Goal: Task Accomplishment & Management: Use online tool/utility

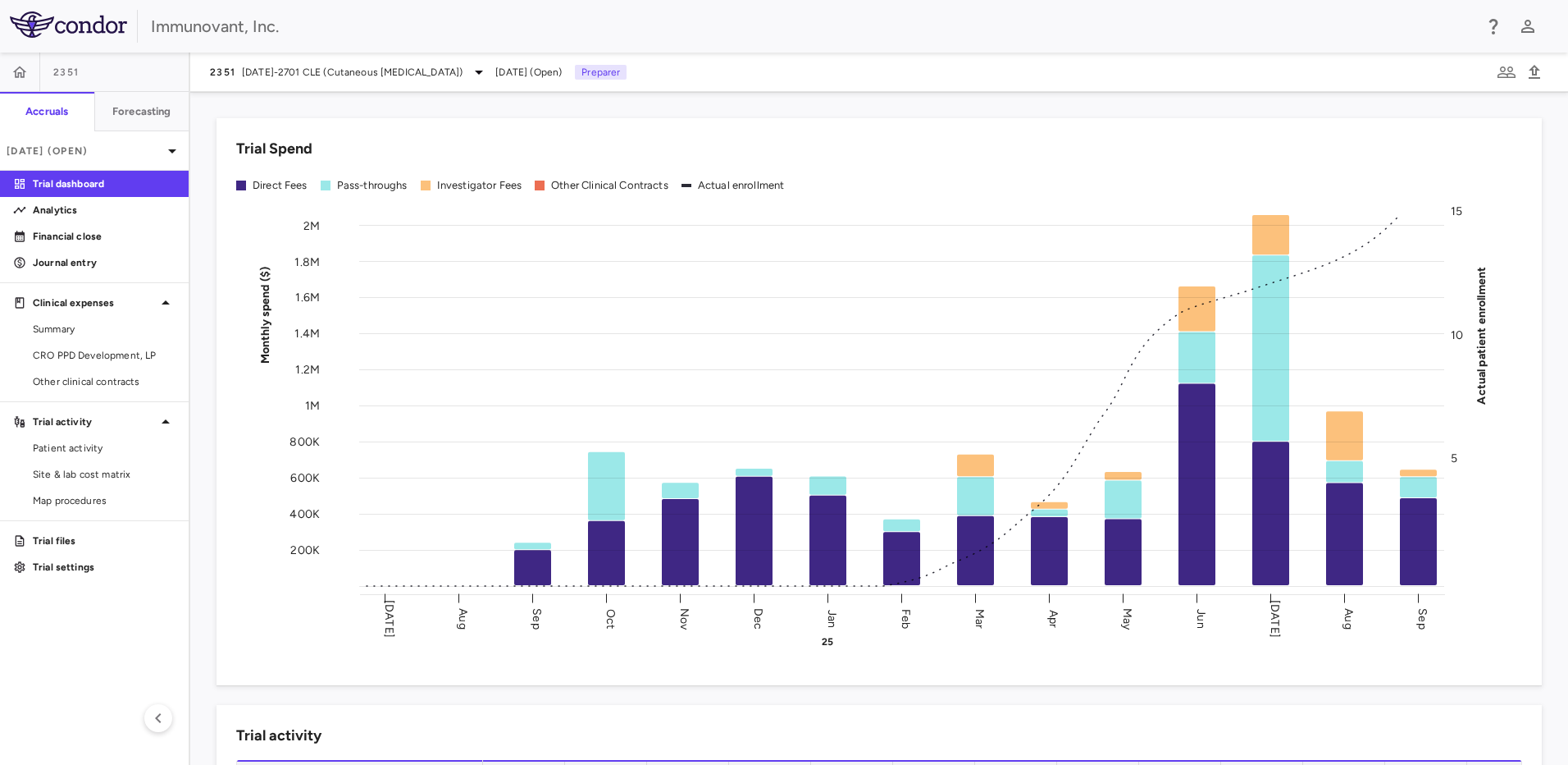
drag, startPoint x: 89, startPoint y: 356, endPoint x: 322, endPoint y: 325, distance: 235.1
click at [89, 332] on span "CRO PPD Development, LP" at bounding box center [104, 356] width 143 height 15
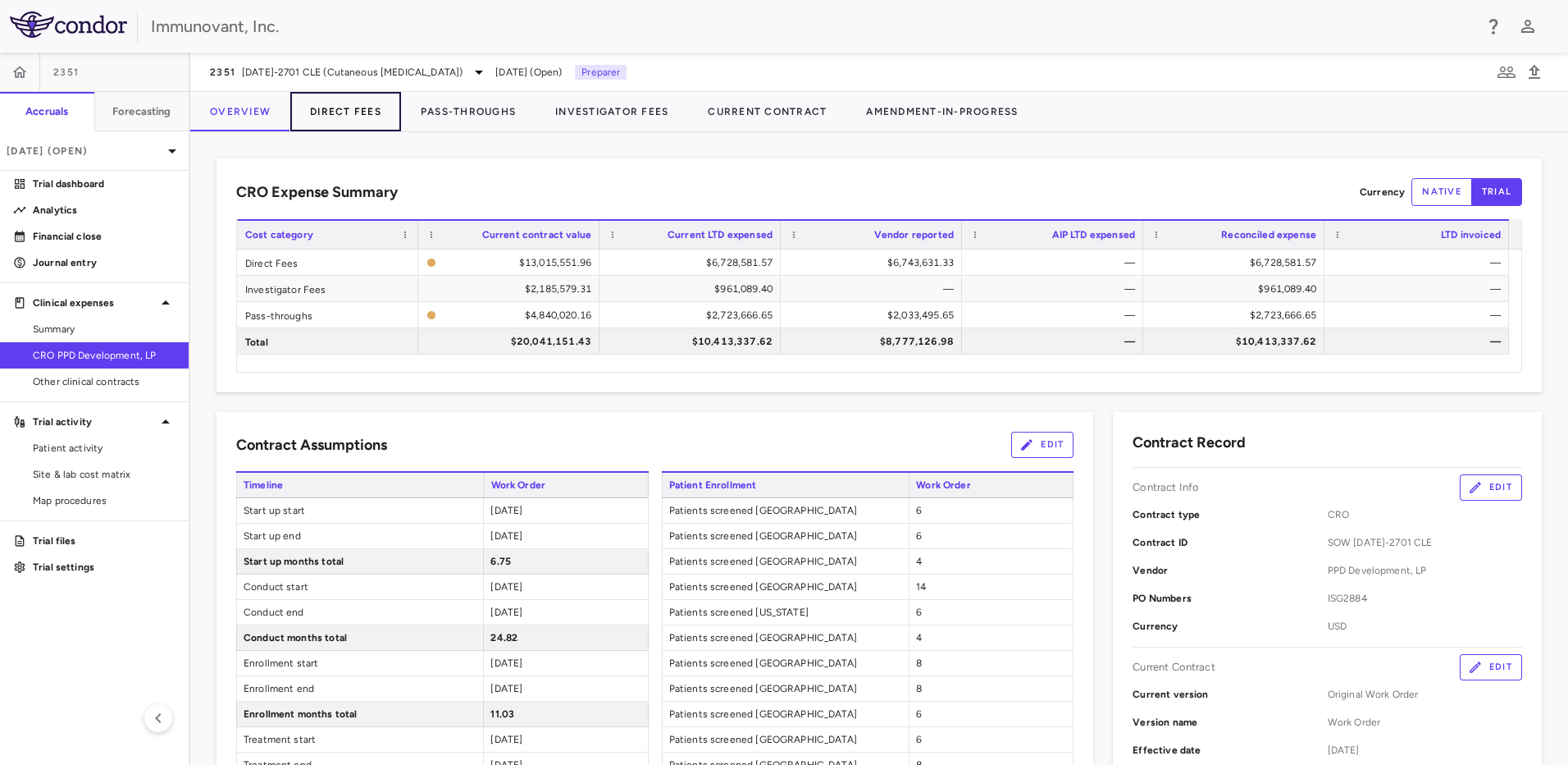
click at [360, 112] on button "Direct Fees" at bounding box center [346, 111] width 111 height 40
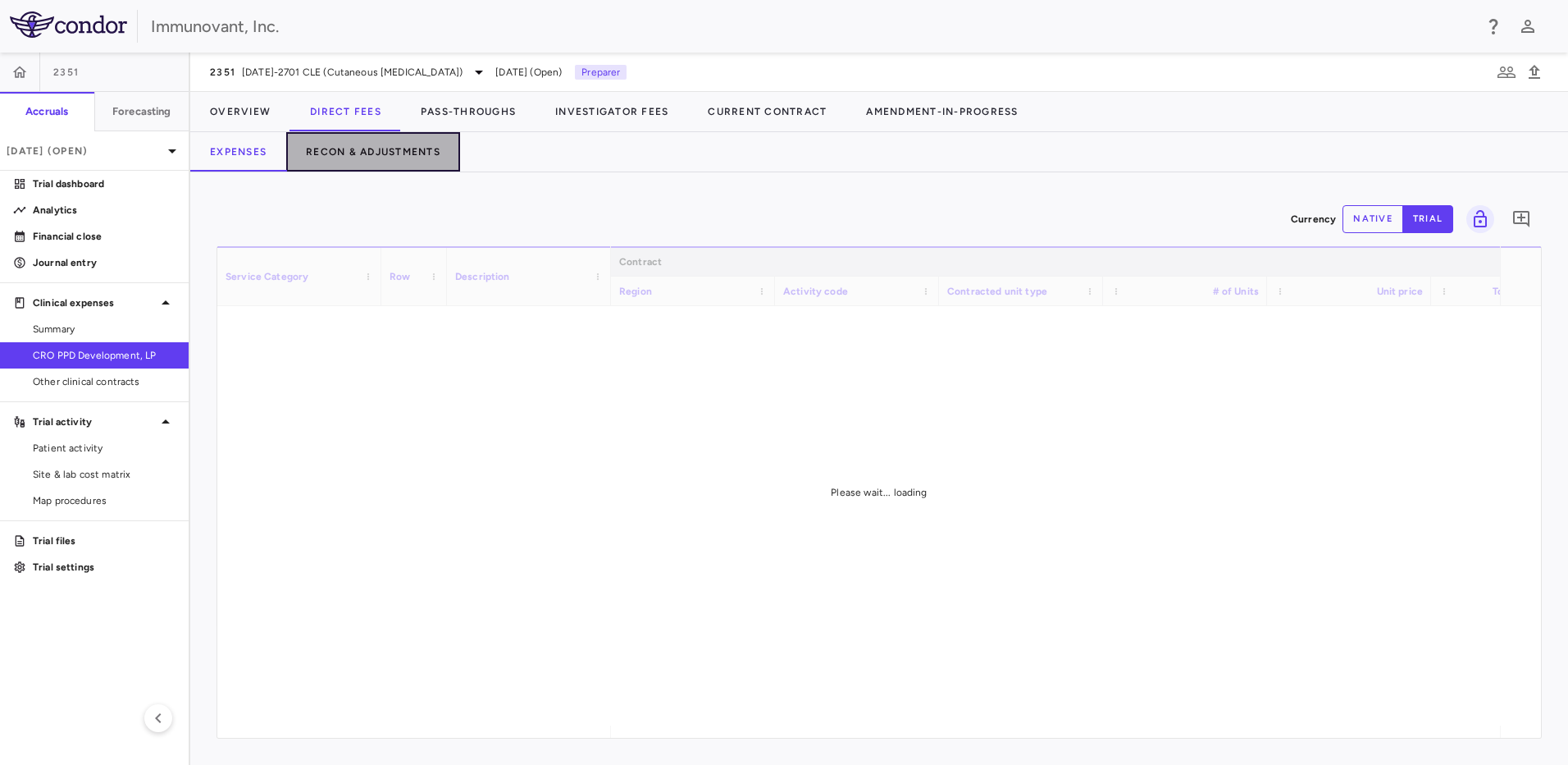
click at [390, 155] on button "Recon & Adjustments" at bounding box center [373, 152] width 174 height 40
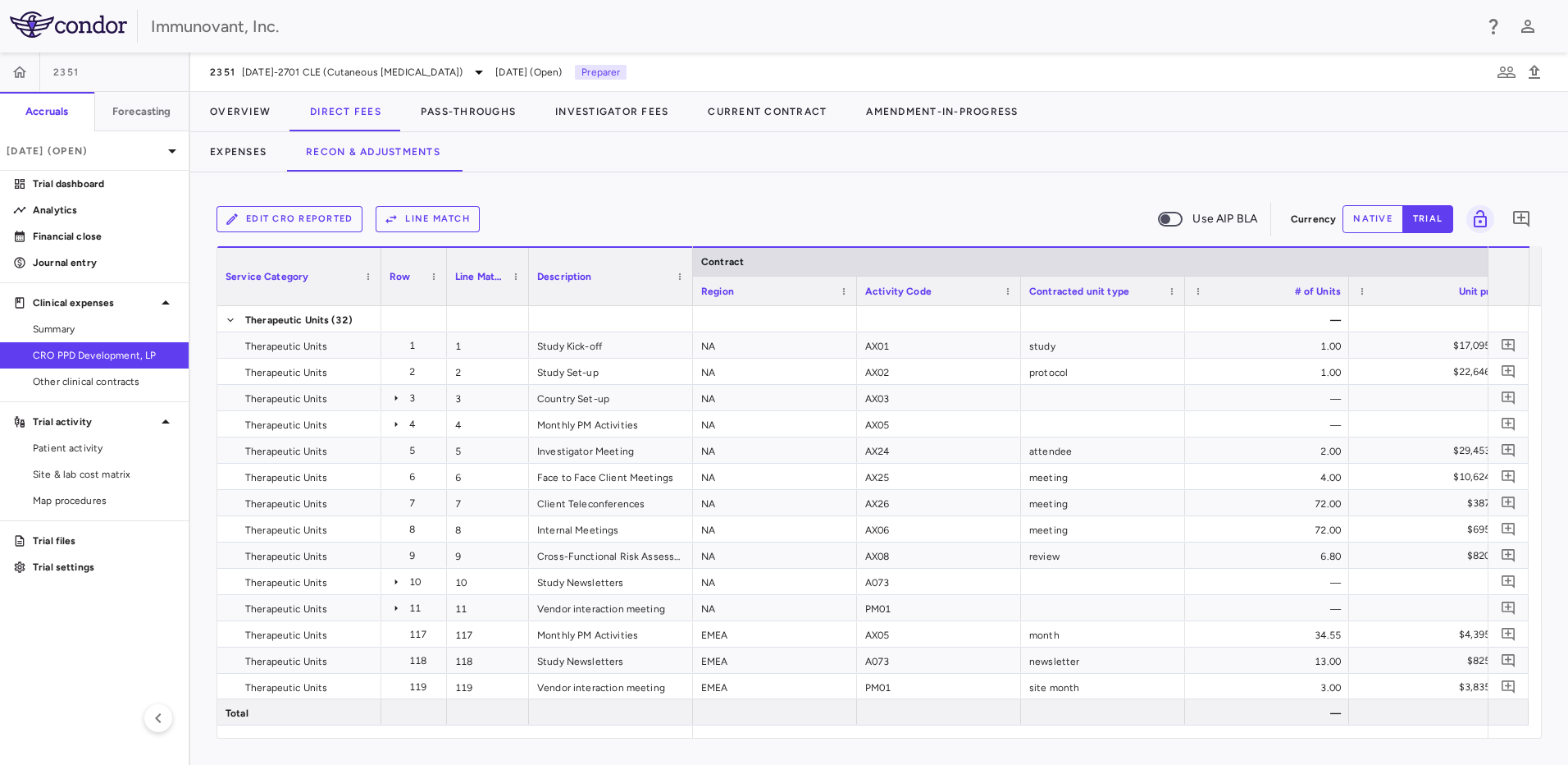
click at [414, 215] on button "Line Match" at bounding box center [428, 219] width 105 height 26
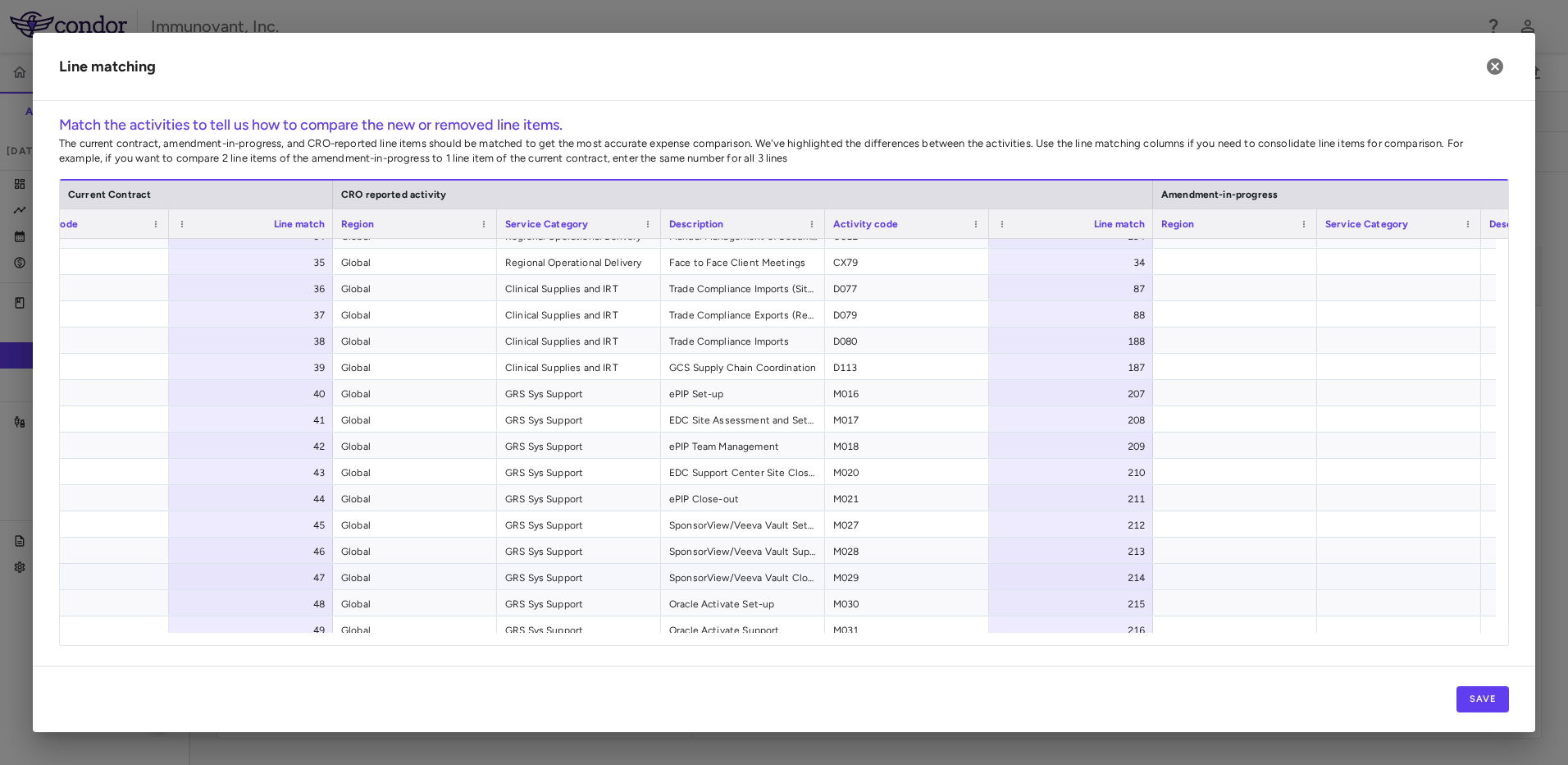
scroll to position [1007, 0]
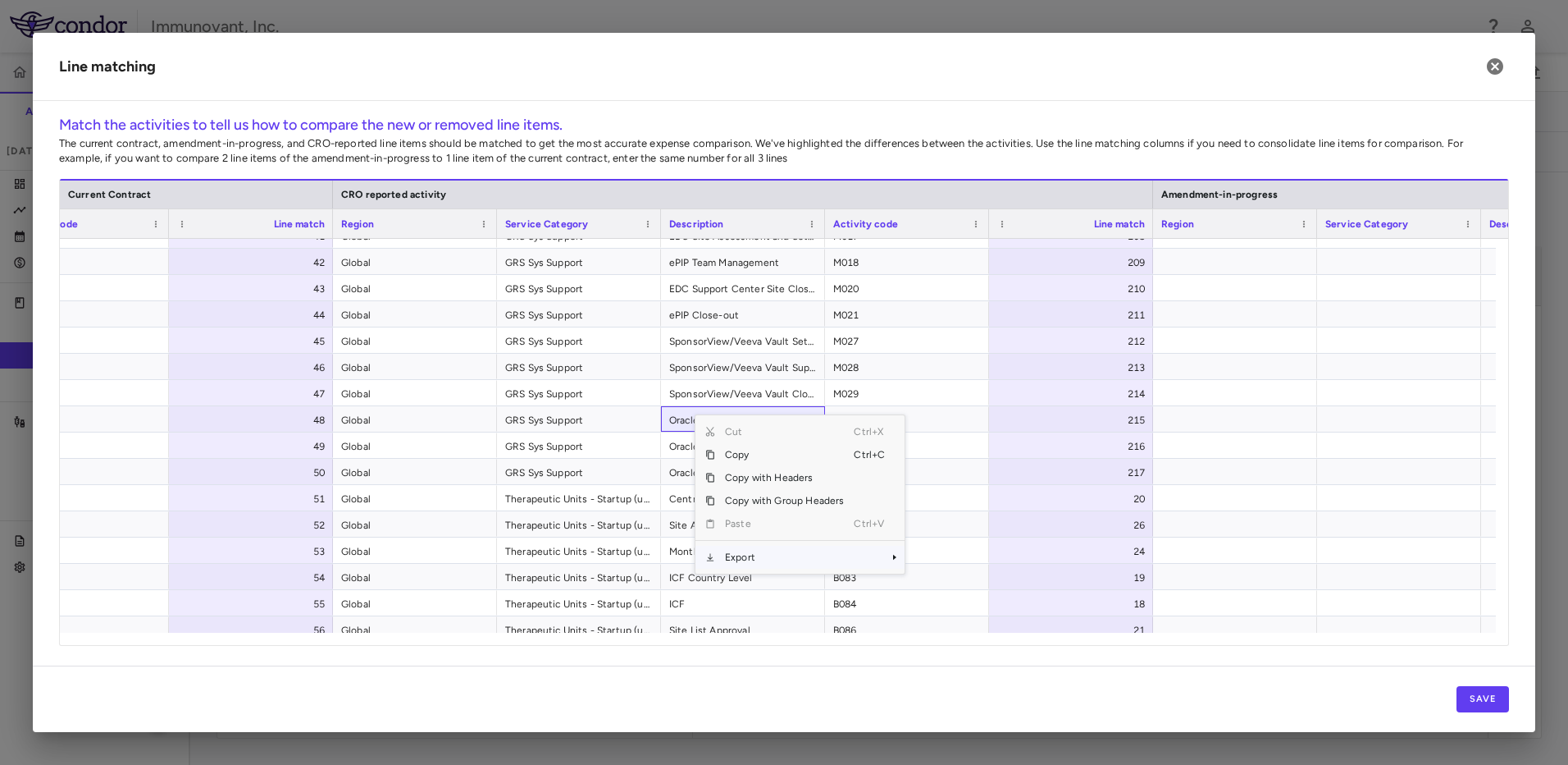
click at [774, 332] on span "Export" at bounding box center [785, 557] width 139 height 23
click at [774, 332] on span "Excel Export" at bounding box center [959, 585] width 77 height 23
click at [774, 69] on button "button" at bounding box center [1495, 67] width 28 height 28
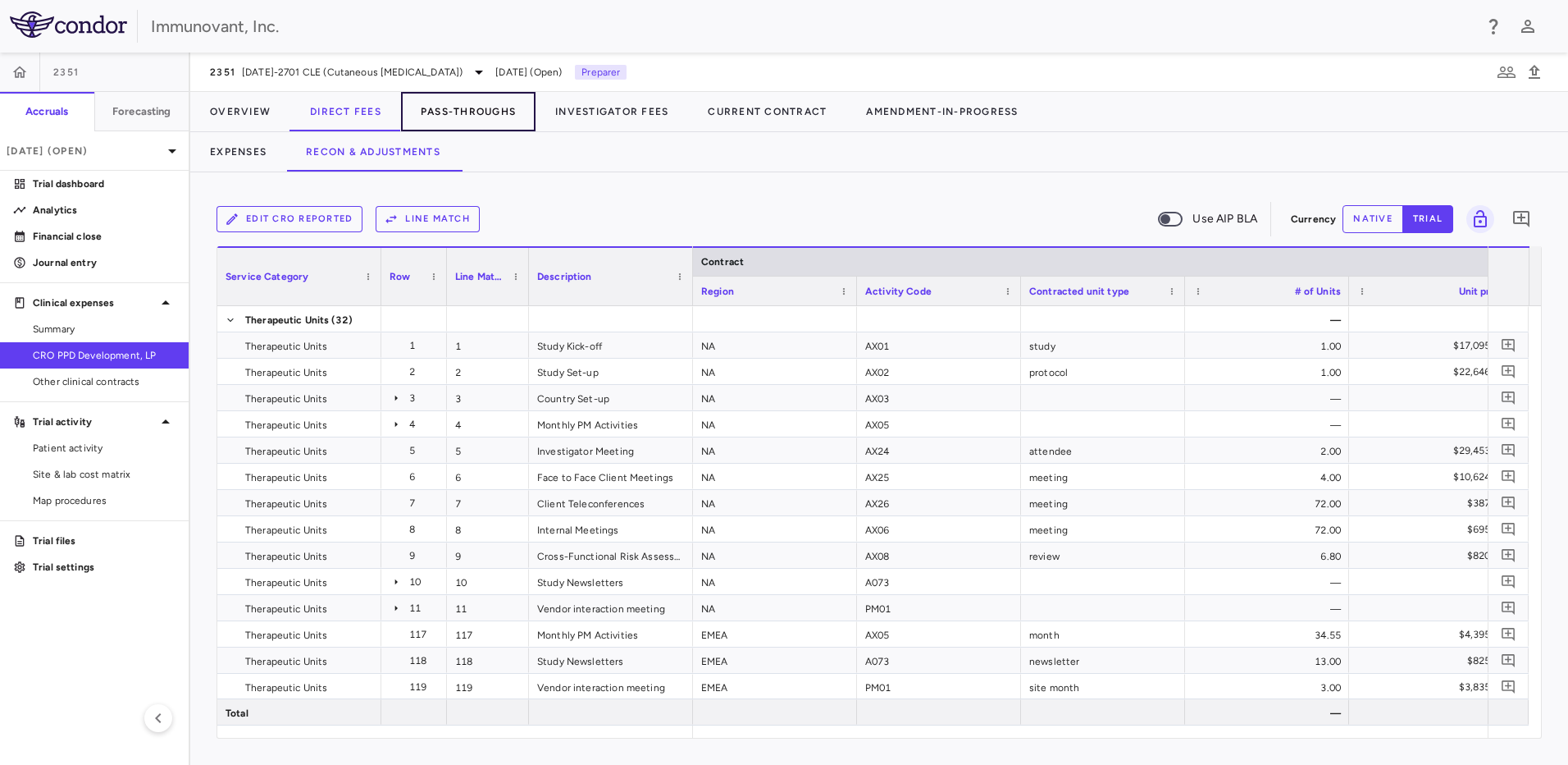
click at [491, 108] on button "Pass-Throughs" at bounding box center [467, 111] width 134 height 40
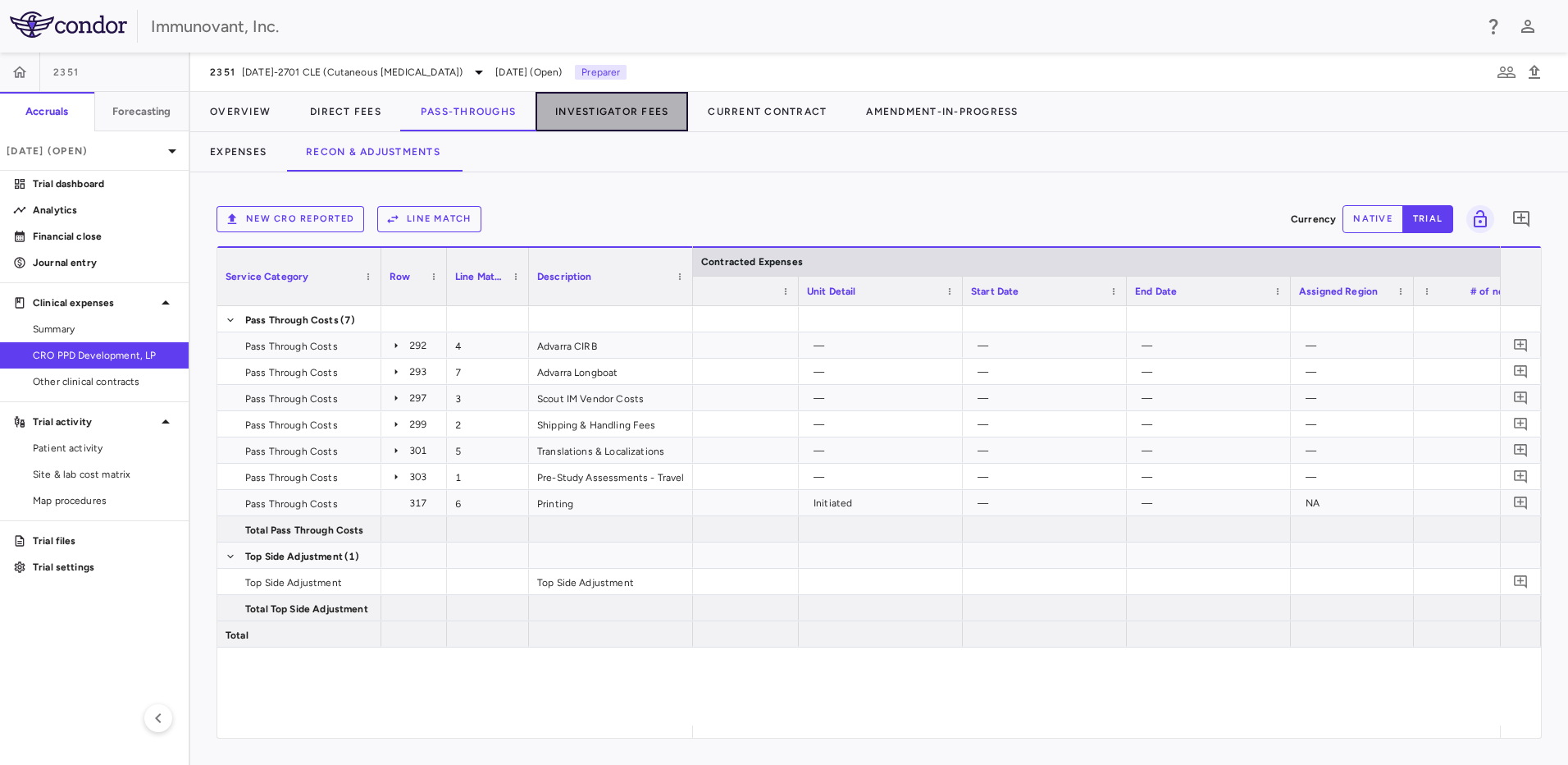
click at [610, 108] on button "Investigator Fees" at bounding box center [612, 111] width 153 height 40
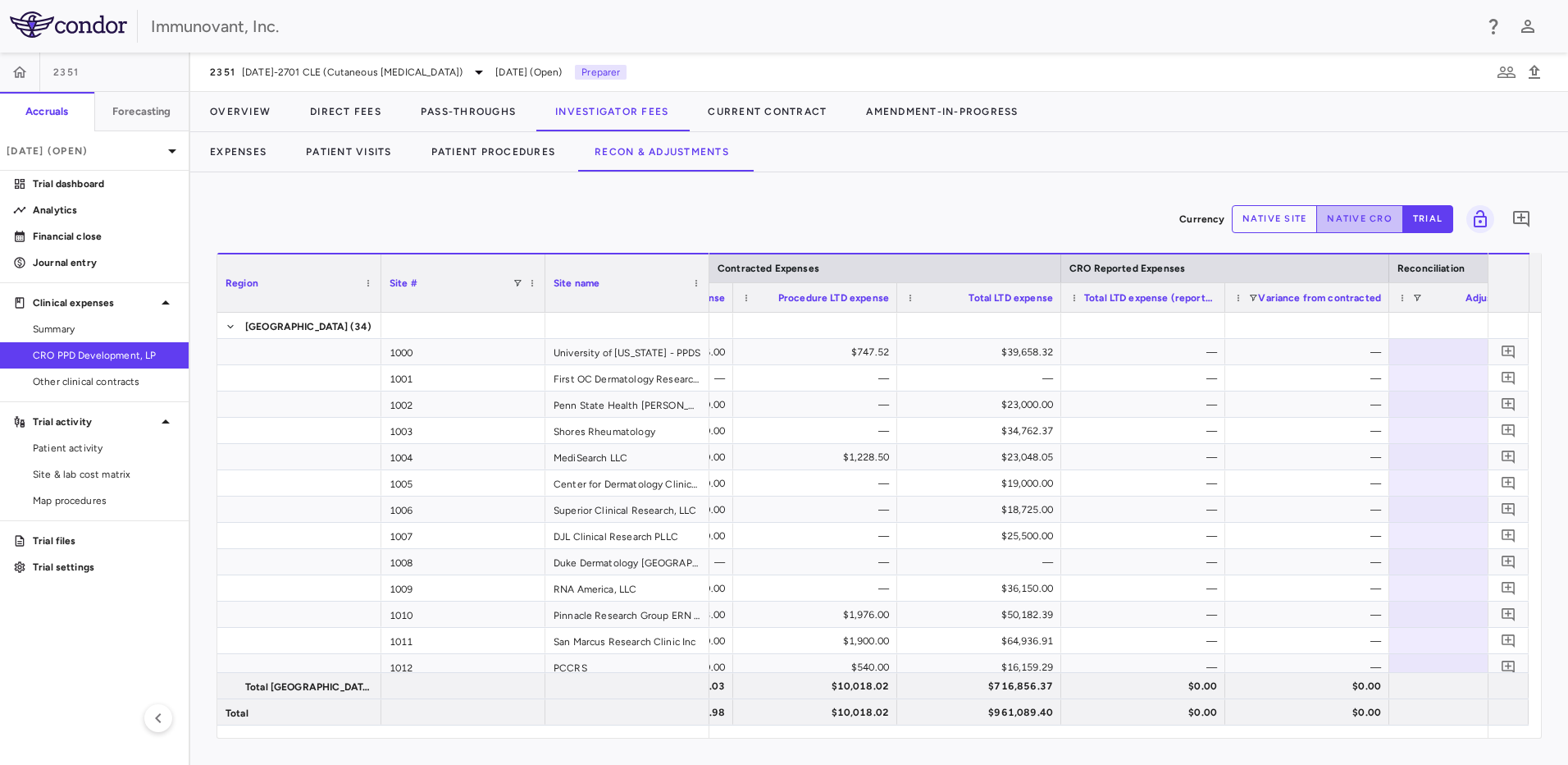
click at [774, 215] on button "native cro" at bounding box center [1360, 219] width 87 height 28
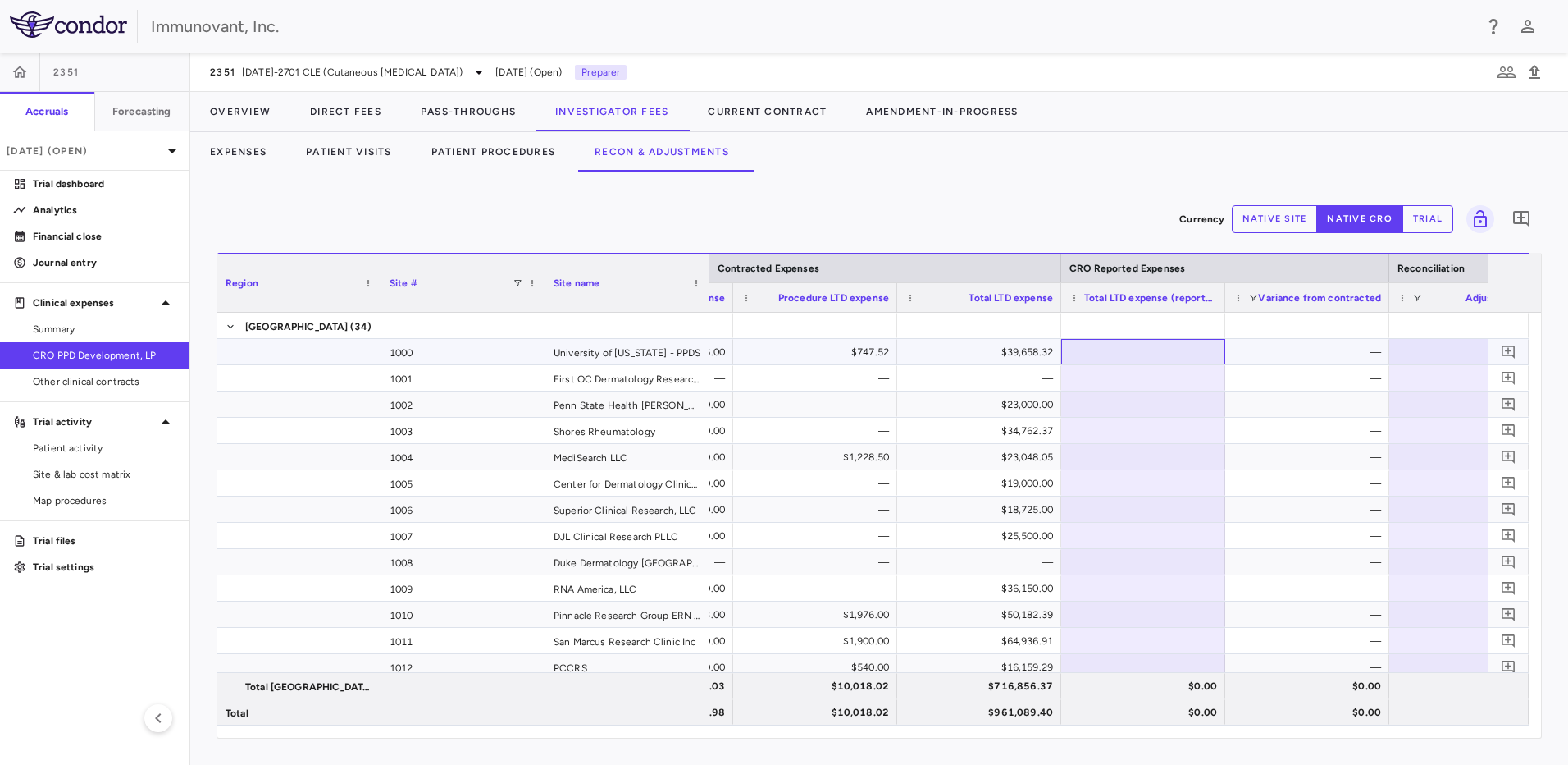
click at [774, 332] on div at bounding box center [1144, 352] width 148 height 24
click at [774, 332] on div at bounding box center [1144, 378] width 148 height 24
click at [774, 332] on div "$1.00" at bounding box center [1147, 352] width 141 height 26
type input "*"
click at [774, 332] on input "*" at bounding box center [1155, 353] width 138 height 27
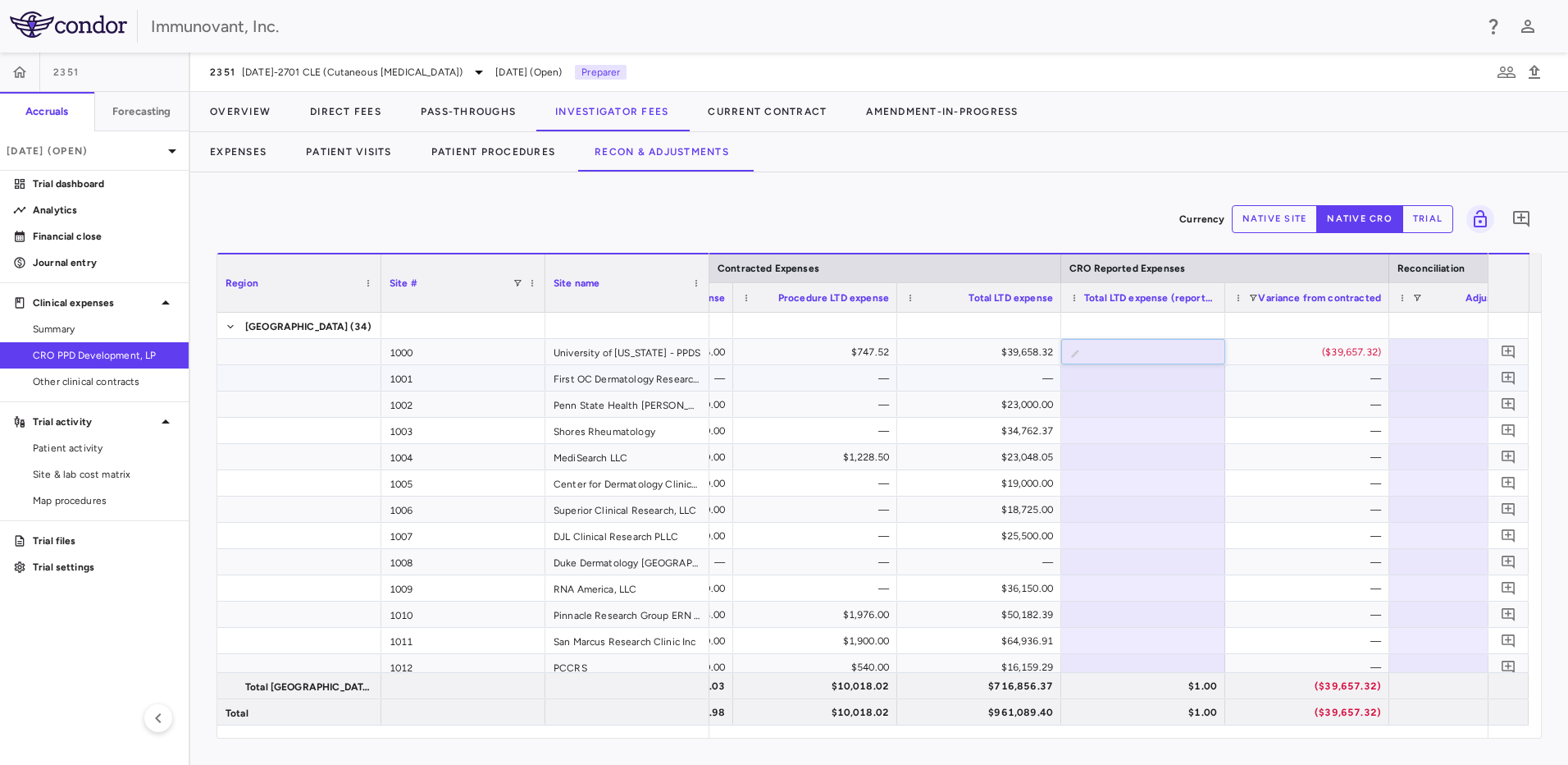
click at [774, 332] on div at bounding box center [1143, 377] width 164 height 25
click at [774, 108] on button "Amendment-In-Progress" at bounding box center [942, 111] width 191 height 40
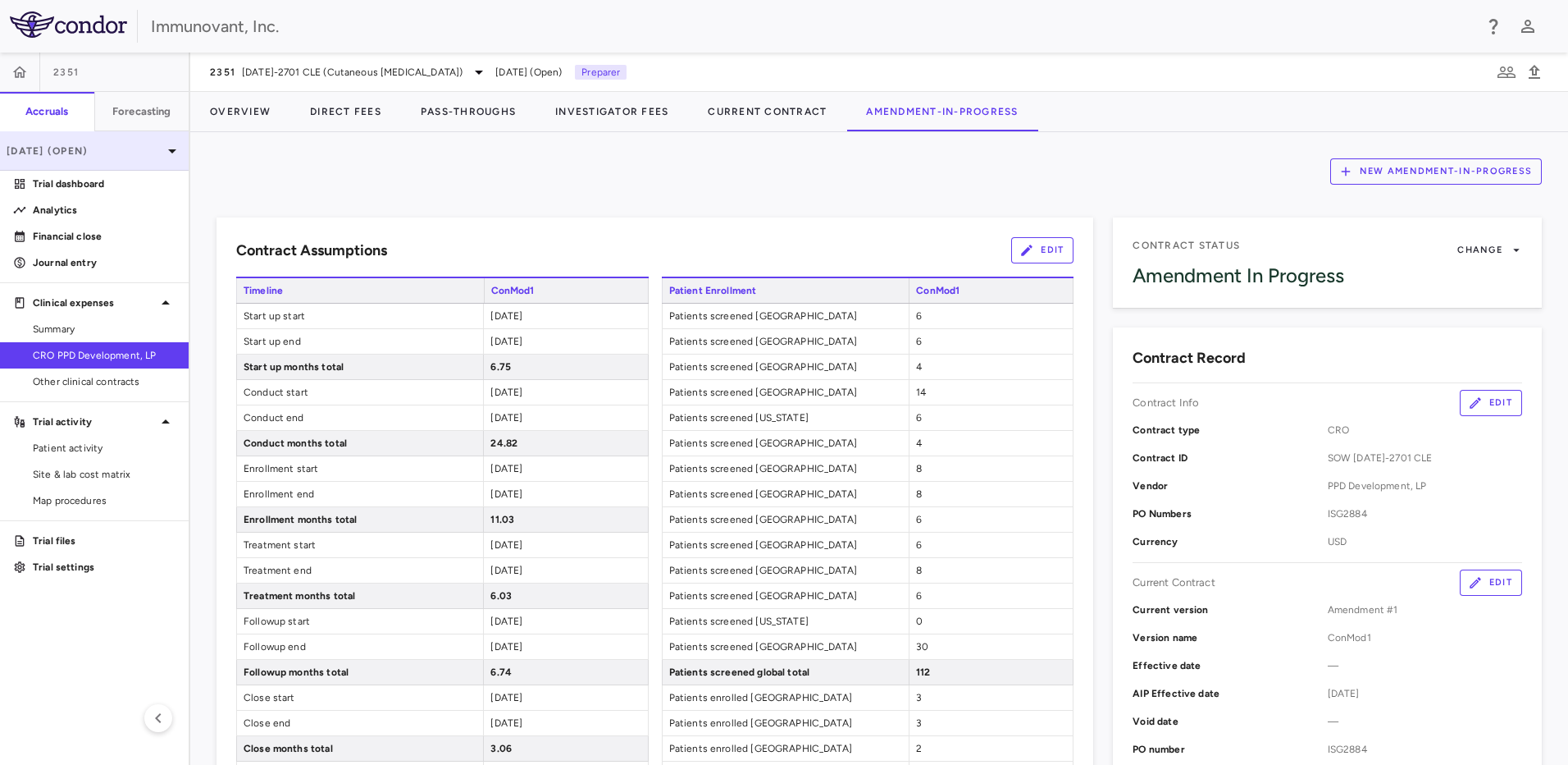
click at [158, 153] on p "[DATE] (Open)" at bounding box center [84, 151] width 156 height 15
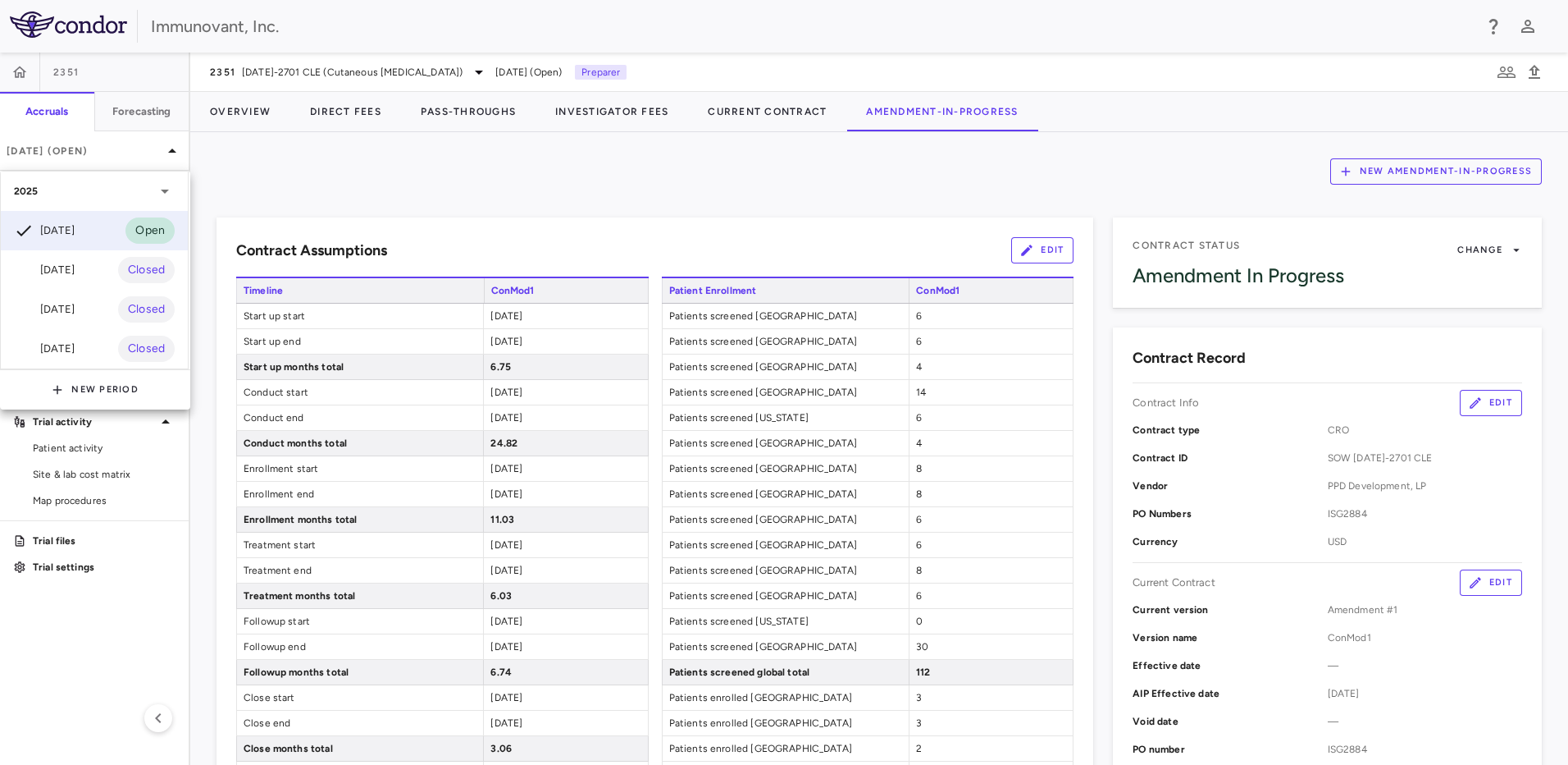
click at [606, 156] on div at bounding box center [784, 382] width 1568 height 765
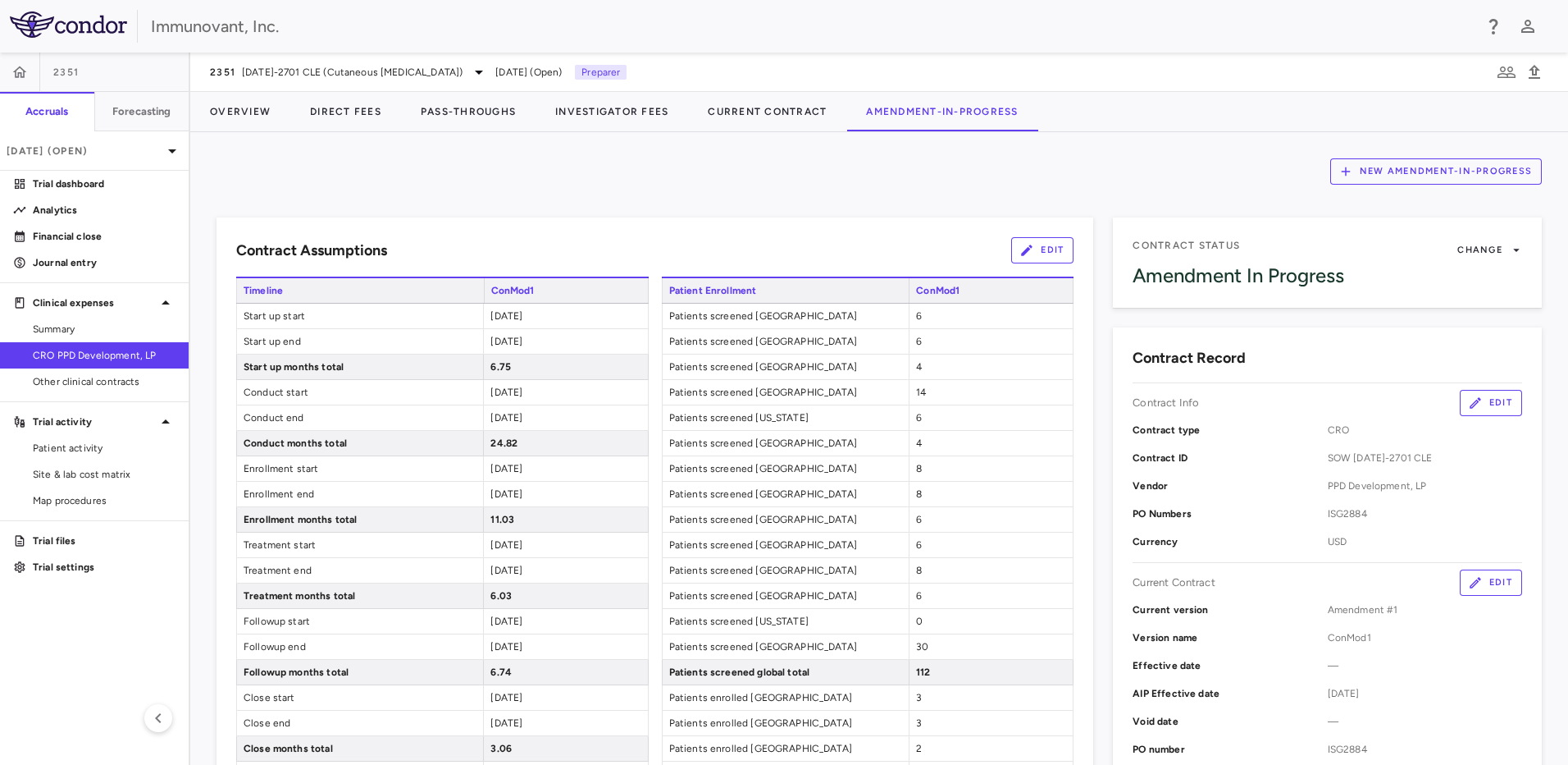
click at [717, 192] on div "New Amendment-In-Progress Contract Assumptions Edit Timeline ConMod1 Start up s…" at bounding box center [879, 448] width 1378 height 633
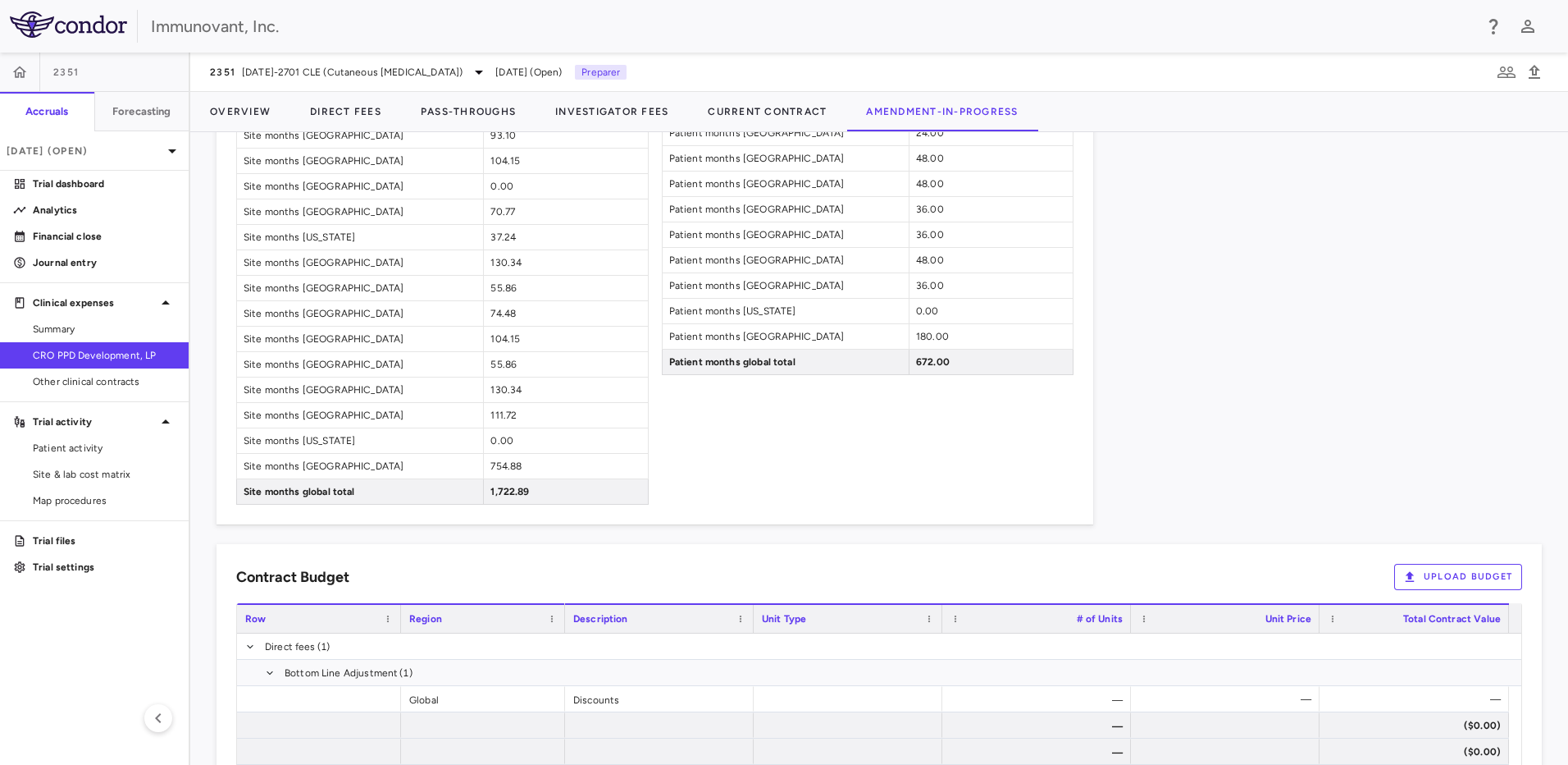
scroll to position [1561, 0]
click at [774, 332] on button "Upload Budget" at bounding box center [1459, 579] width 128 height 26
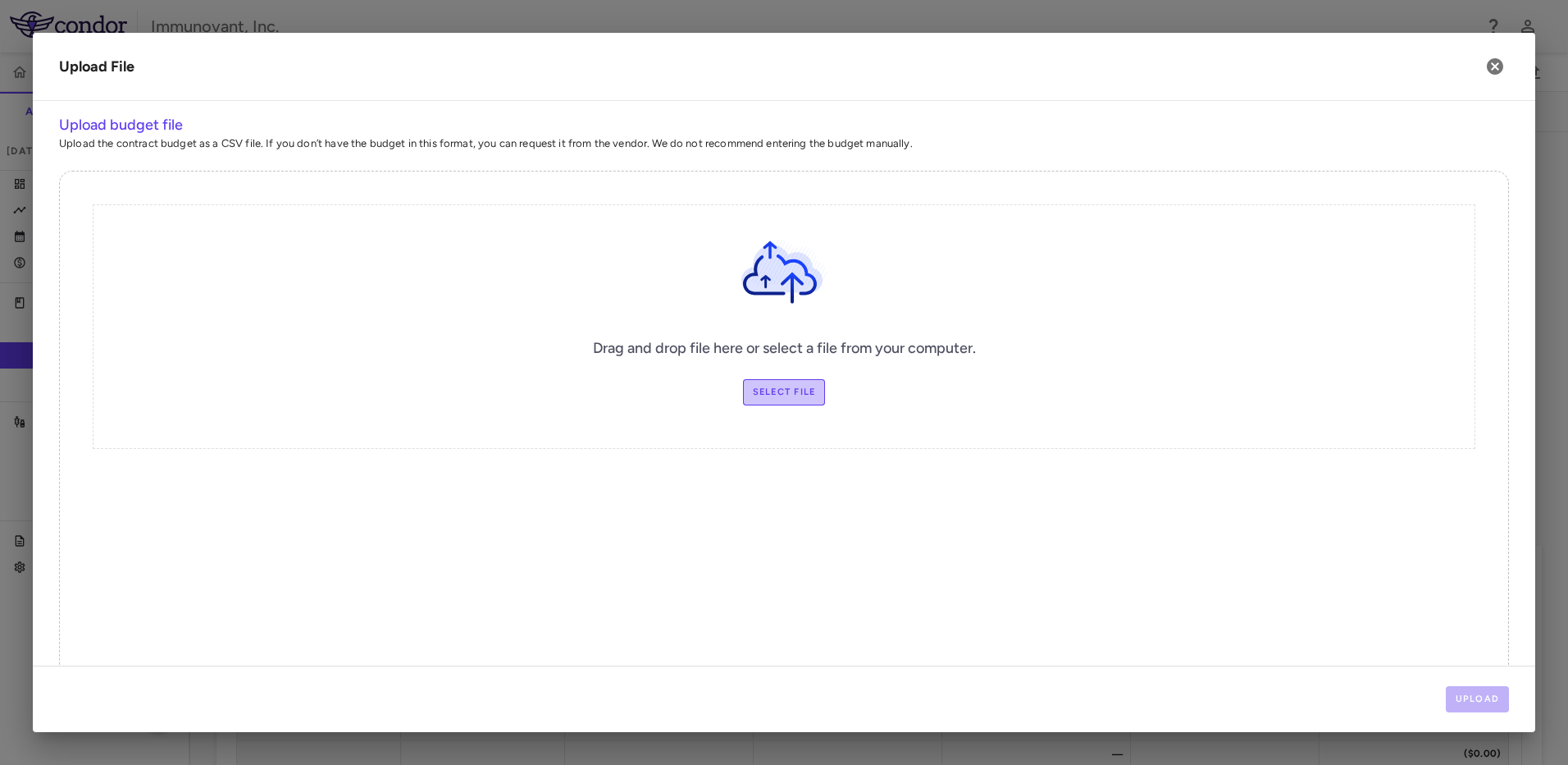
click at [774, 332] on label "Select file" at bounding box center [785, 392] width 83 height 26
click at [0, 0] on input "Select file" at bounding box center [0, 0] width 0 height 0
click at [774, 332] on button "Upload" at bounding box center [1477, 699] width 64 height 26
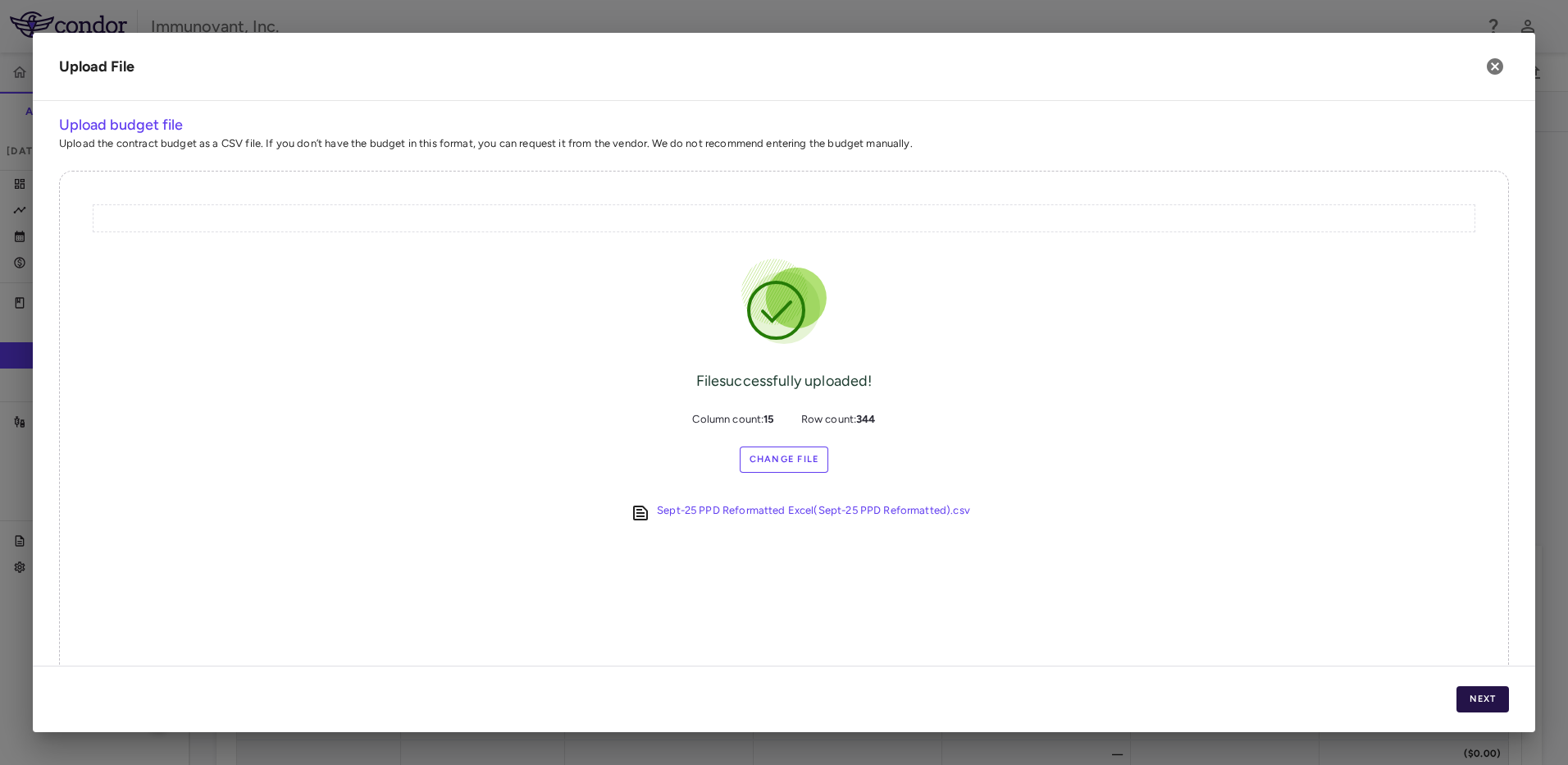
click at [774, 332] on button "Next" at bounding box center [1483, 699] width 53 height 26
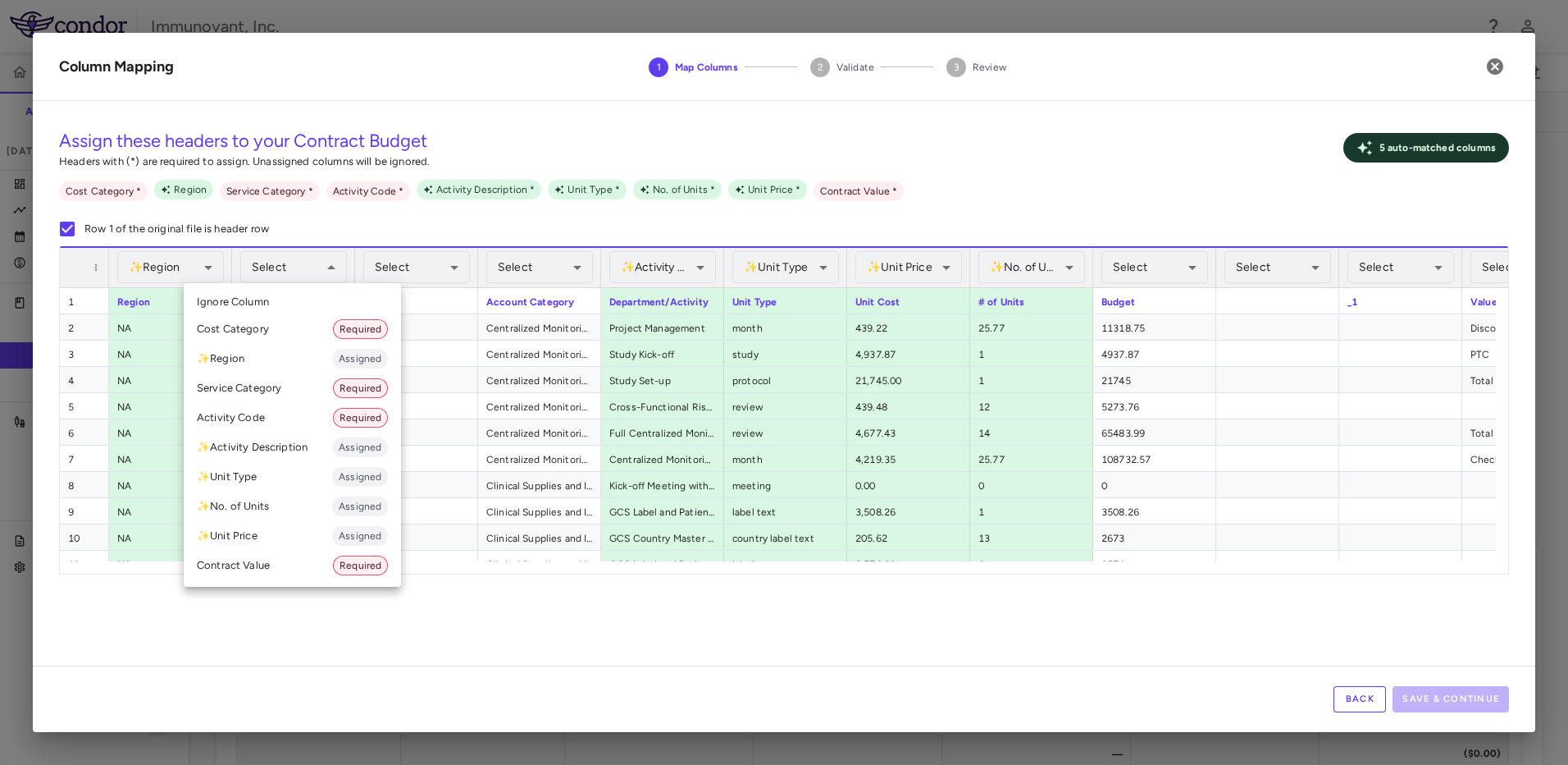
click at [277, 332] on li "Service Category Required" at bounding box center [292, 388] width 218 height 30
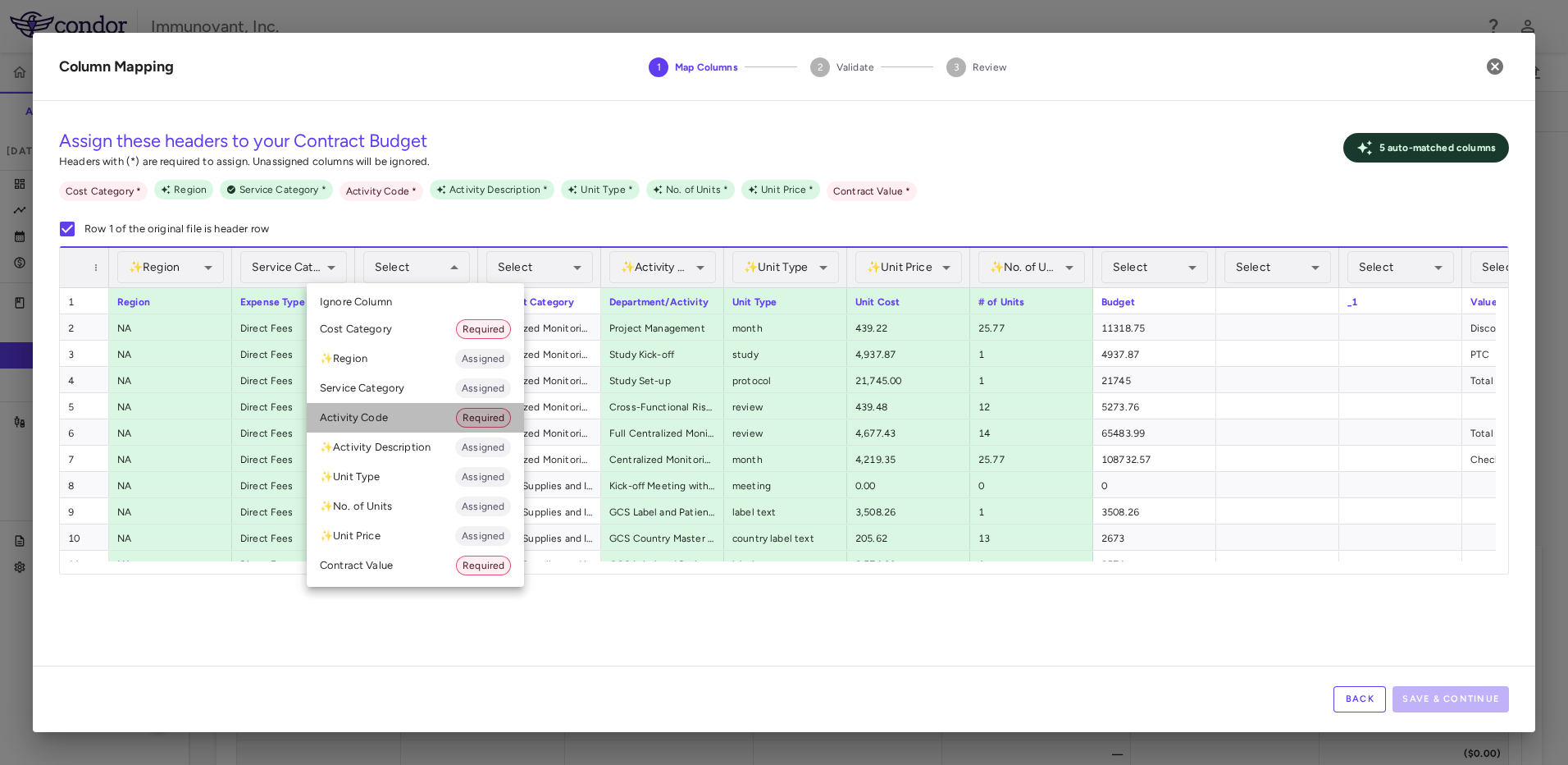
click at [405, 332] on li "Activity Code Required" at bounding box center [415, 418] width 218 height 30
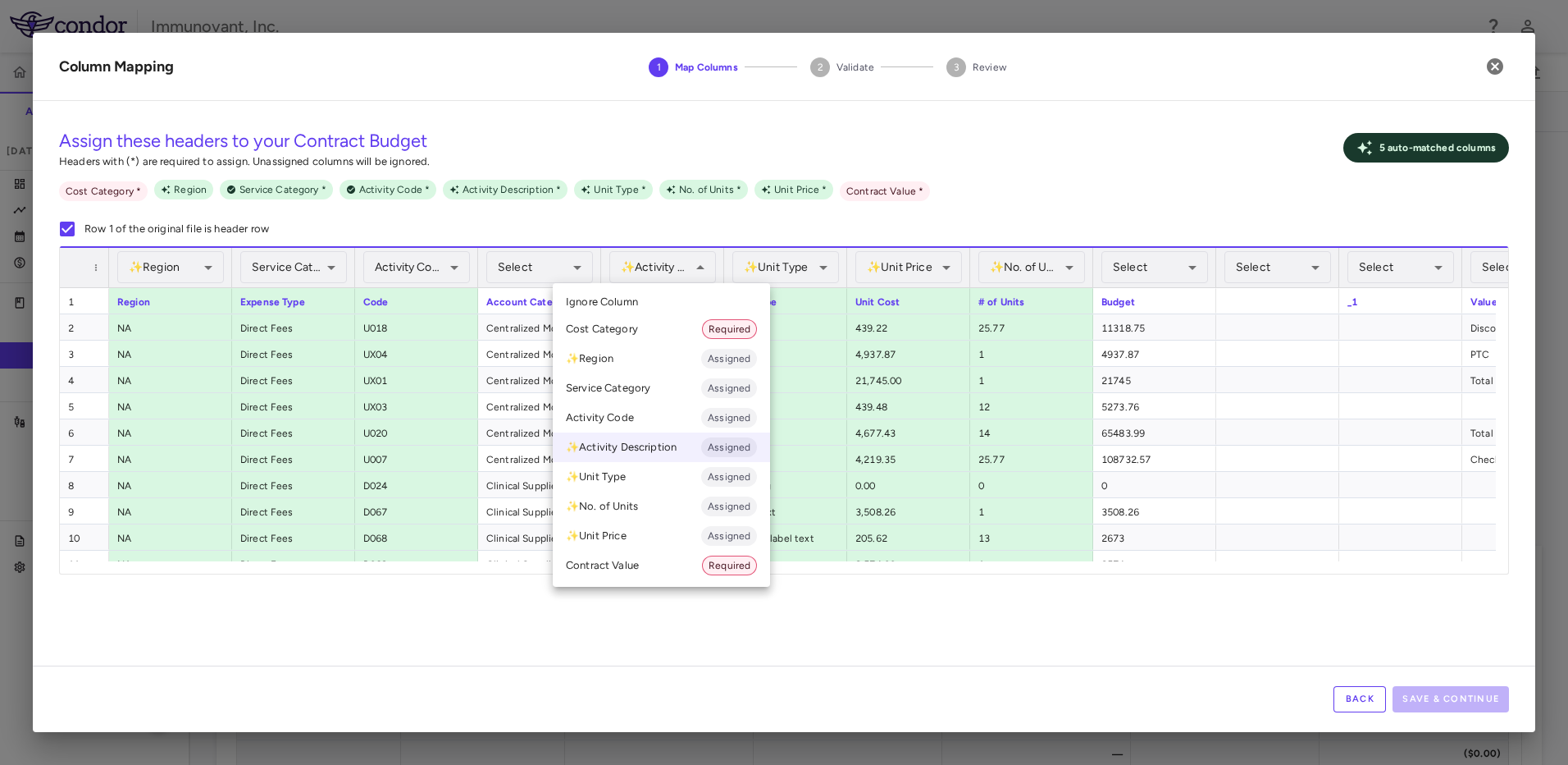
click at [698, 278] on div at bounding box center [784, 382] width 1568 height 765
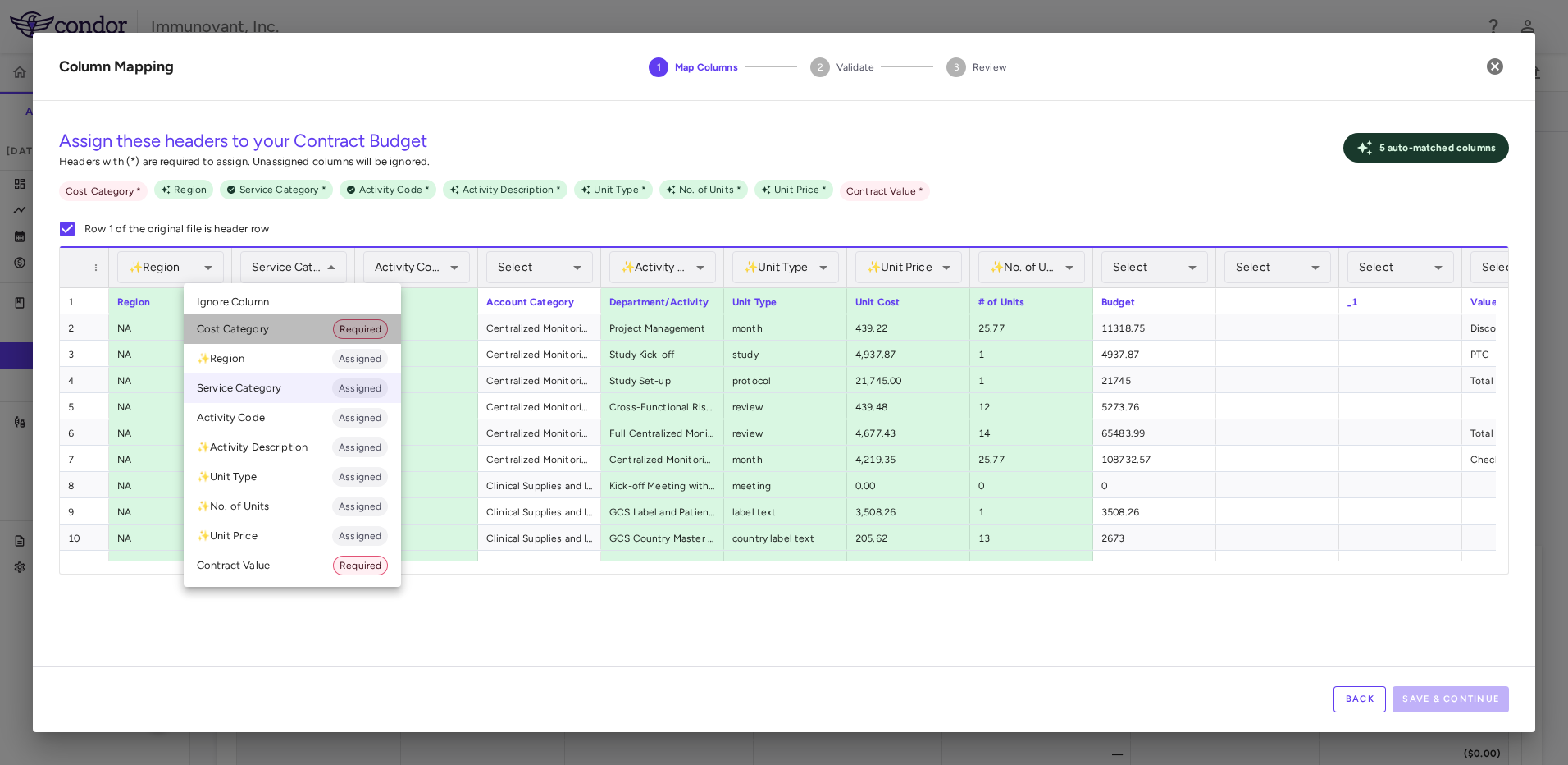
click at [278, 331] on li "Cost Category Required" at bounding box center [292, 329] width 218 height 30
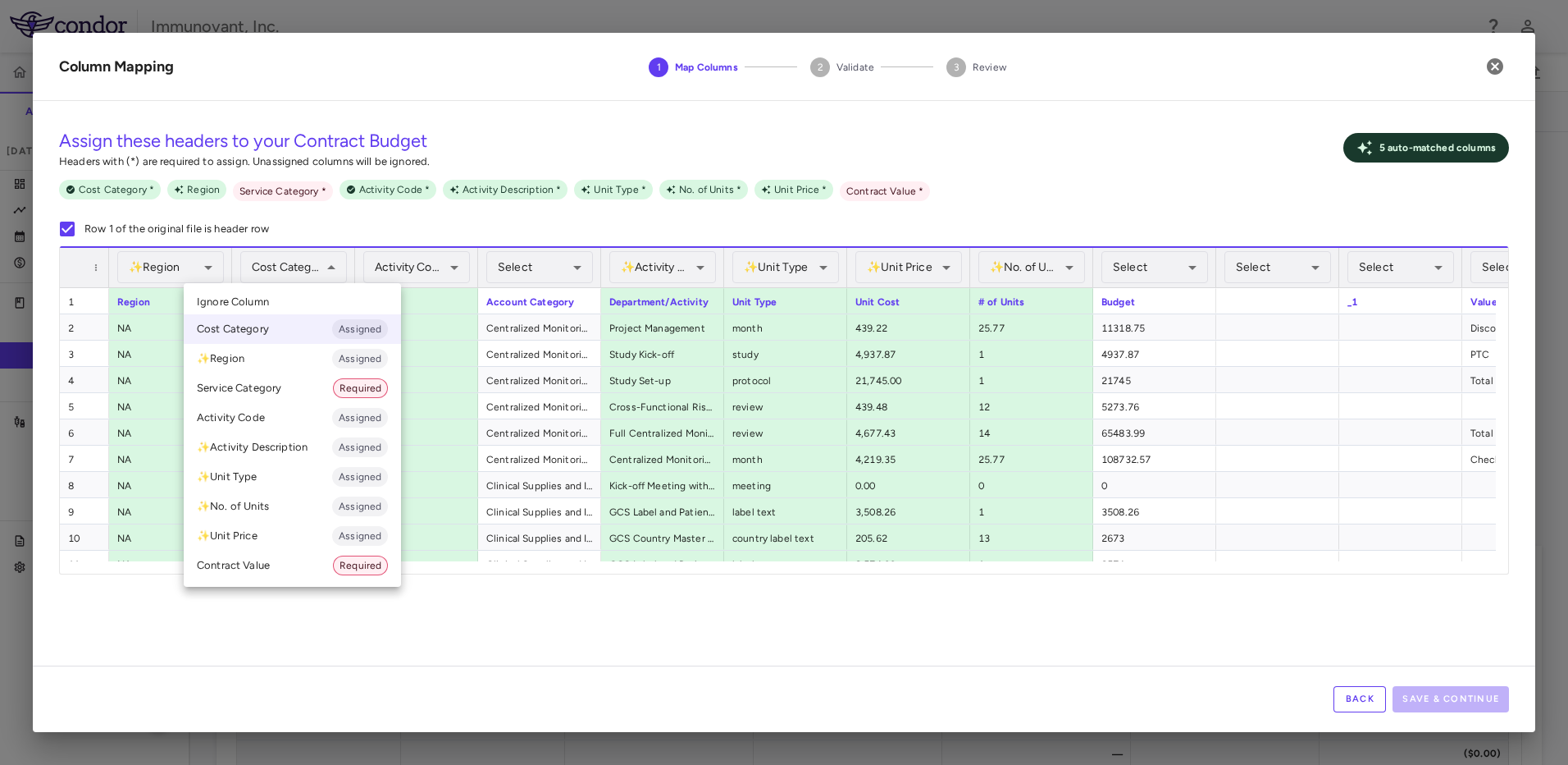
click at [299, 270] on div at bounding box center [784, 382] width 1568 height 765
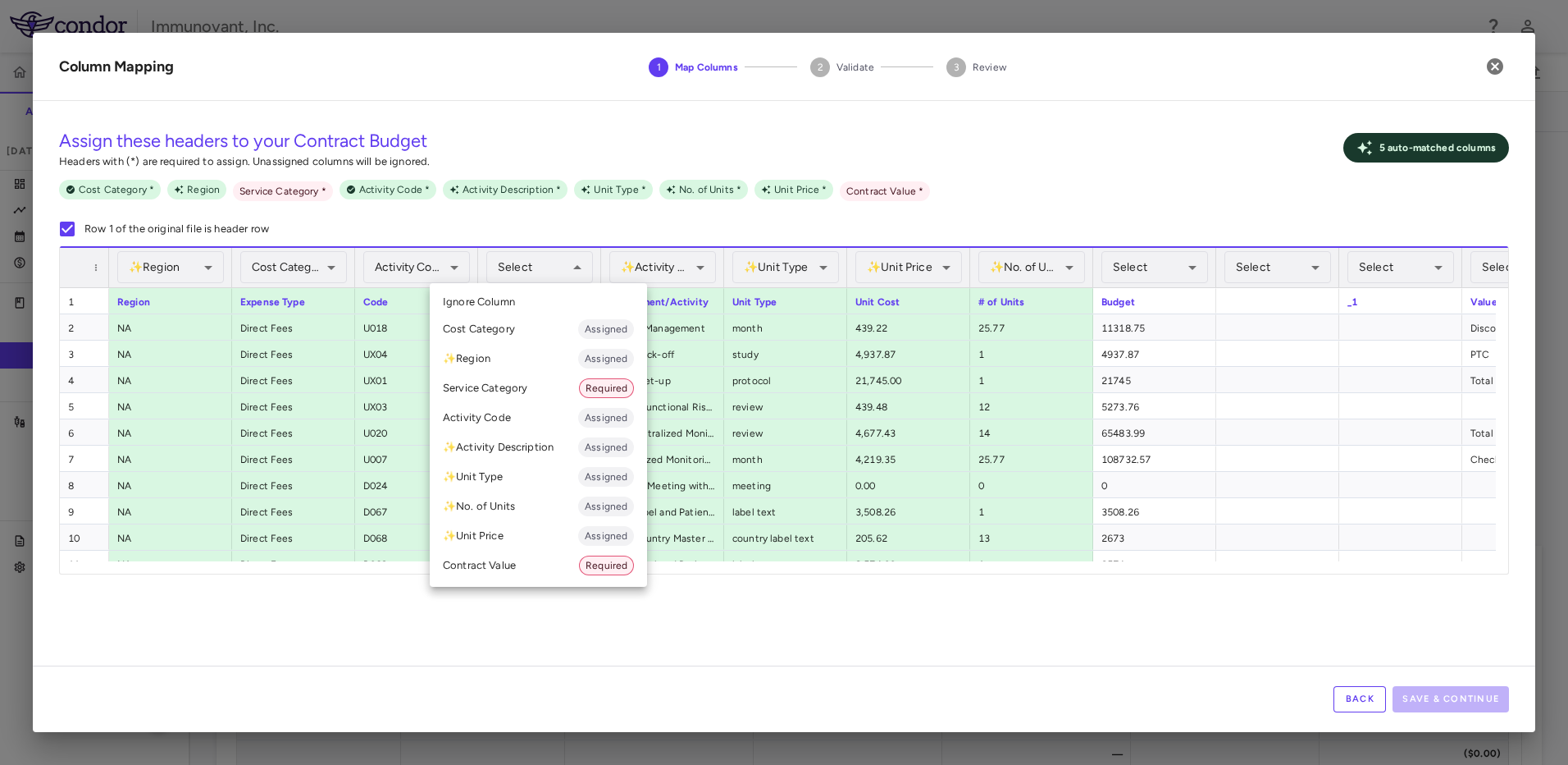
click at [548, 332] on li "Service Category Required" at bounding box center [538, 388] width 218 height 30
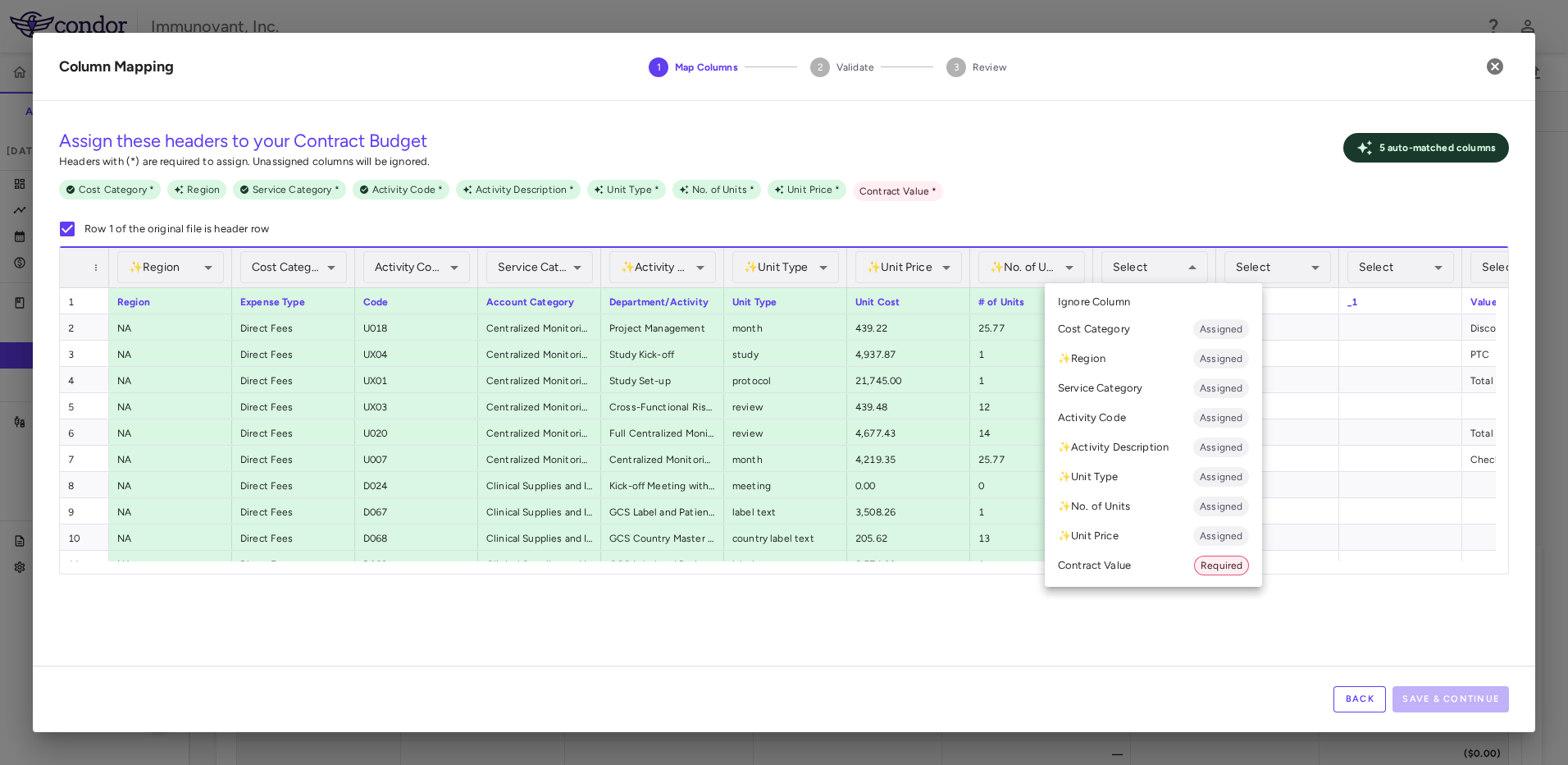
click at [774, 332] on div at bounding box center [784, 382] width 1568 height 765
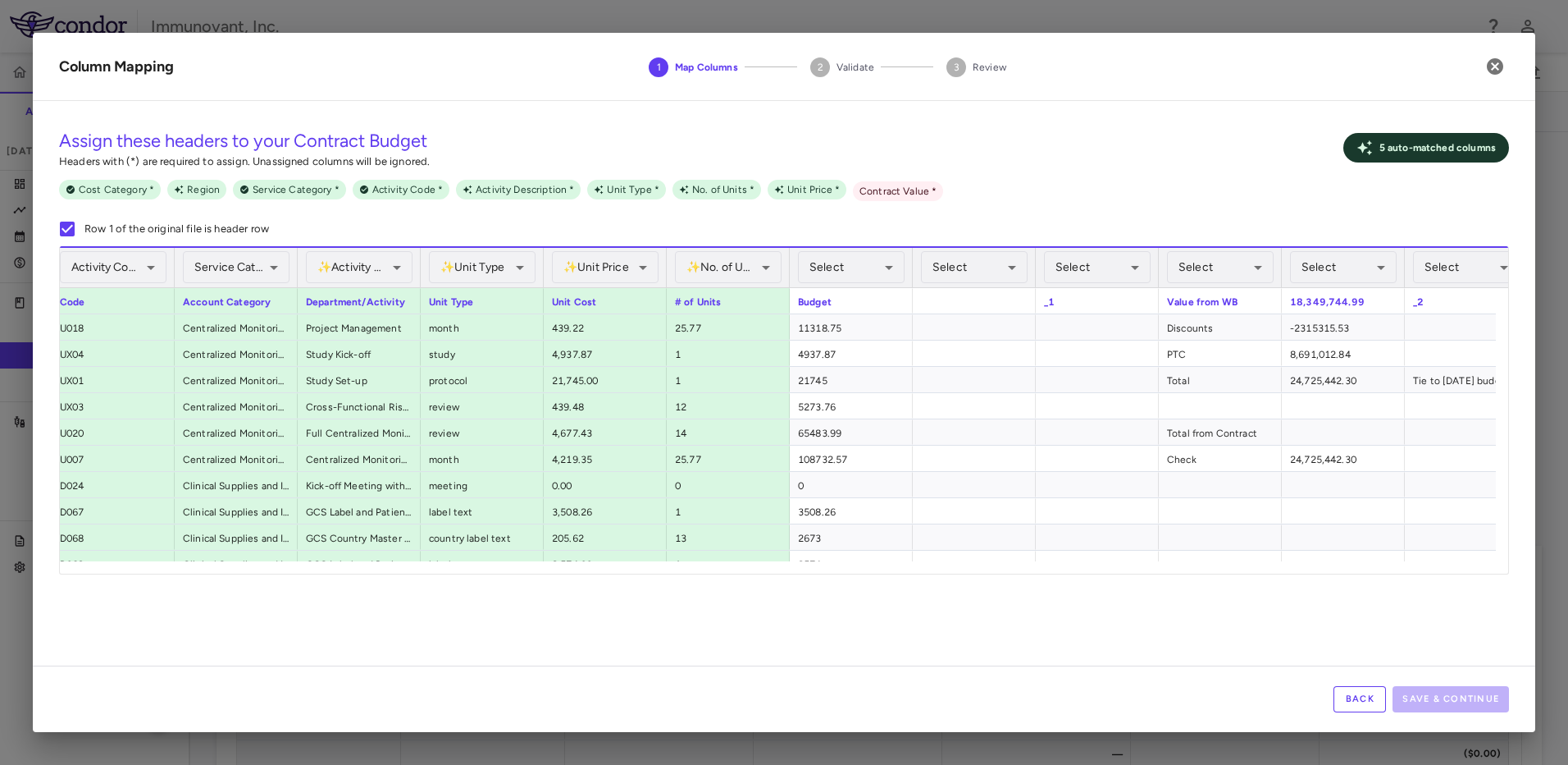
scroll to position [0, 319]
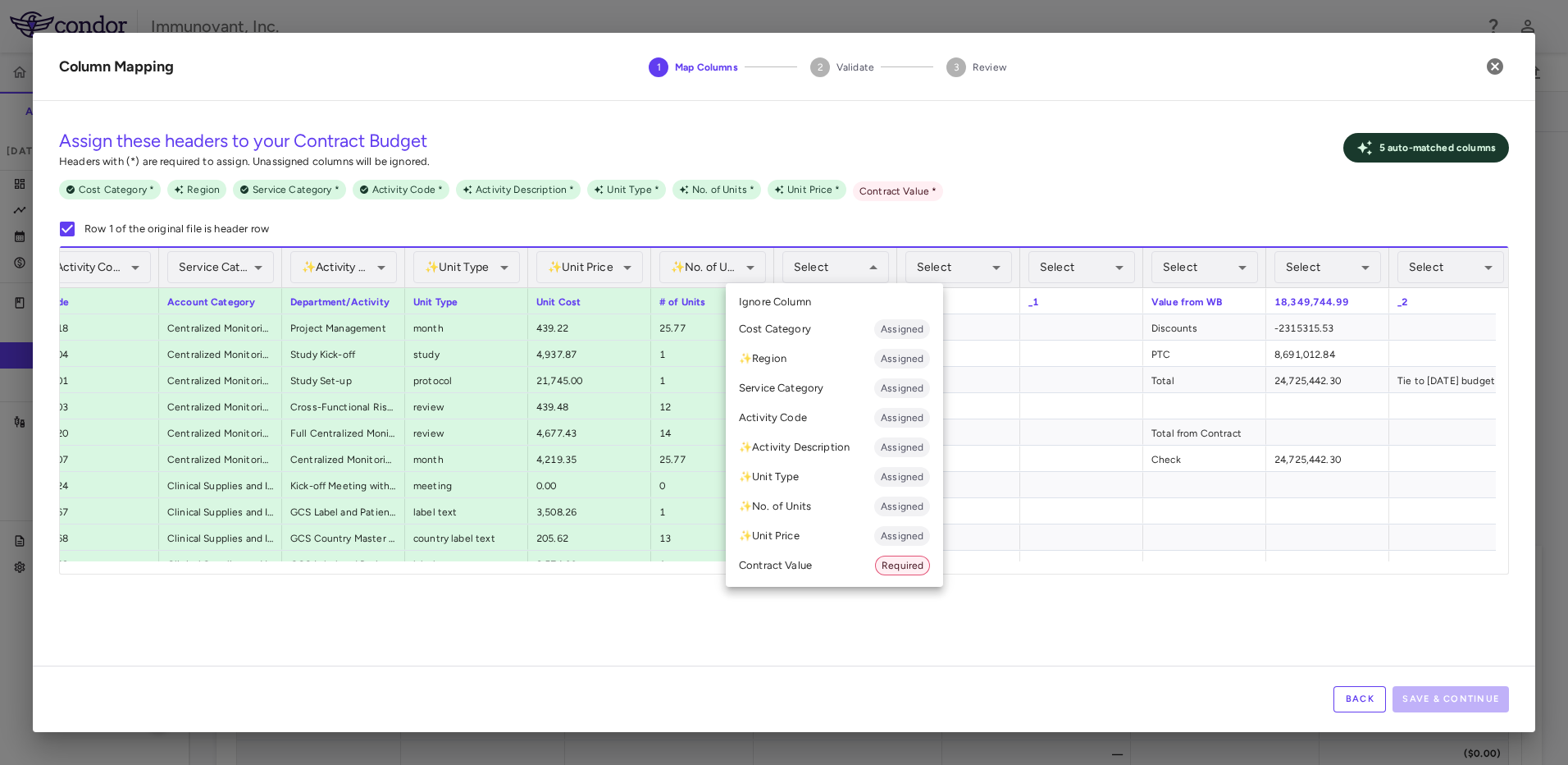
click at [774, 332] on li "Contract Value Required" at bounding box center [834, 566] width 218 height 30
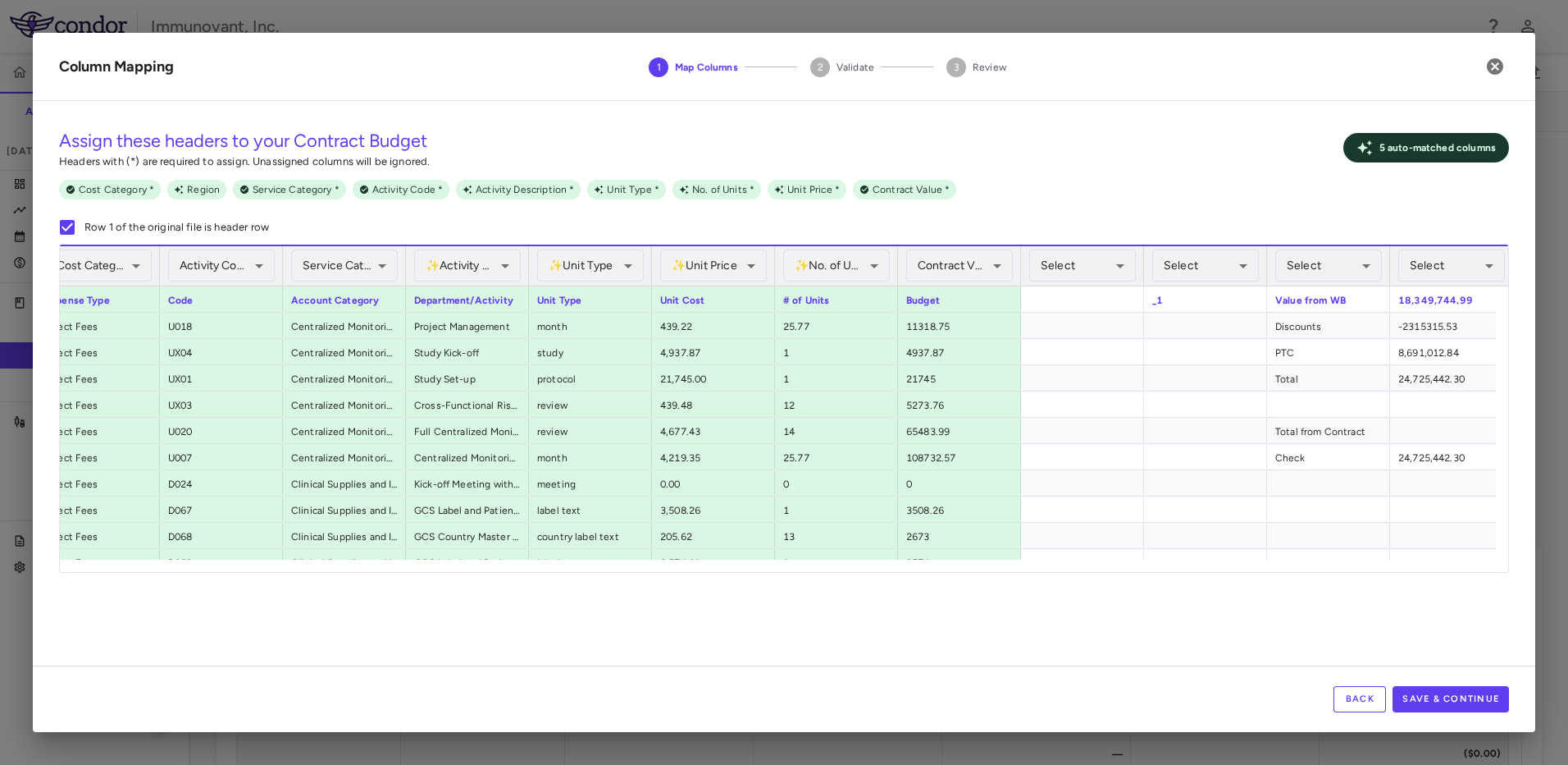
scroll to position [0, 192]
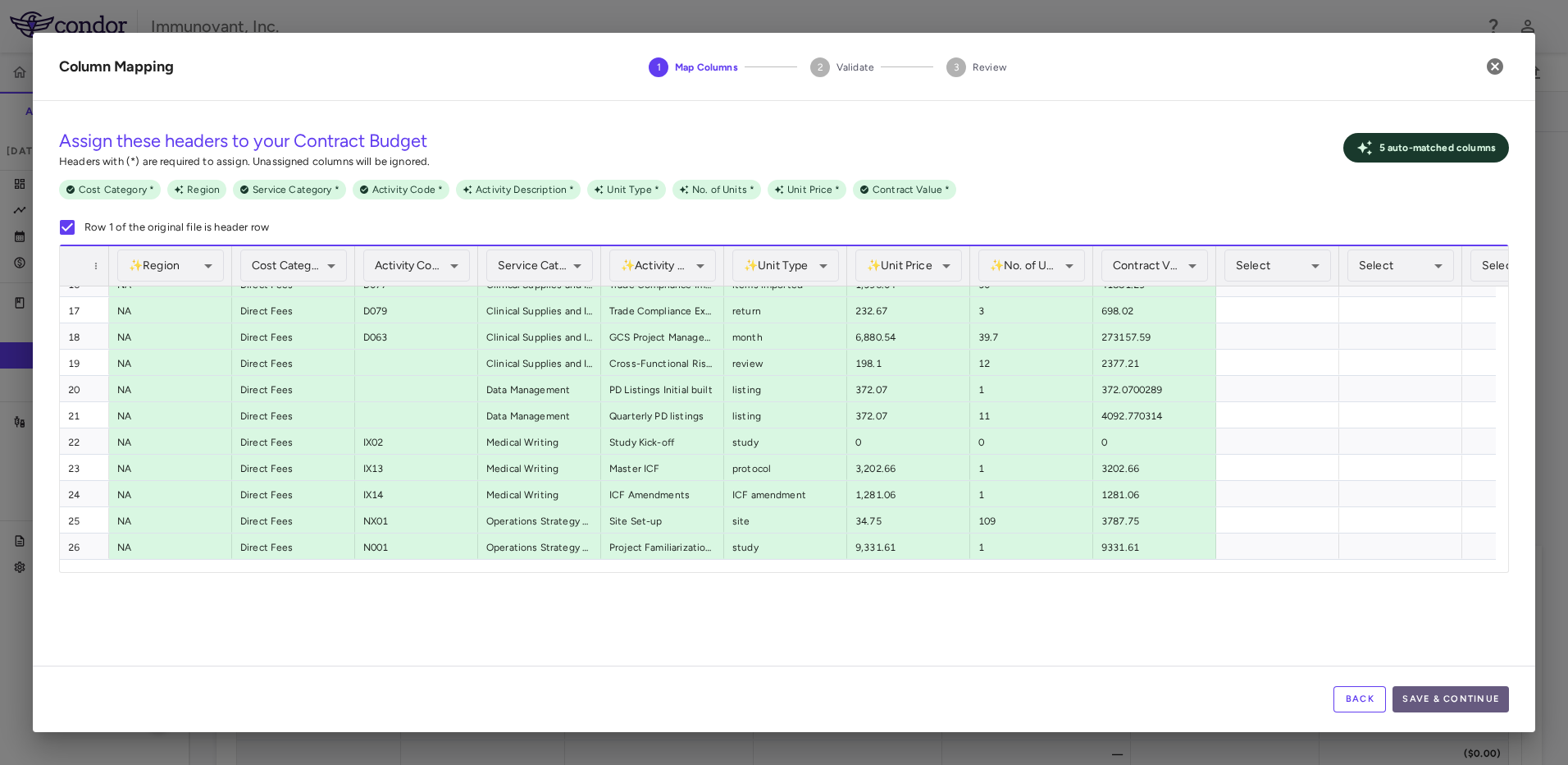
click at [774, 332] on button "Save & Continue" at bounding box center [1451, 699] width 117 height 26
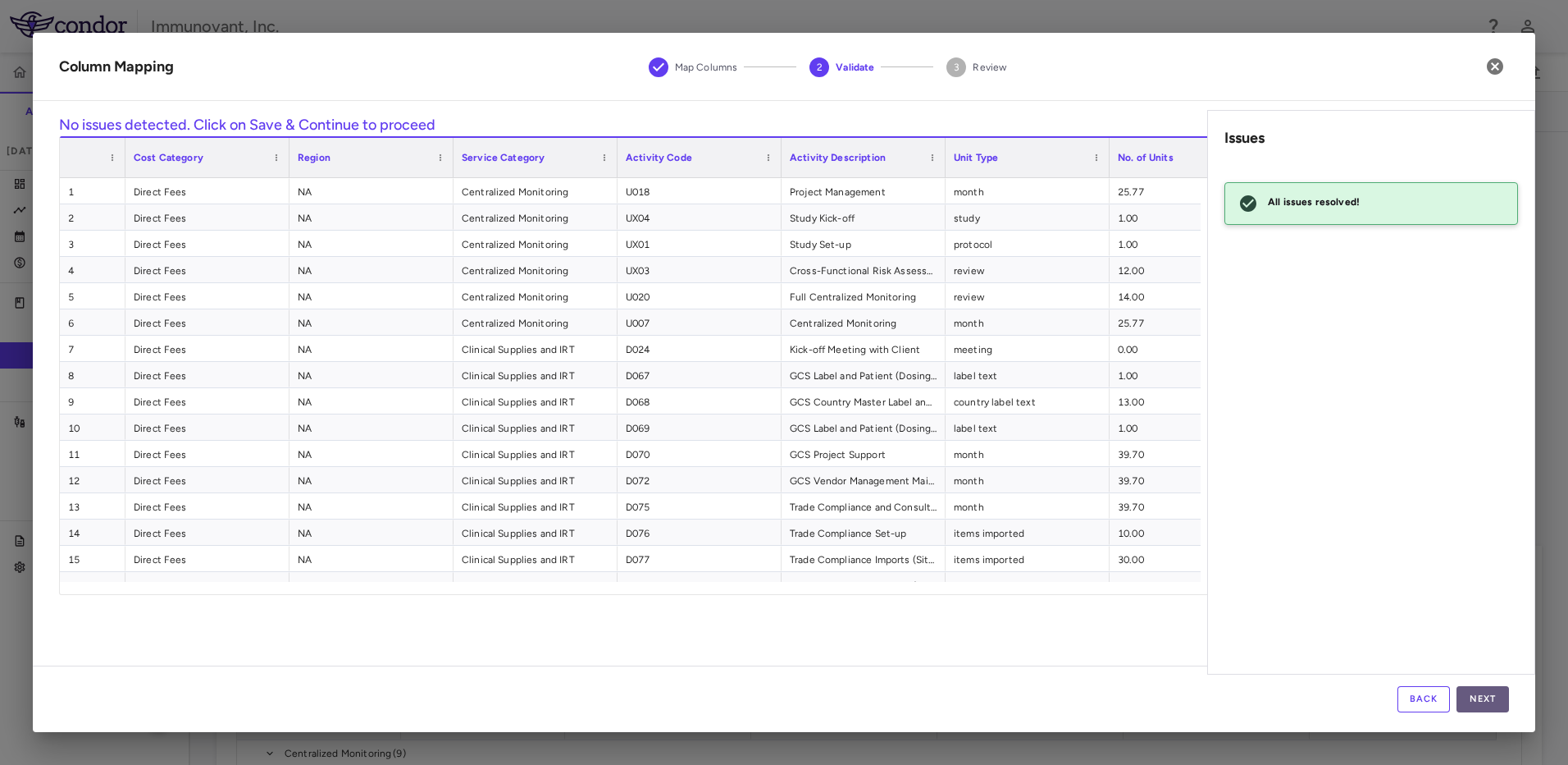
click at [774, 332] on button "Next" at bounding box center [1483, 699] width 53 height 26
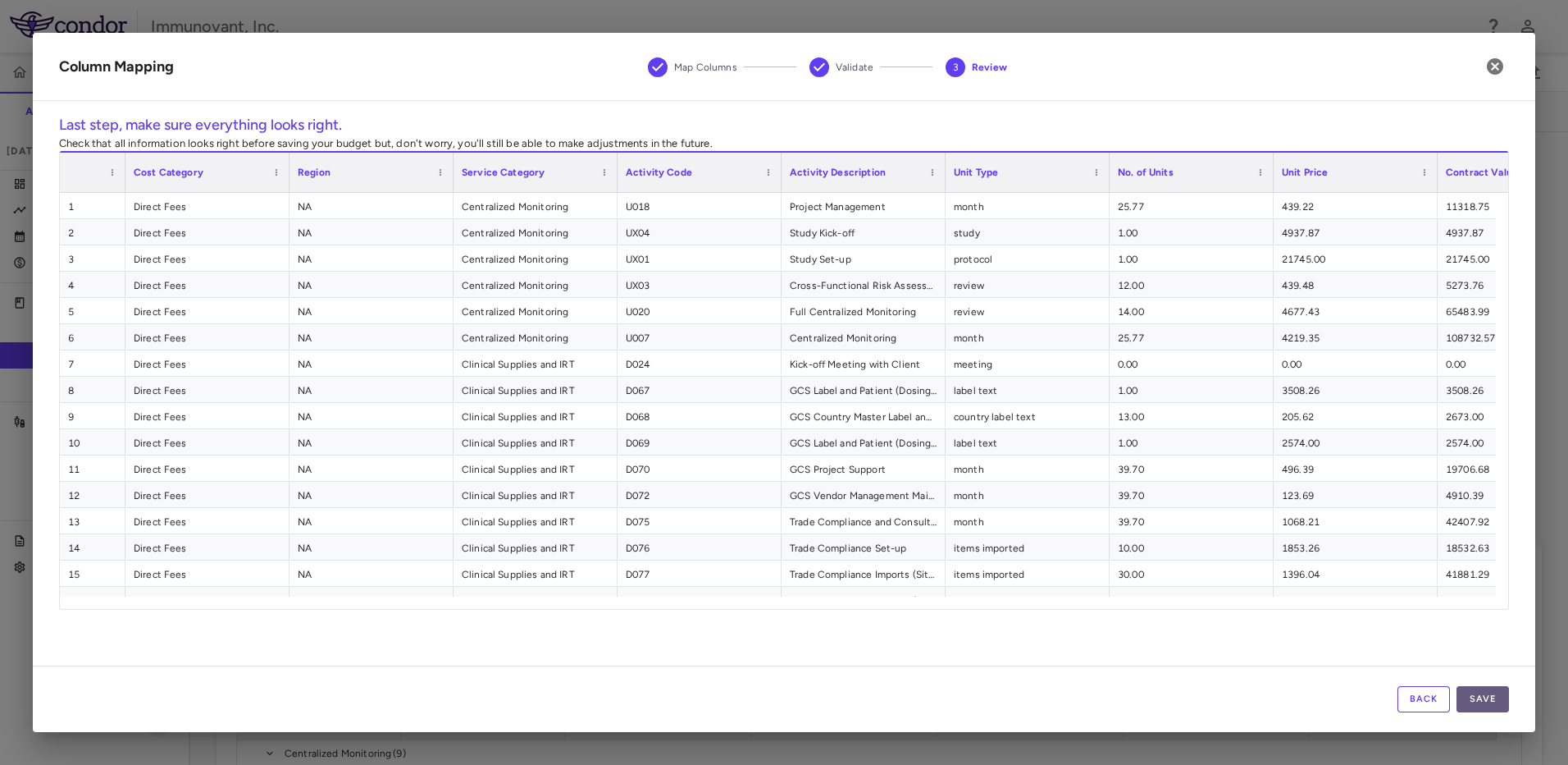
click at [774, 332] on button "Save" at bounding box center [1483, 699] width 53 height 26
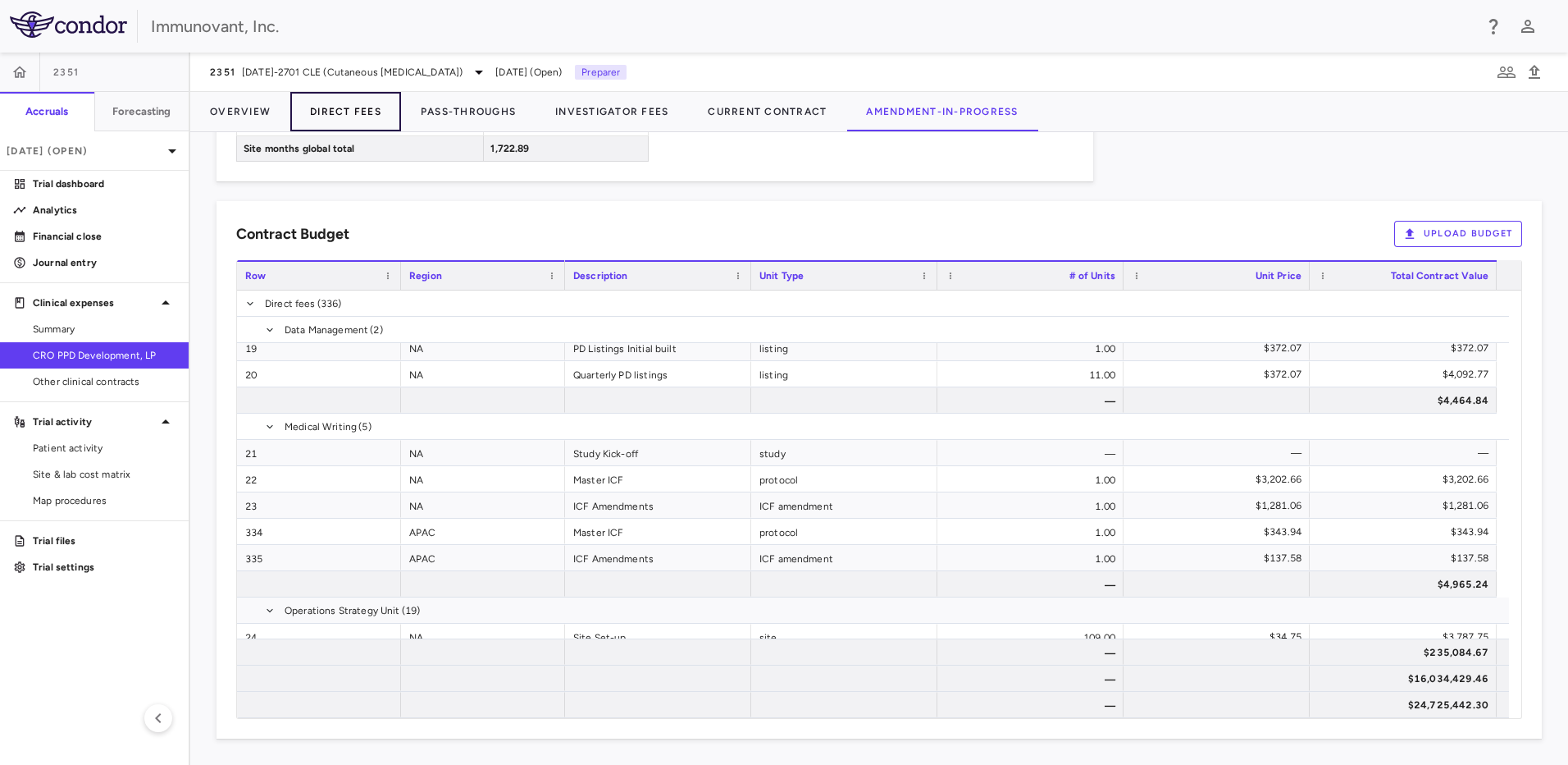
click at [349, 113] on button "Direct Fees" at bounding box center [346, 111] width 111 height 40
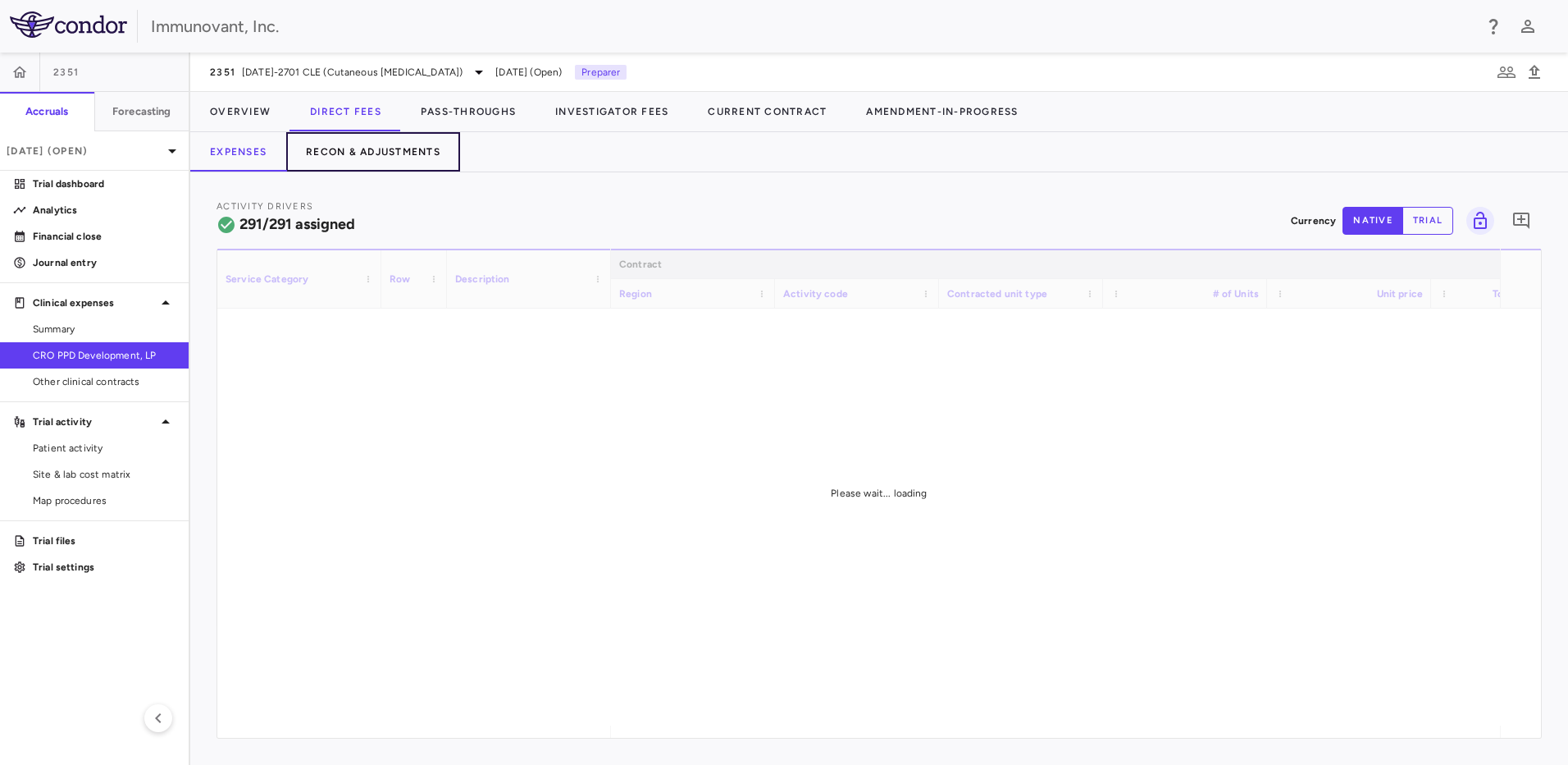
click at [386, 151] on button "Recon & Adjustments" at bounding box center [373, 152] width 174 height 40
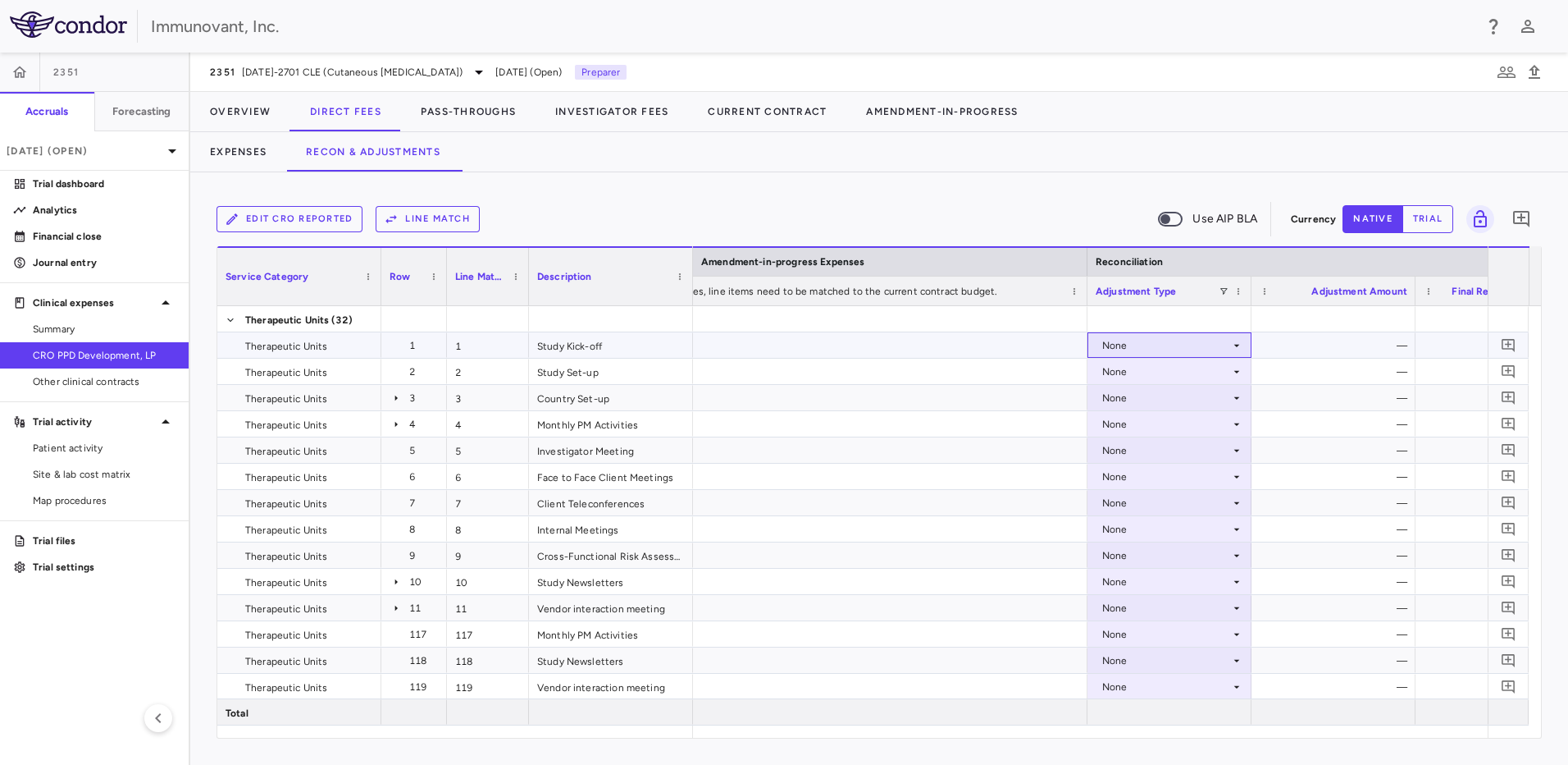
click at [774, 332] on icon at bounding box center [1237, 345] width 13 height 13
click at [774, 192] on div at bounding box center [784, 382] width 1568 height 765
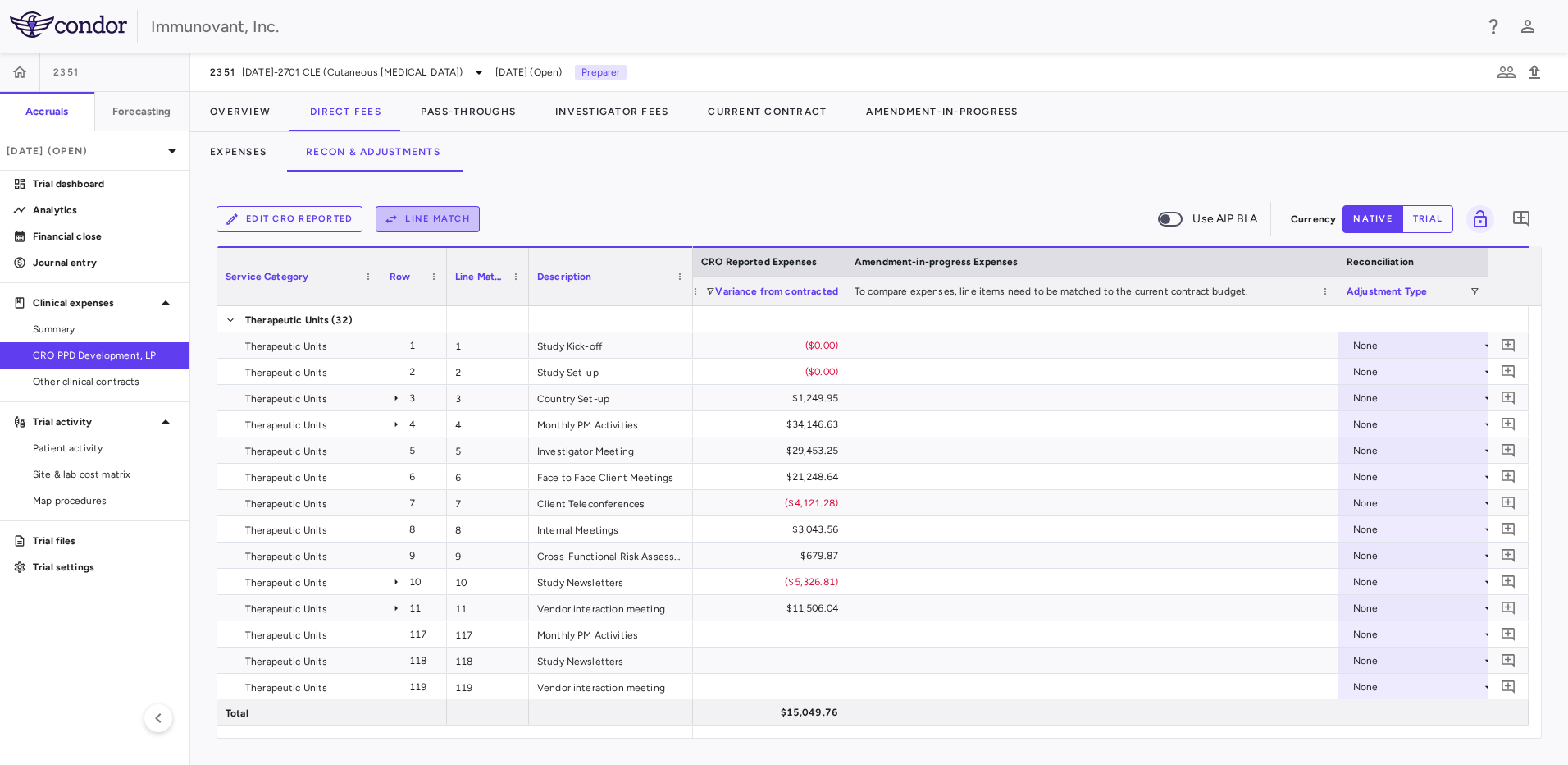
click at [447, 216] on button "Line Match" at bounding box center [428, 219] width 105 height 26
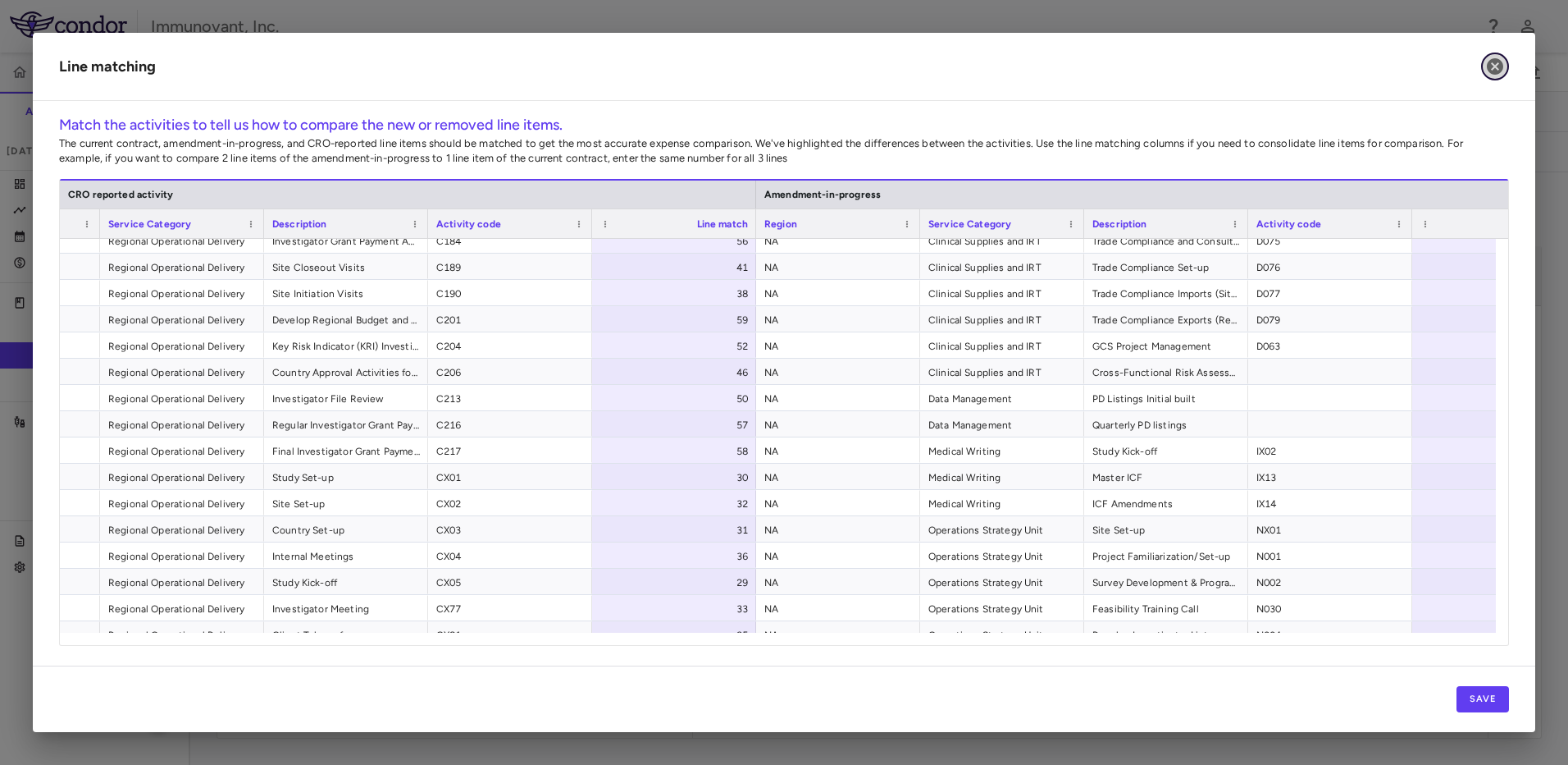
click at [774, 69] on icon "button" at bounding box center [1496, 67] width 17 height 17
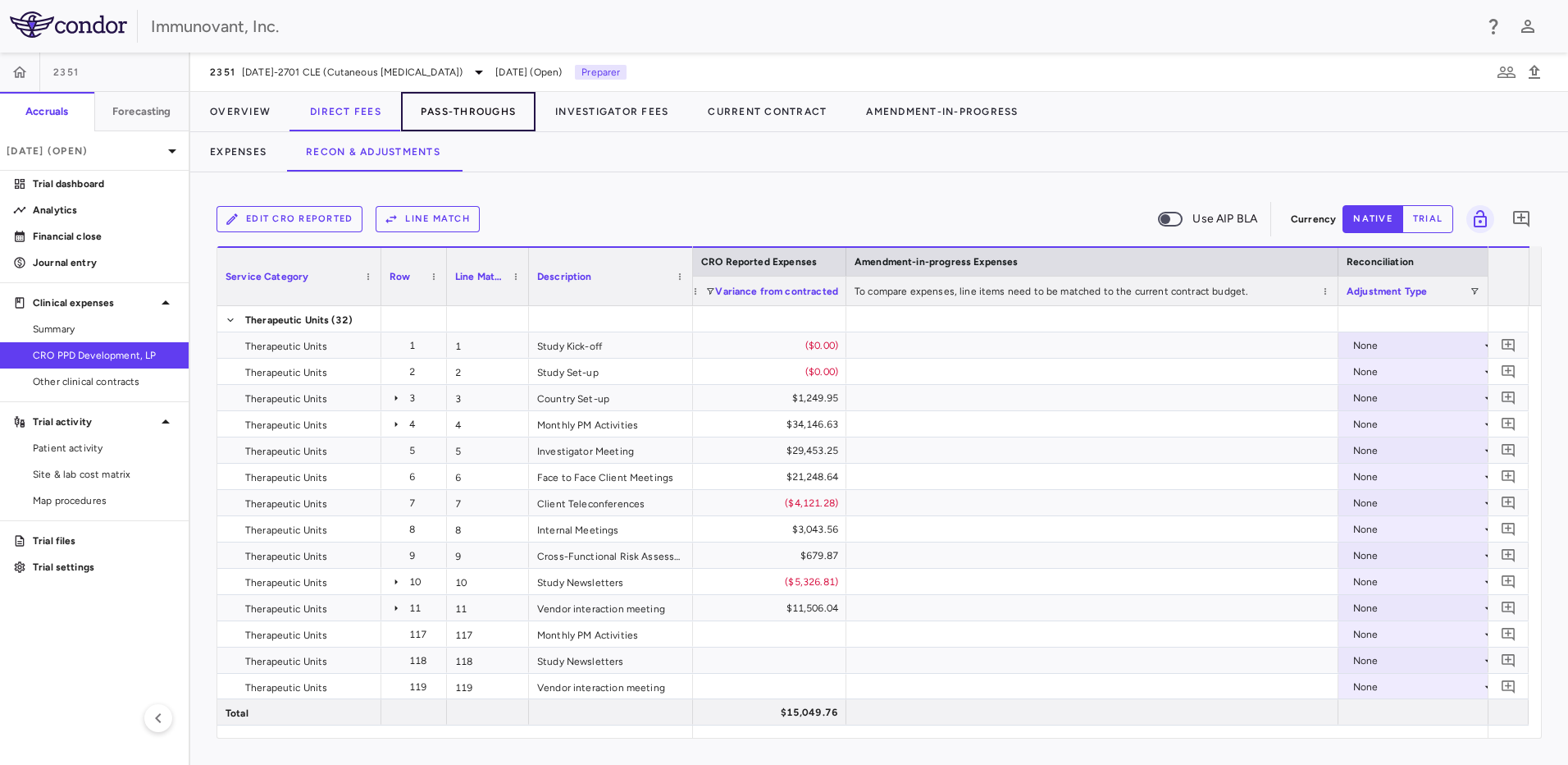
click at [451, 118] on button "Pass-Throughs" at bounding box center [467, 111] width 134 height 40
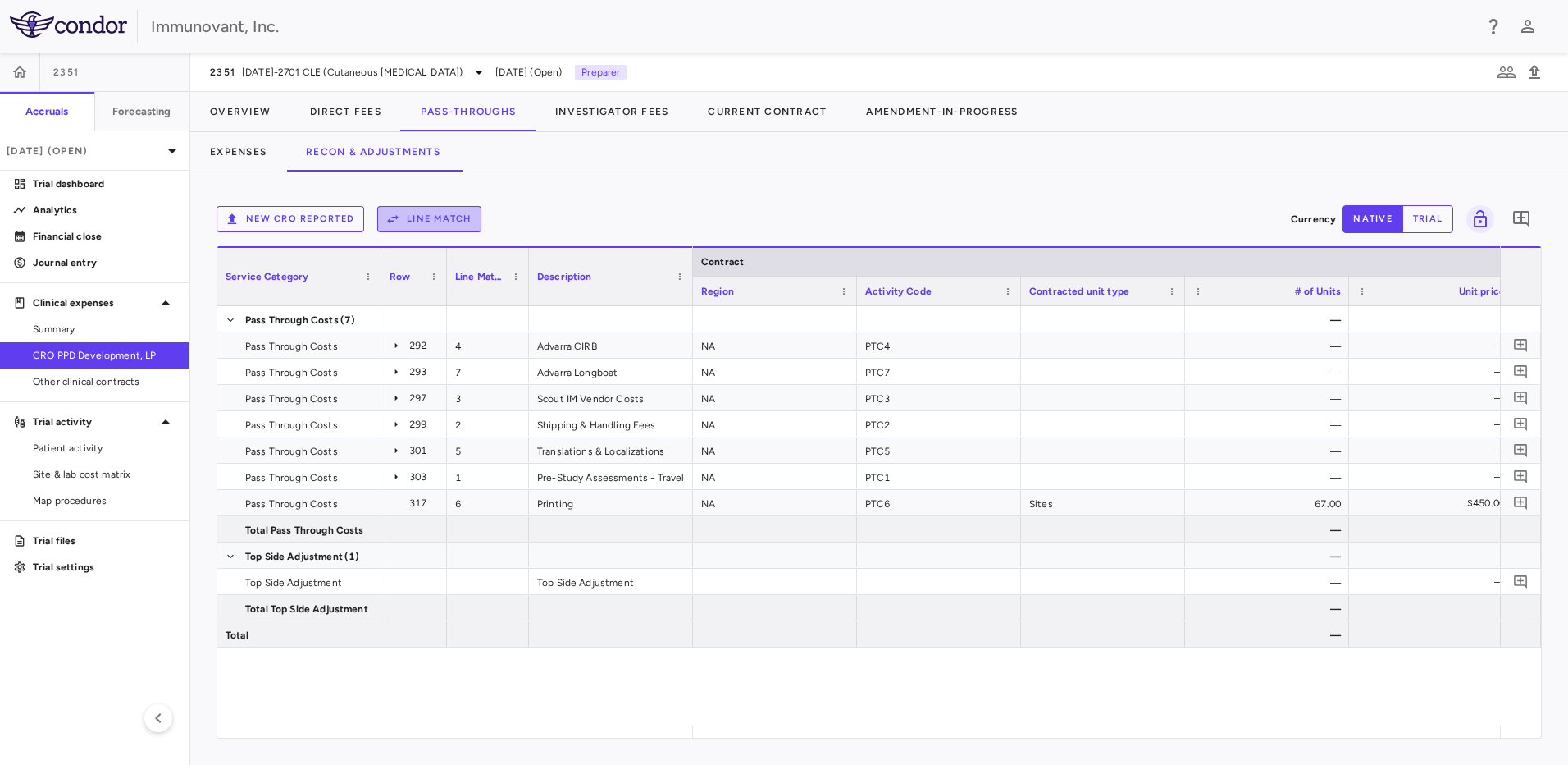
click at [457, 216] on button "Line Match" at bounding box center [429, 219] width 105 height 26
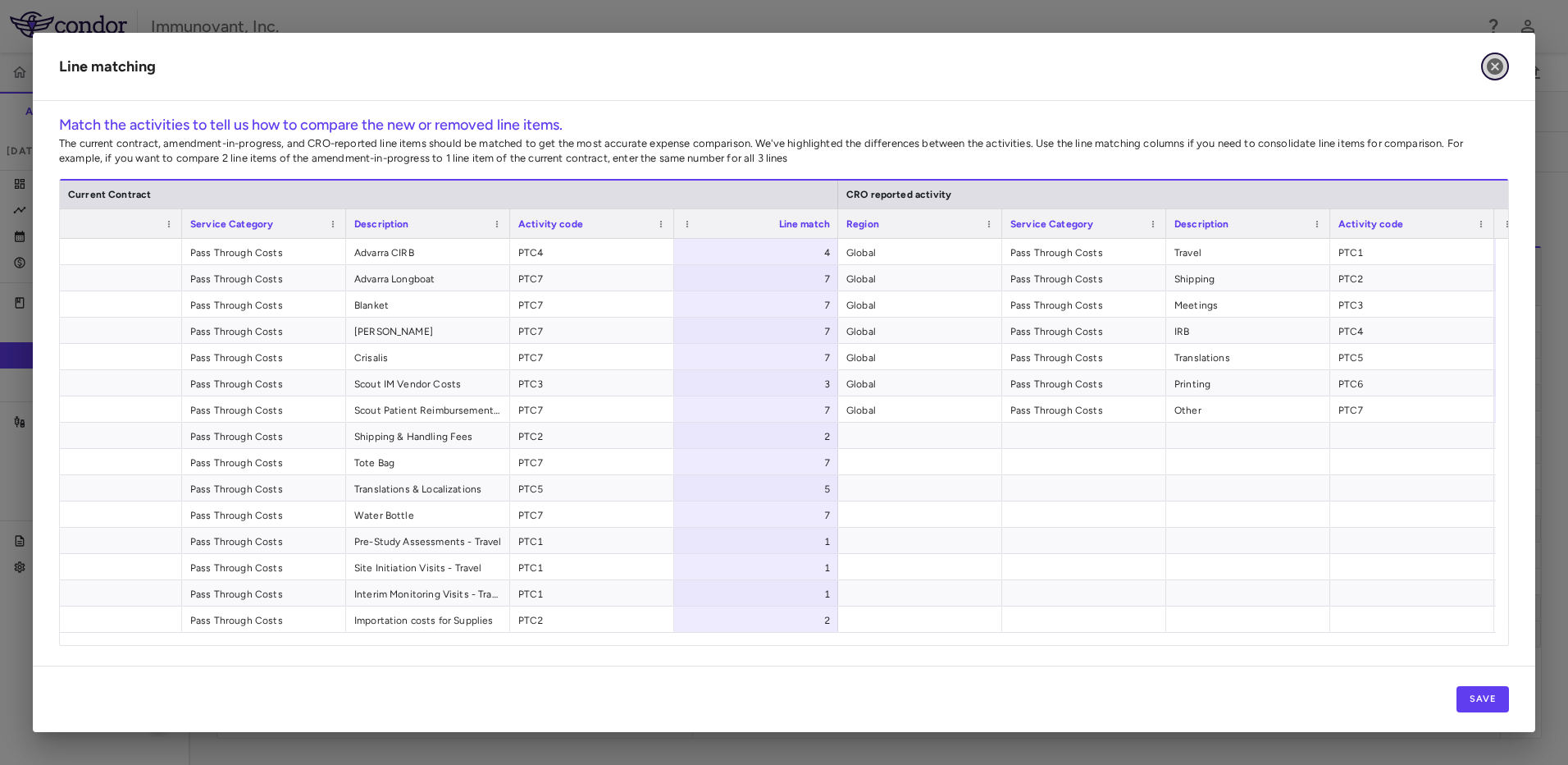
click at [774, 64] on icon "button" at bounding box center [1495, 66] width 19 height 19
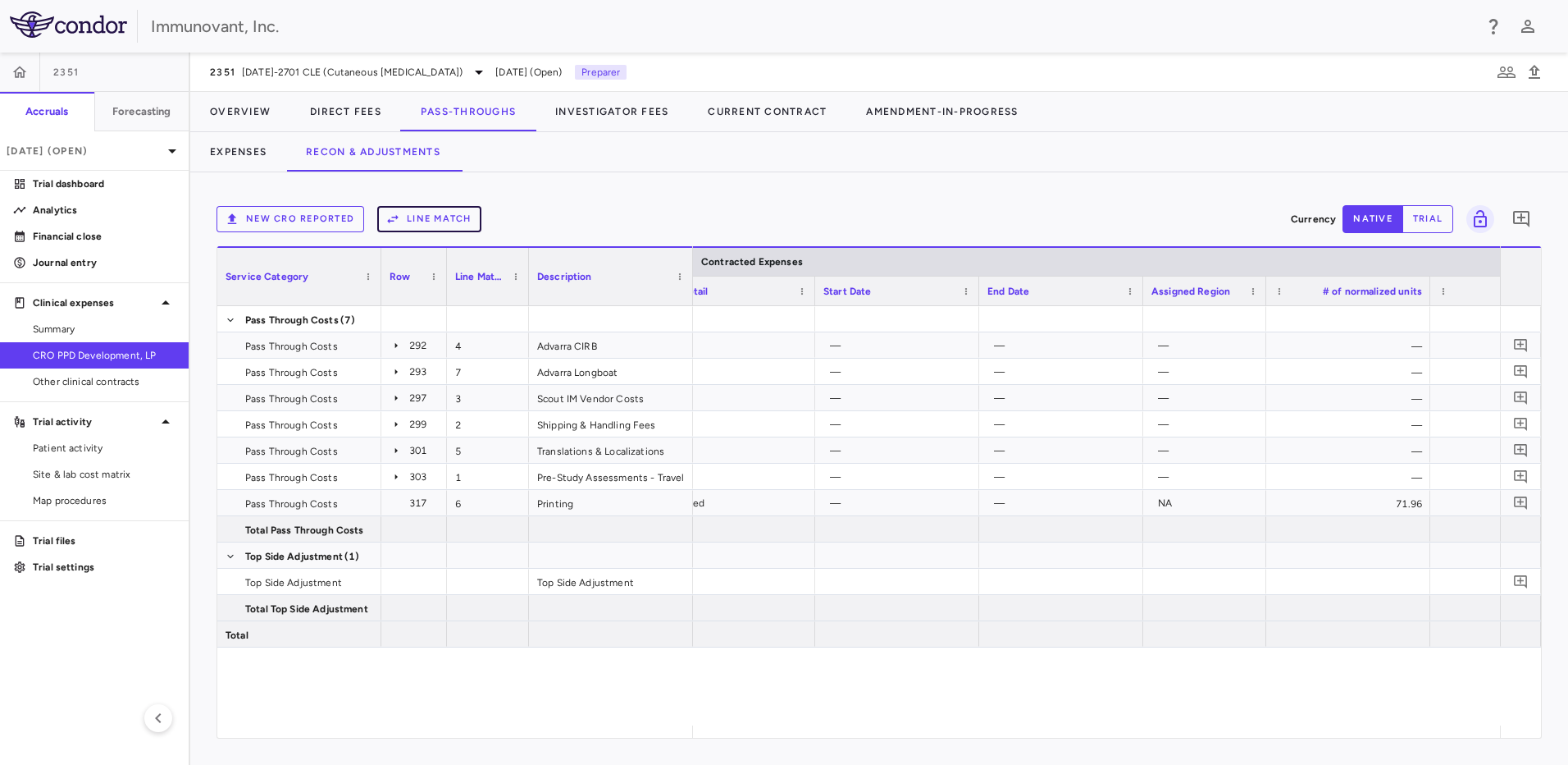
scroll to position [0, 1418]
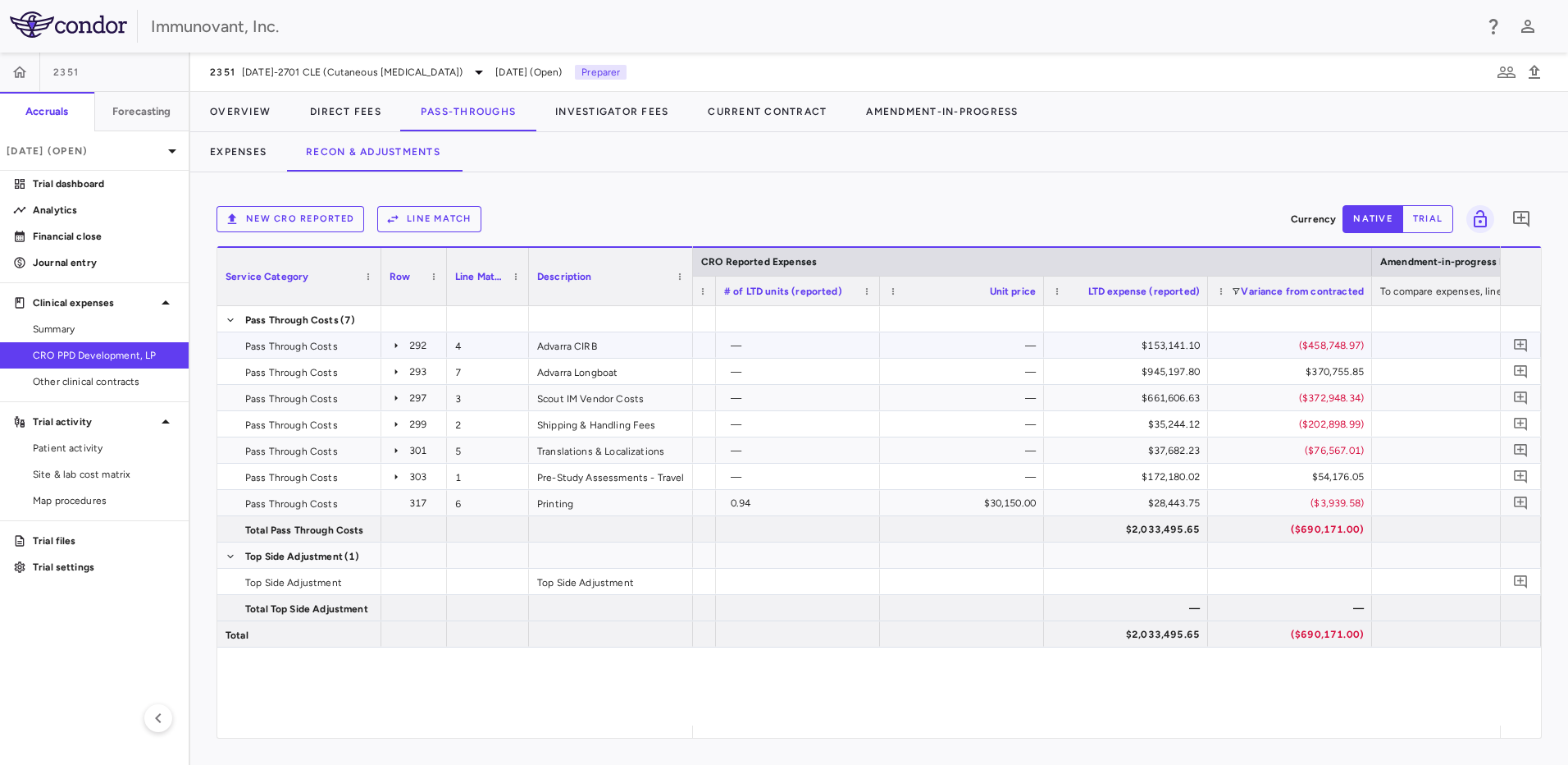
click at [395, 332] on icon at bounding box center [396, 345] width 13 height 13
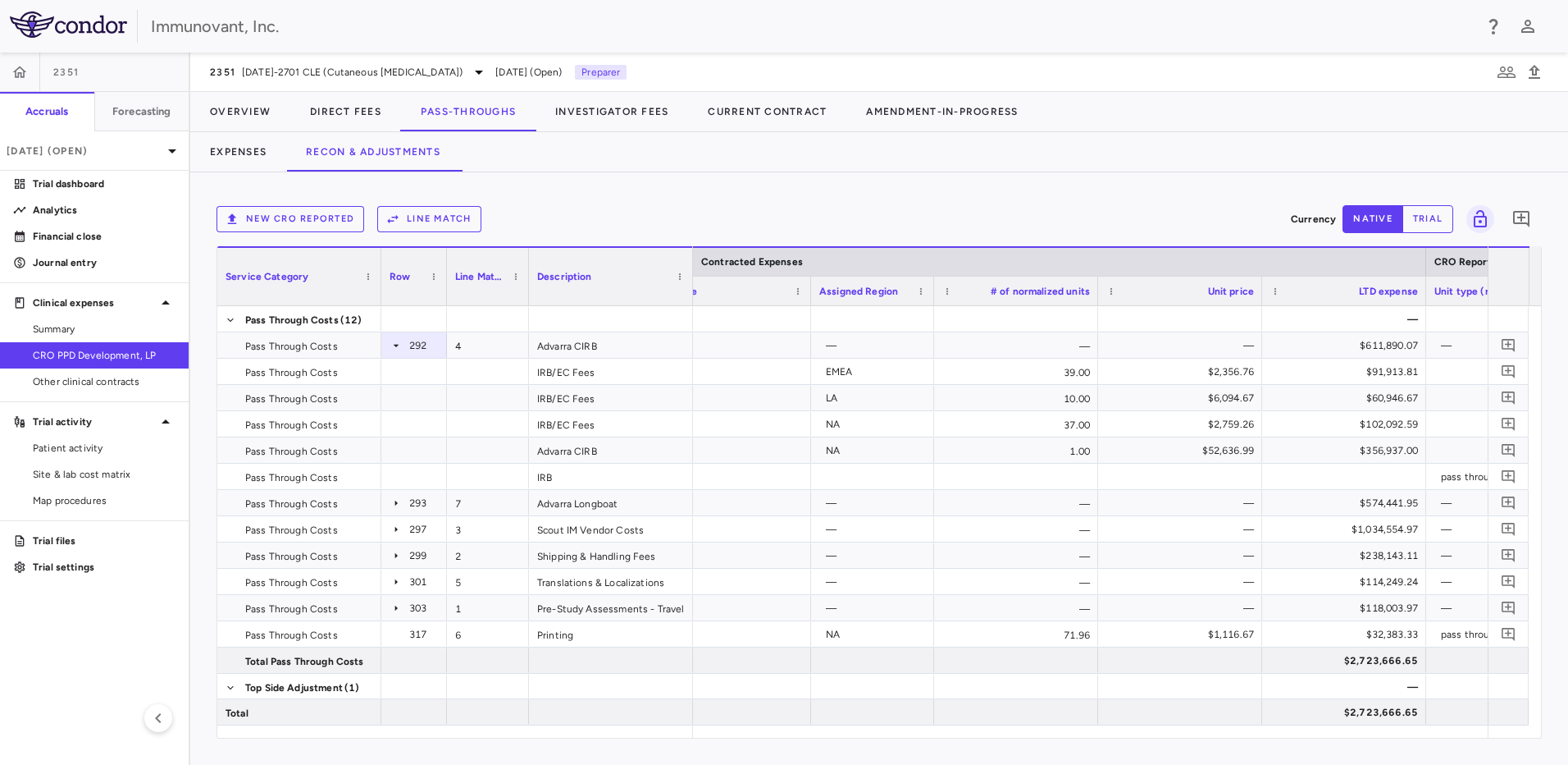
scroll to position [0, 1492]
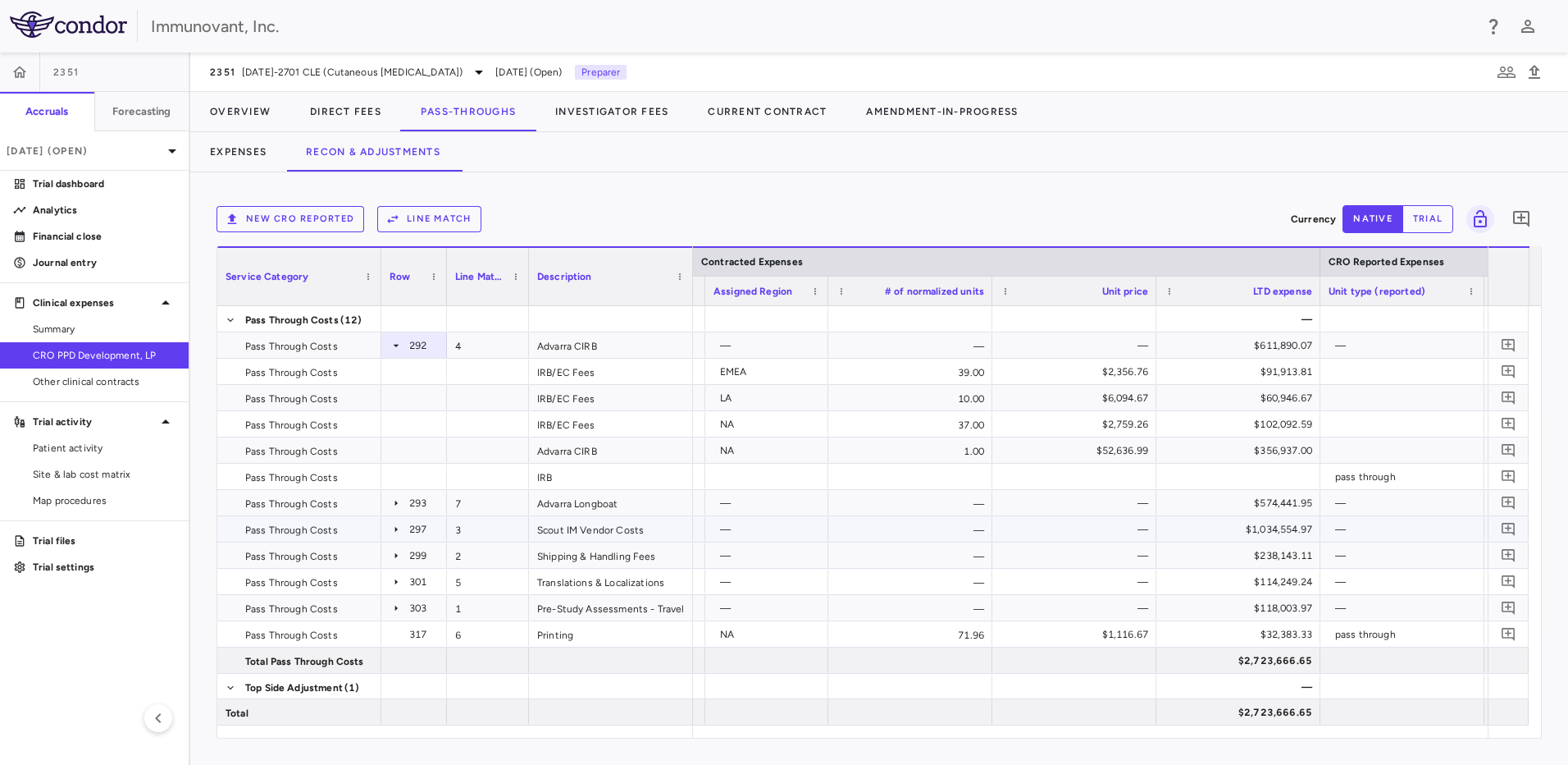
click at [392, 332] on icon at bounding box center [396, 530] width 13 height 13
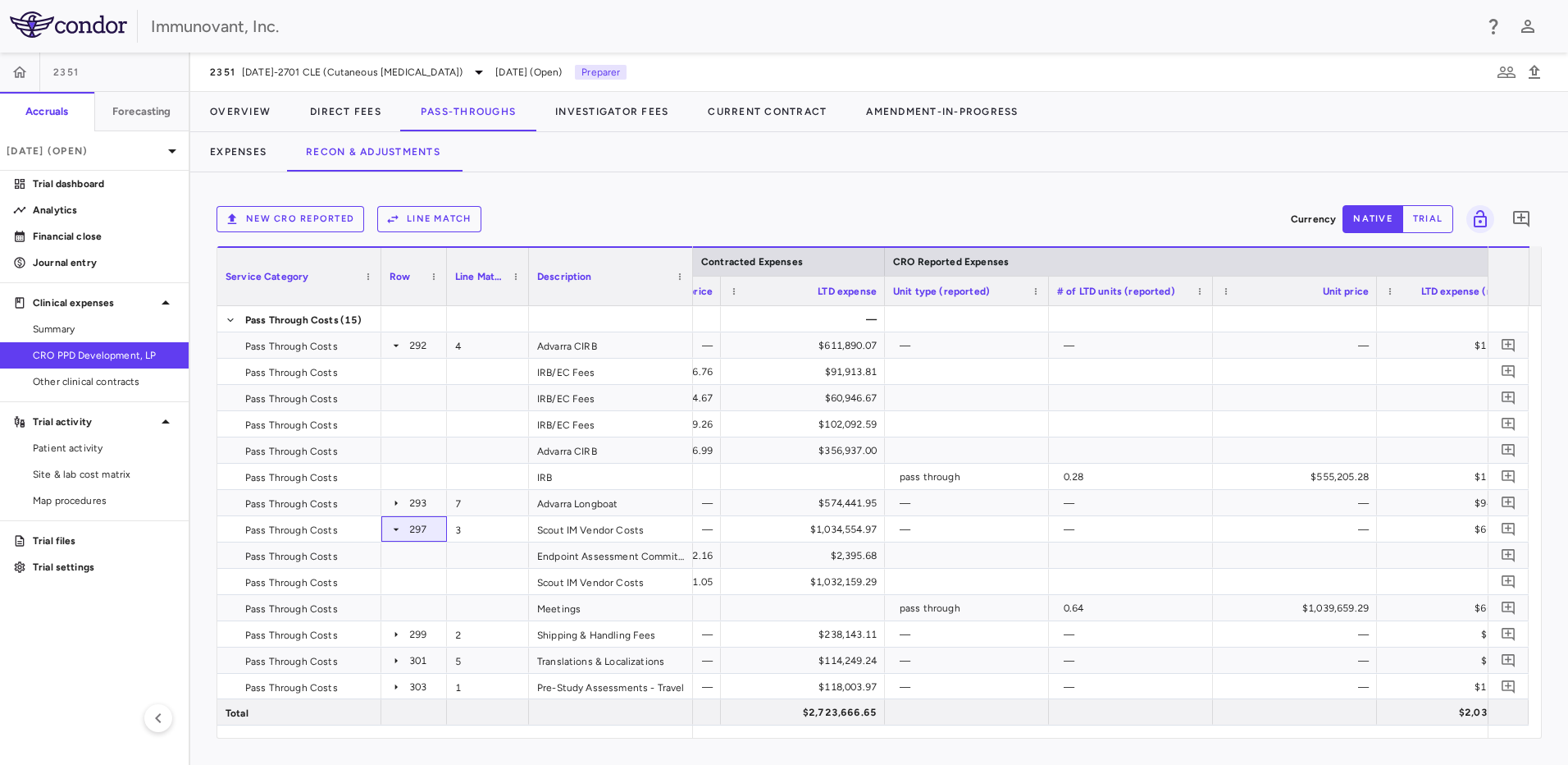
scroll to position [0, 2037]
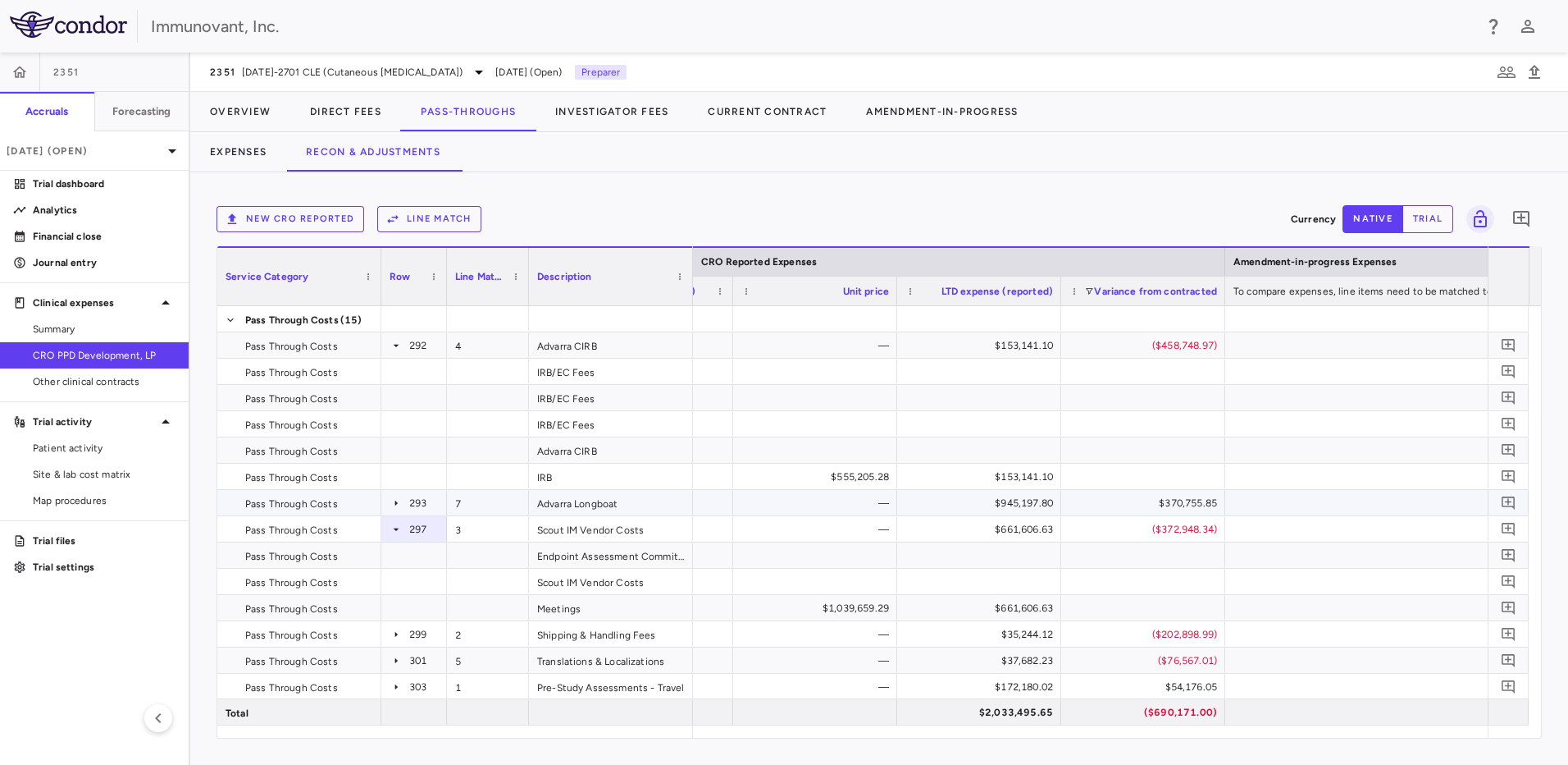
click at [396, 332] on icon at bounding box center [396, 503] width 13 height 13
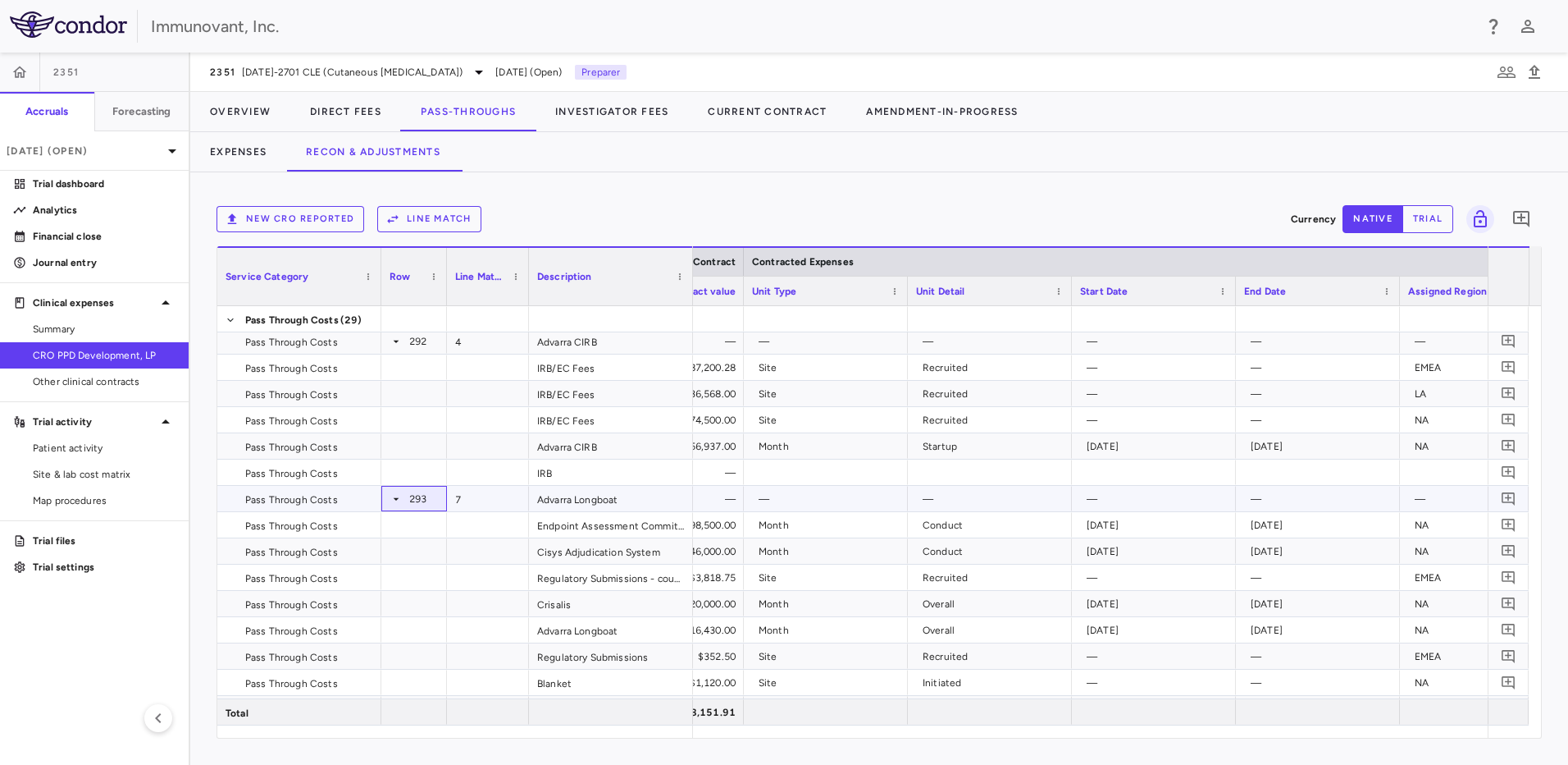
scroll to position [0, 0]
click at [398, 332] on icon at bounding box center [396, 345] width 13 height 13
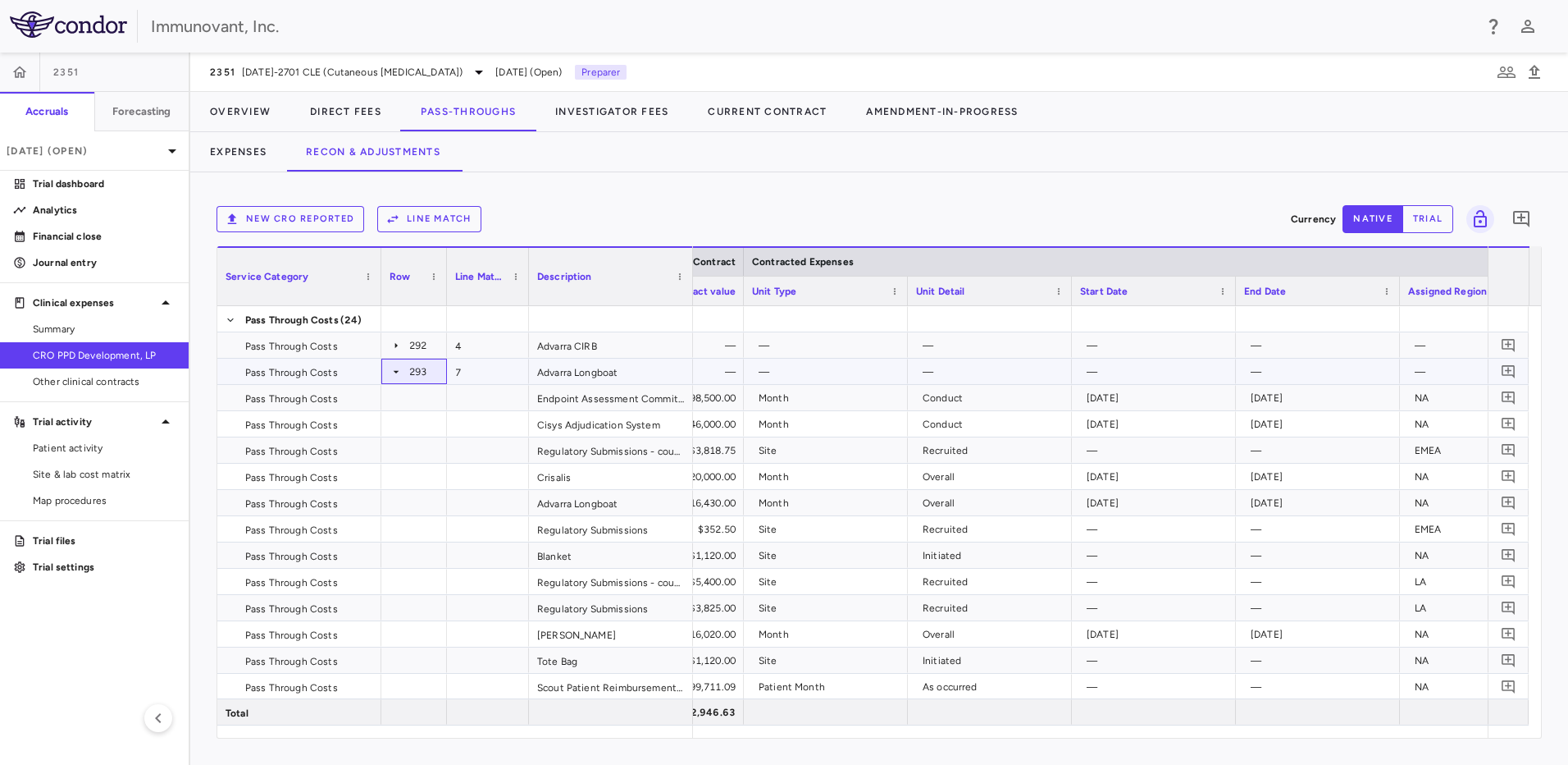
click at [392, 332] on icon at bounding box center [396, 371] width 13 height 13
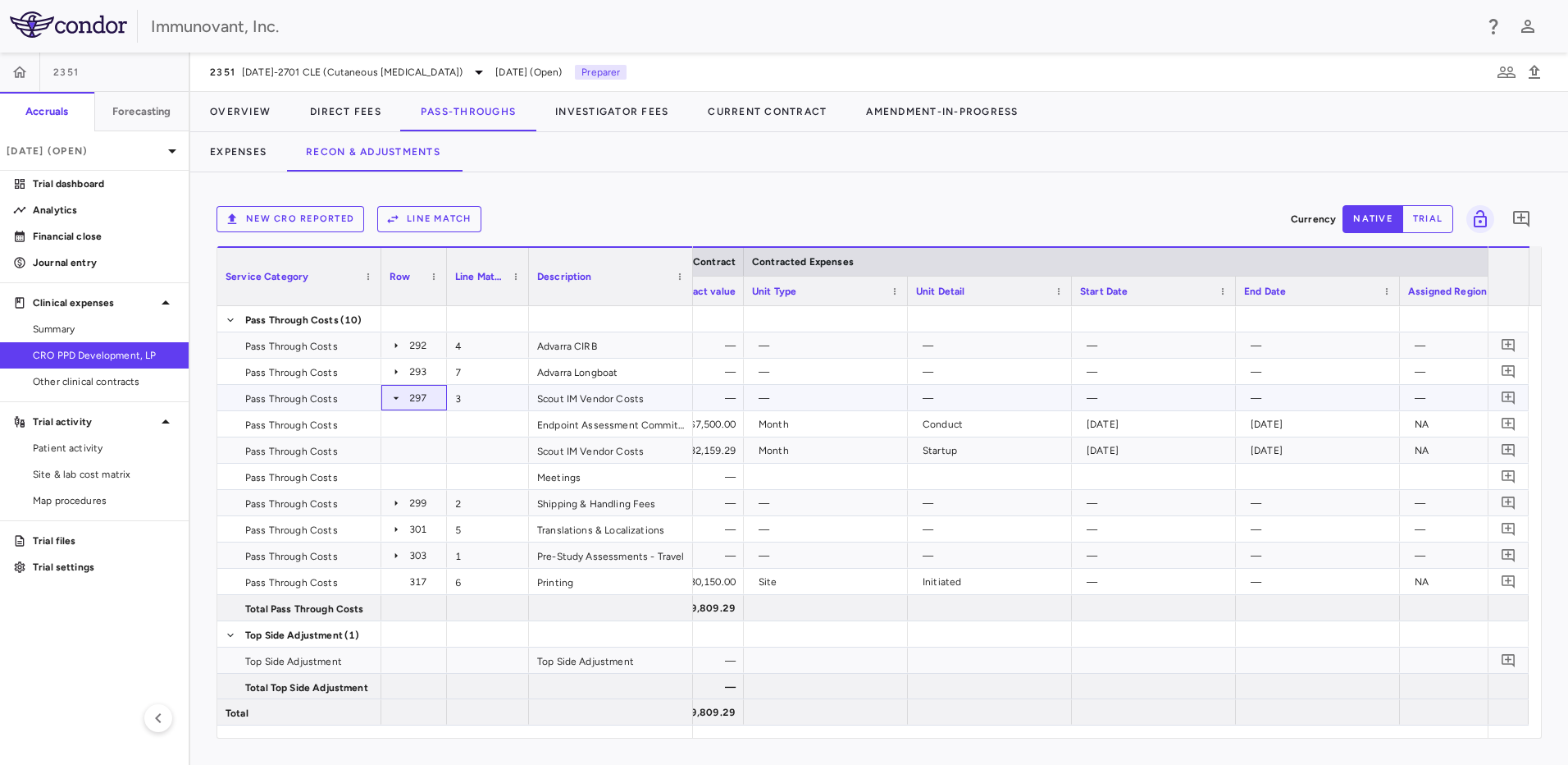
click at [398, 332] on icon at bounding box center [396, 398] width 13 height 13
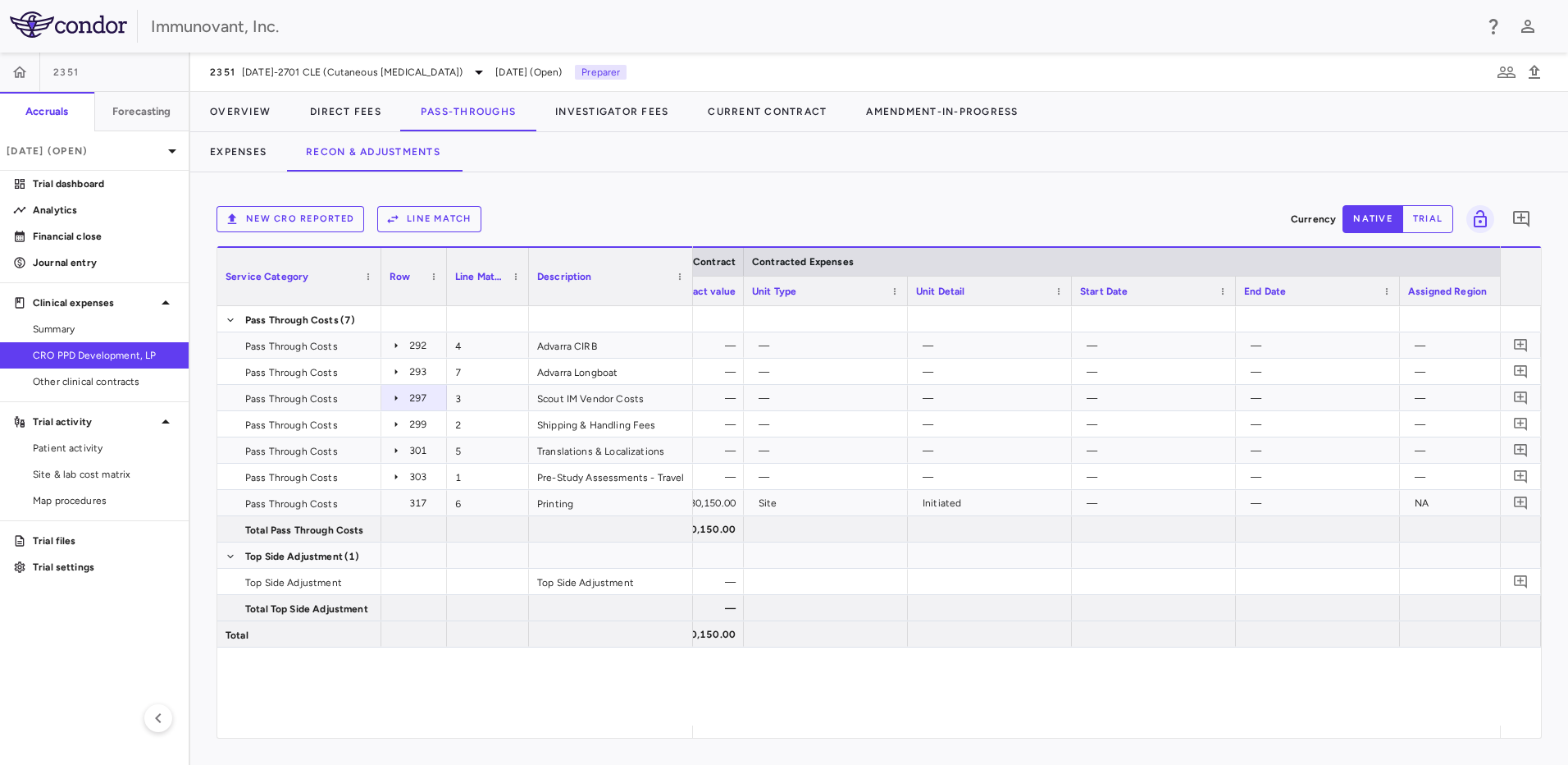
drag, startPoint x: 905, startPoint y: 725, endPoint x: 790, endPoint y: 730, distance: 115.1
click at [774, 332] on div "Service Category Row Line Match" at bounding box center [879, 492] width 1324 height 492
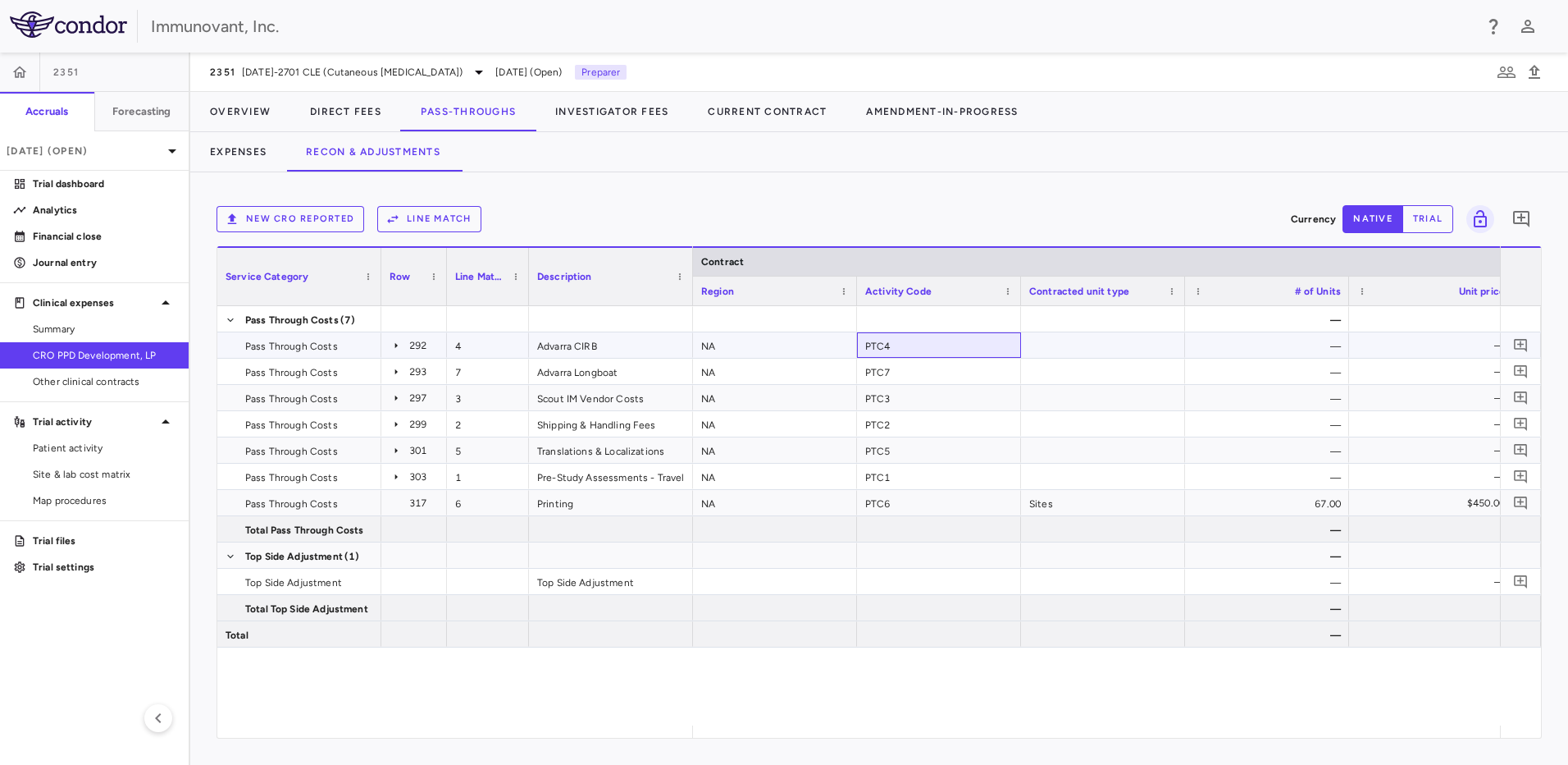
click at [774, 332] on div "PTC4" at bounding box center [939, 345] width 164 height 25
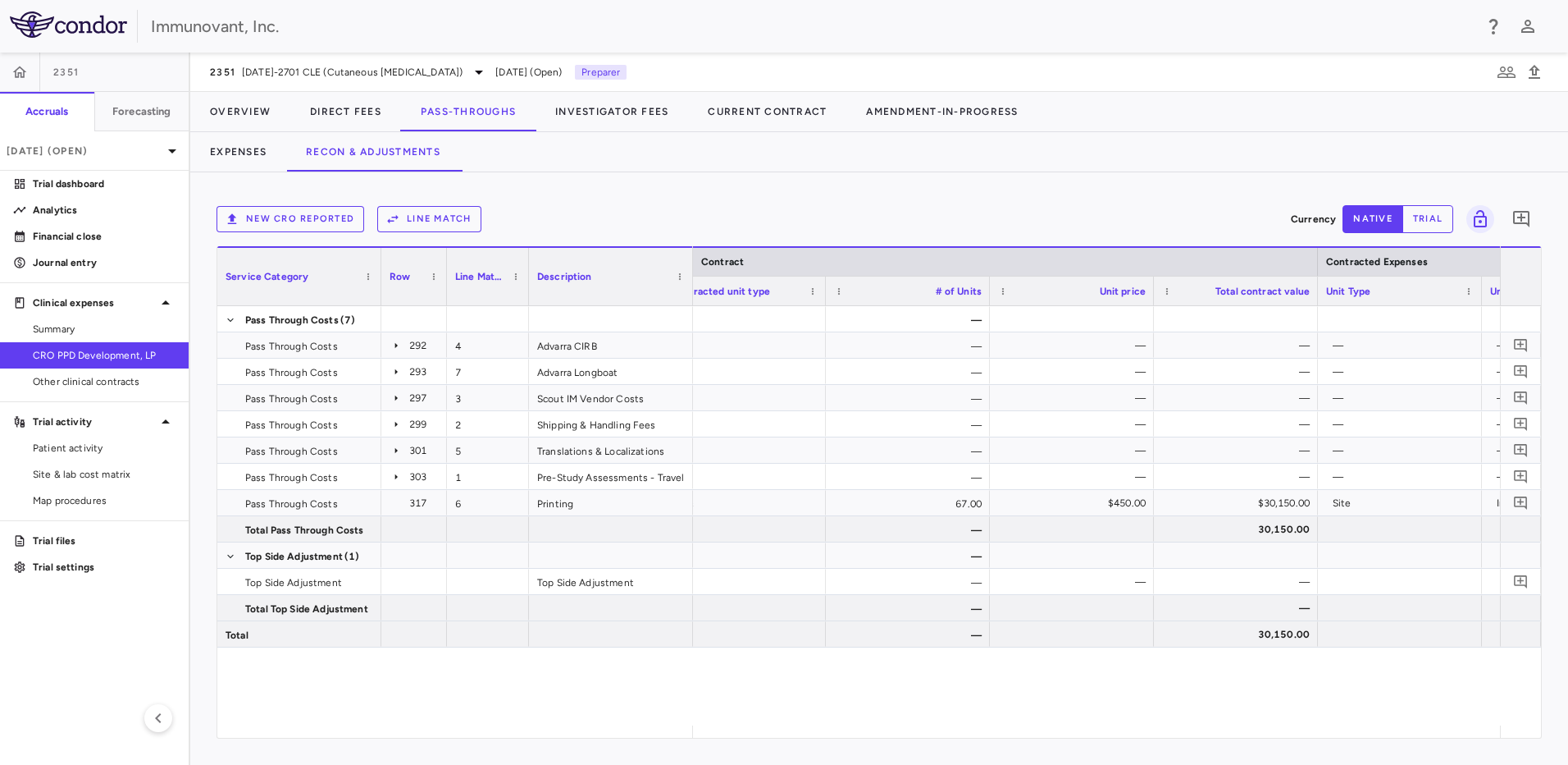
scroll to position [0, 558]
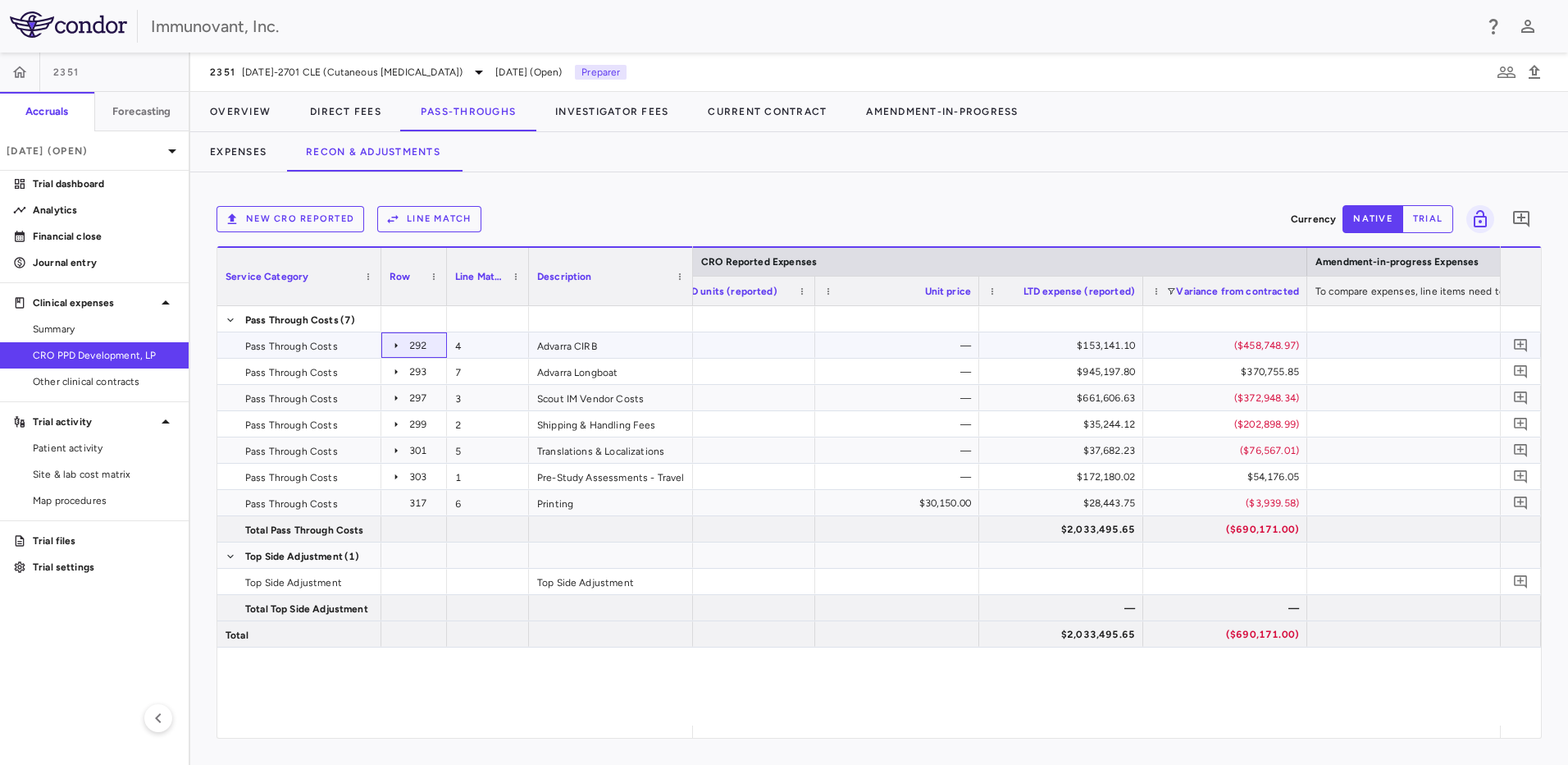
click at [398, 332] on icon at bounding box center [396, 345] width 13 height 13
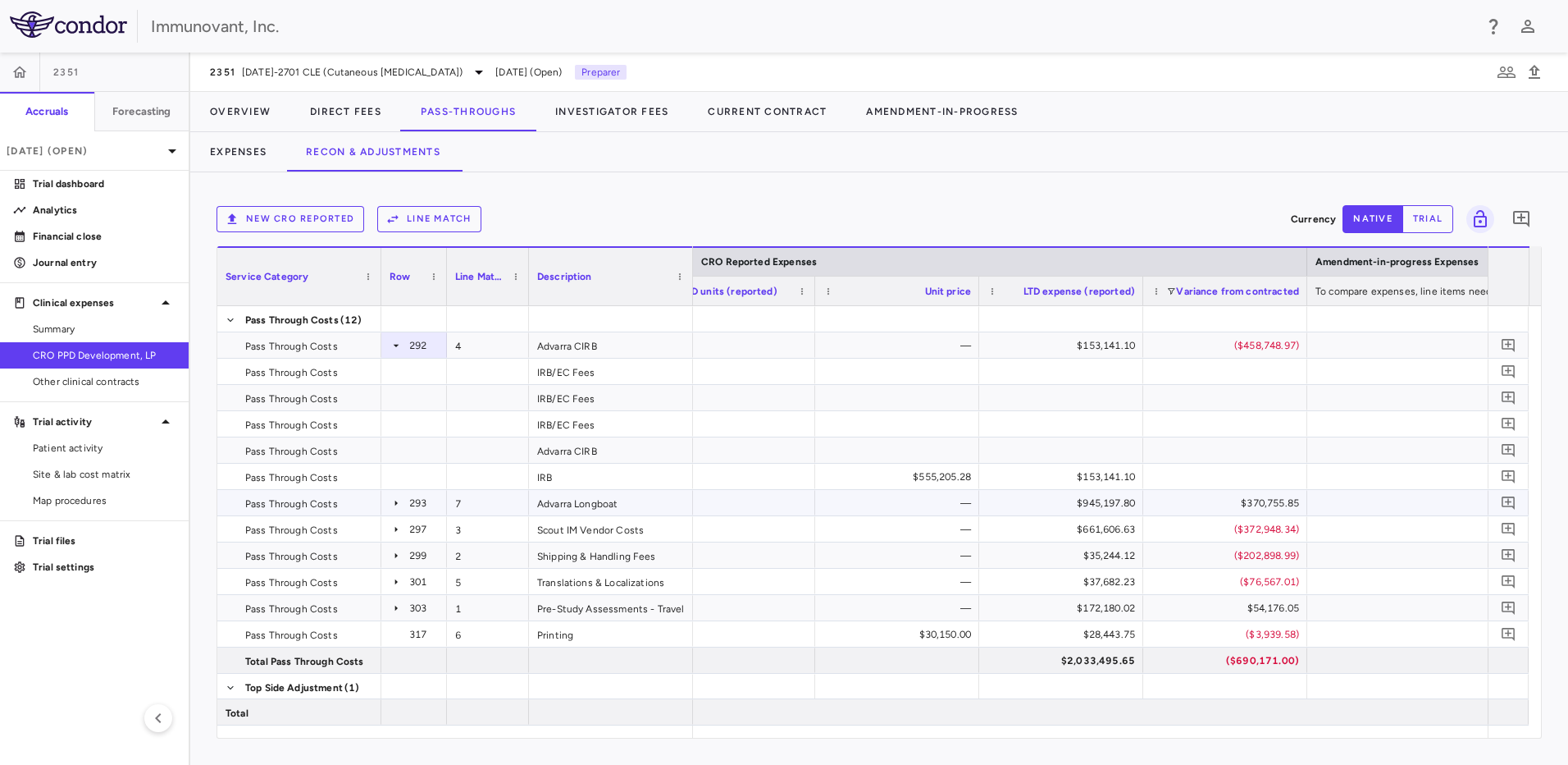
click at [392, 332] on icon at bounding box center [396, 503] width 13 height 13
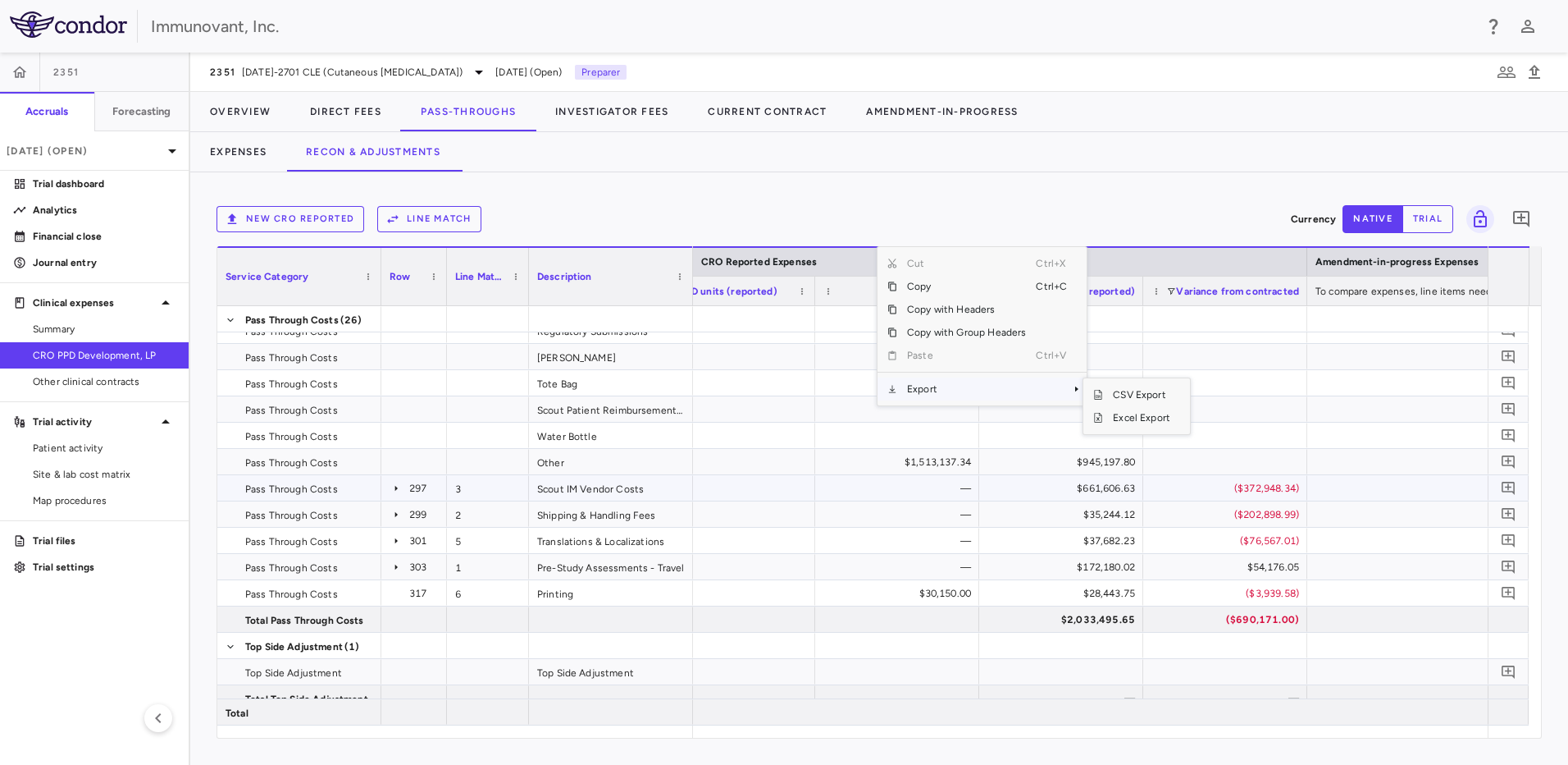
click at [393, 332] on icon at bounding box center [396, 488] width 13 height 13
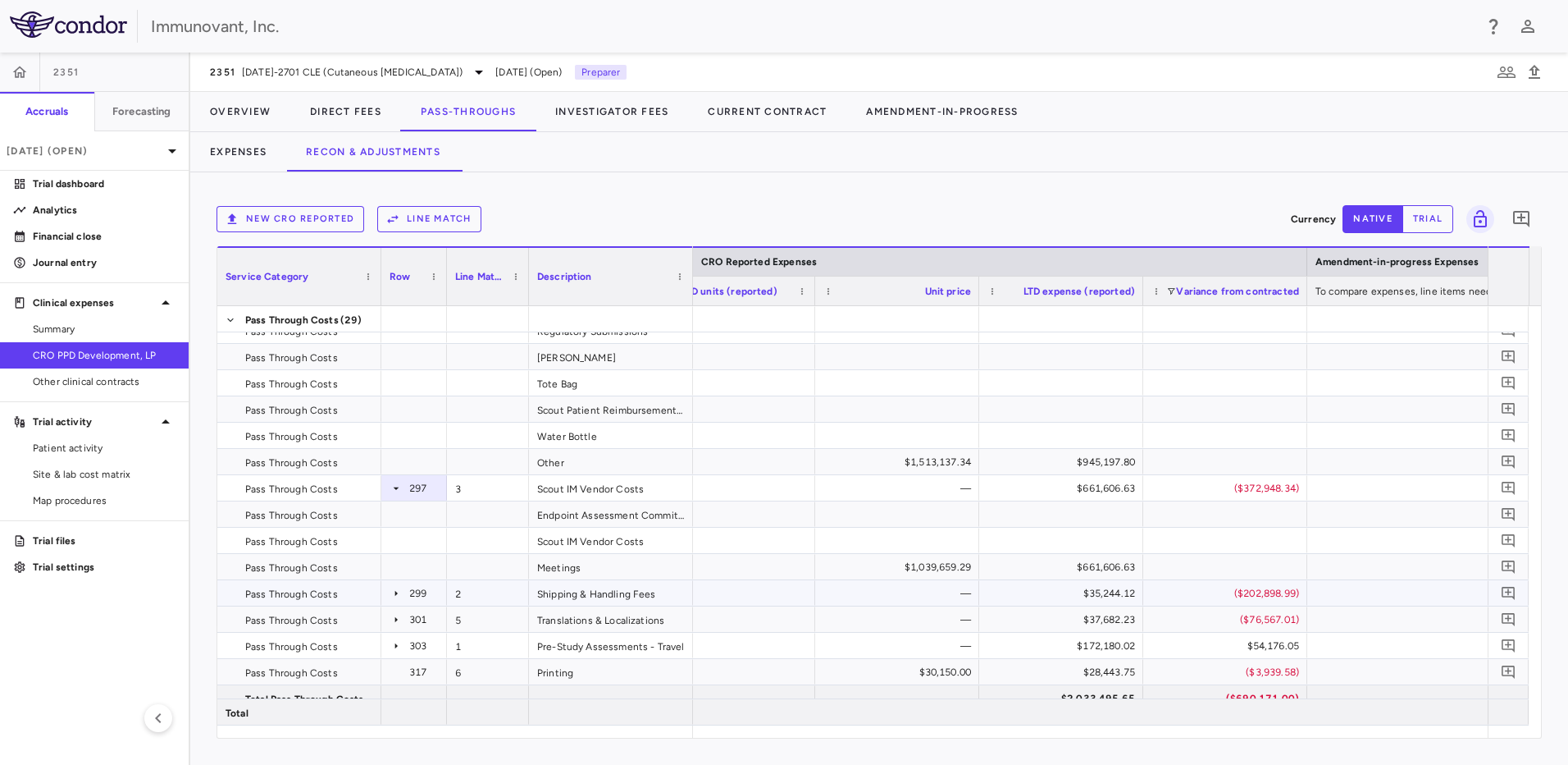
click at [394, 332] on icon at bounding box center [396, 594] width 13 height 13
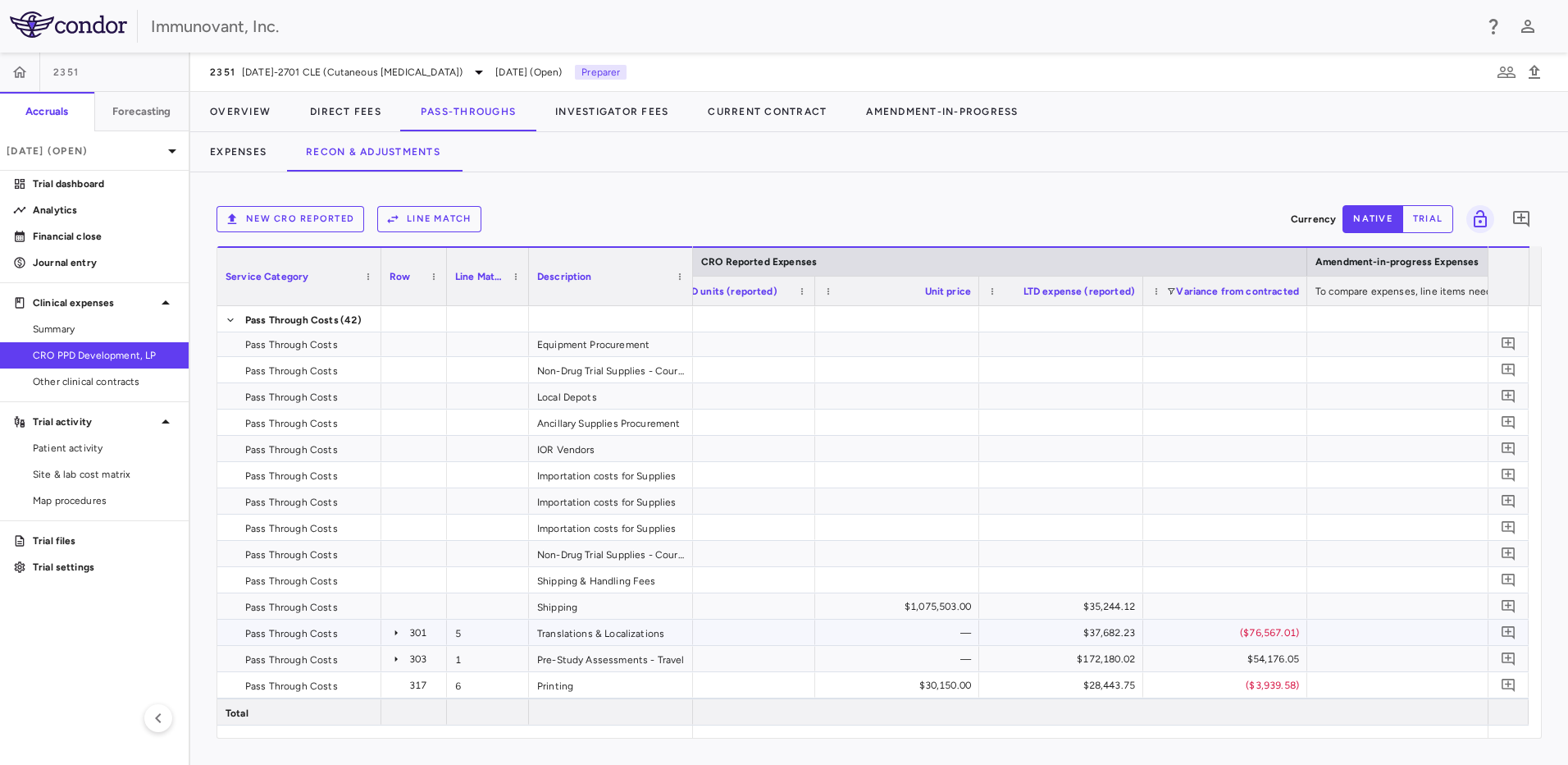
click at [395, 332] on div "301" at bounding box center [414, 633] width 49 height 24
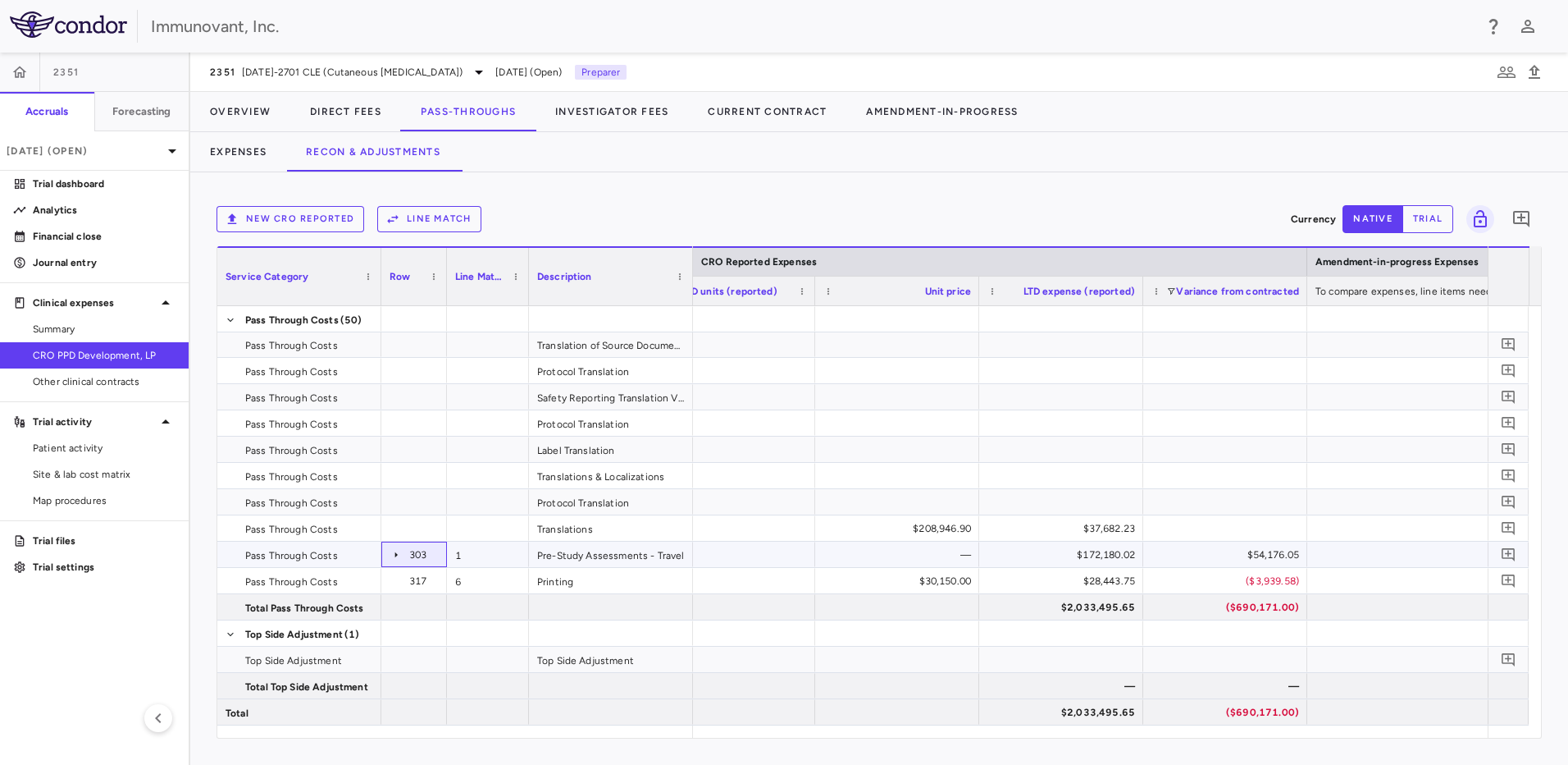
click at [398, 332] on icon at bounding box center [396, 555] width 13 height 13
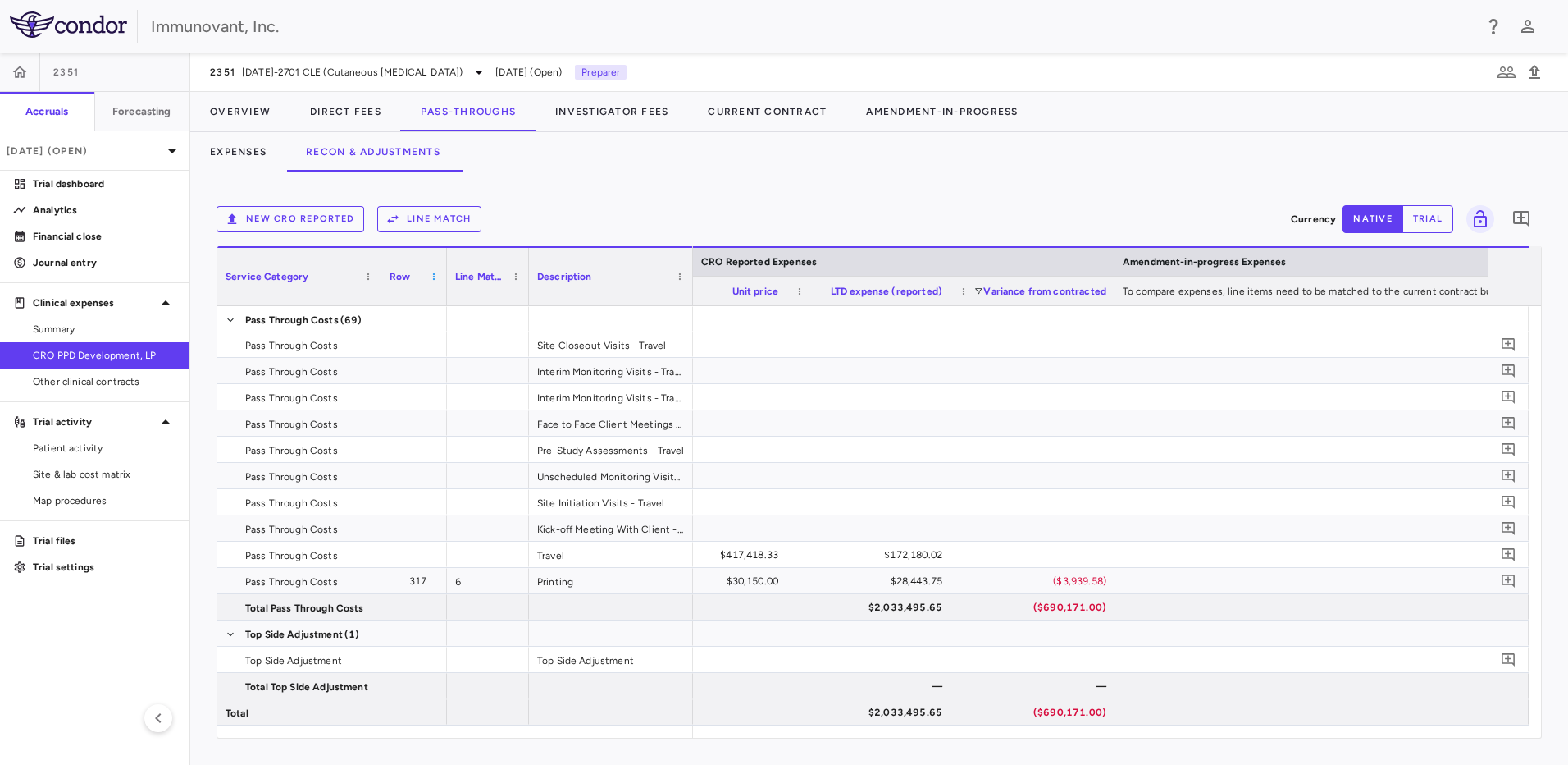
click at [436, 276] on span at bounding box center [433, 276] width 10 height 10
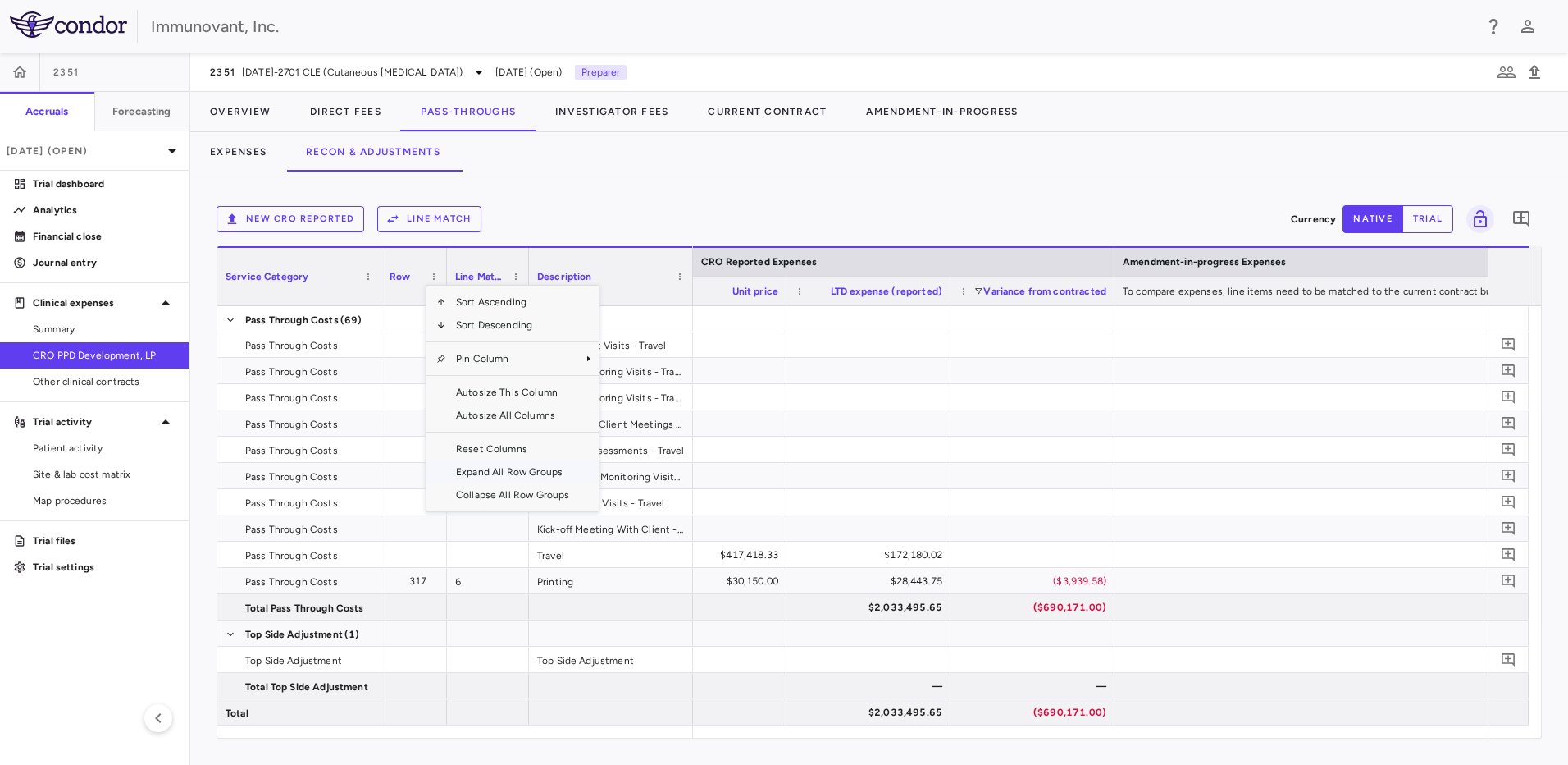
click at [478, 332] on span "Expand All Row Groups" at bounding box center [513, 471] width 133 height 23
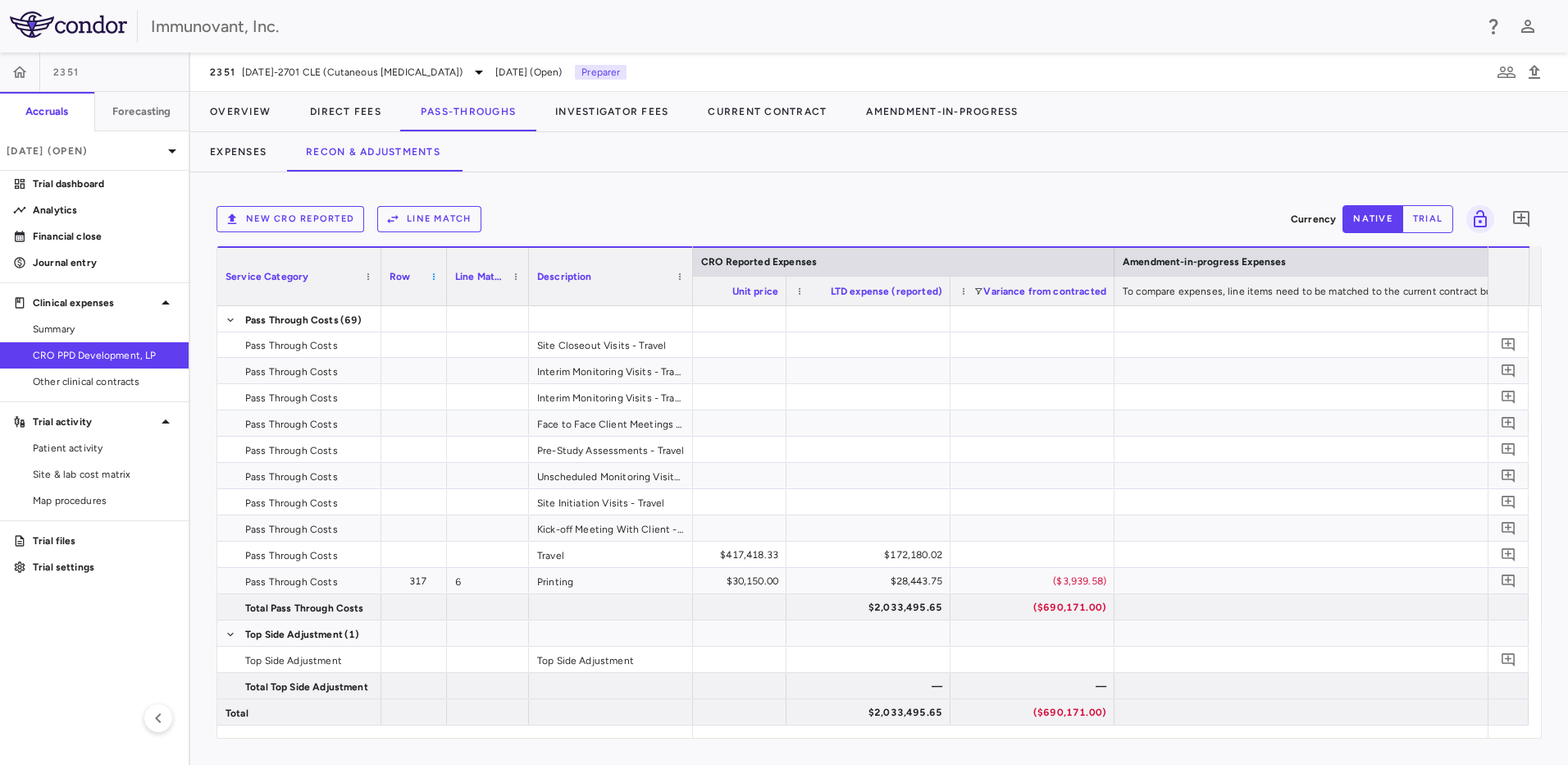
click at [434, 272] on span at bounding box center [433, 276] width 10 height 10
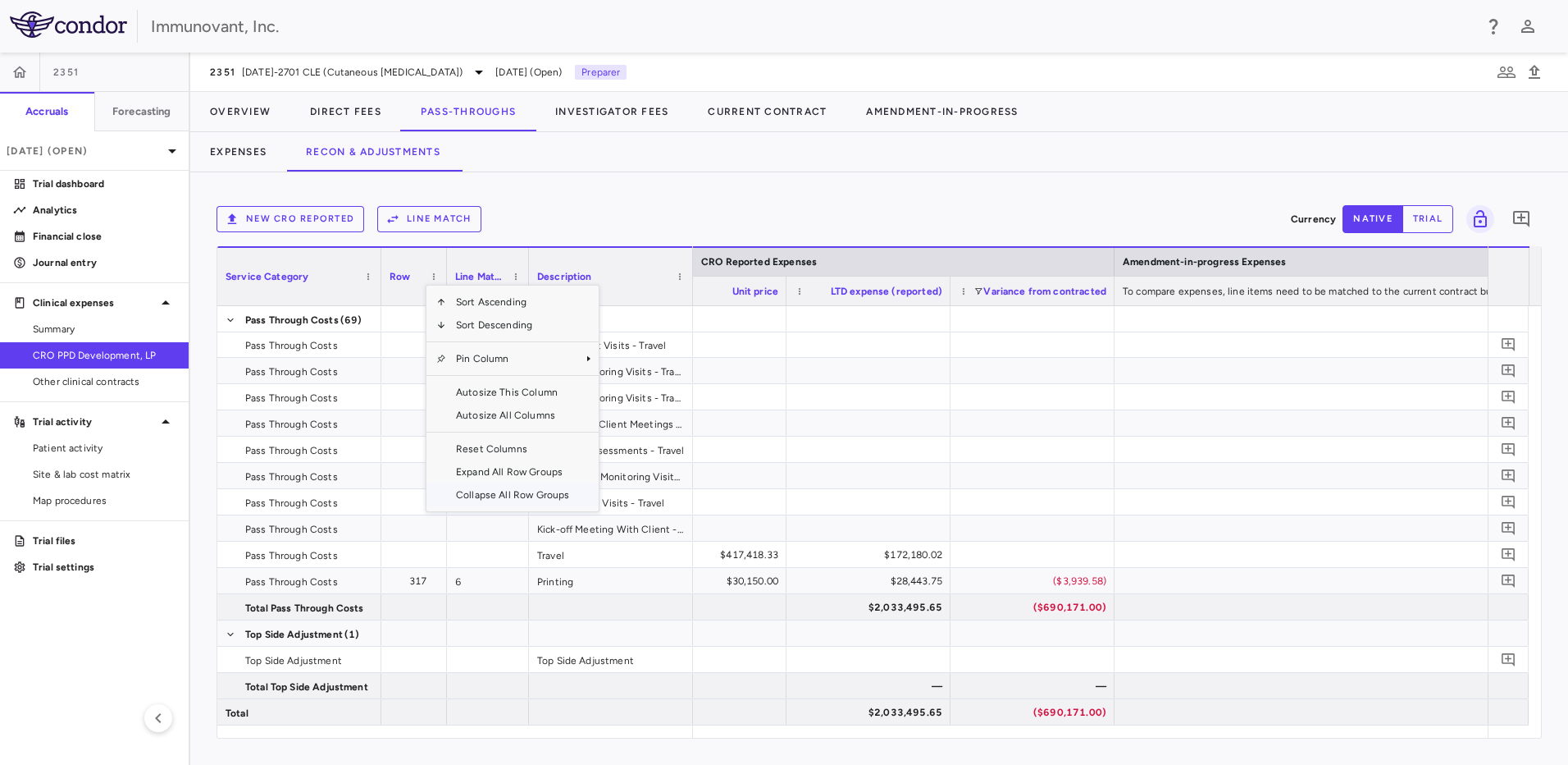
click at [523, 332] on span "Collapse All Row Groups" at bounding box center [513, 495] width 133 height 23
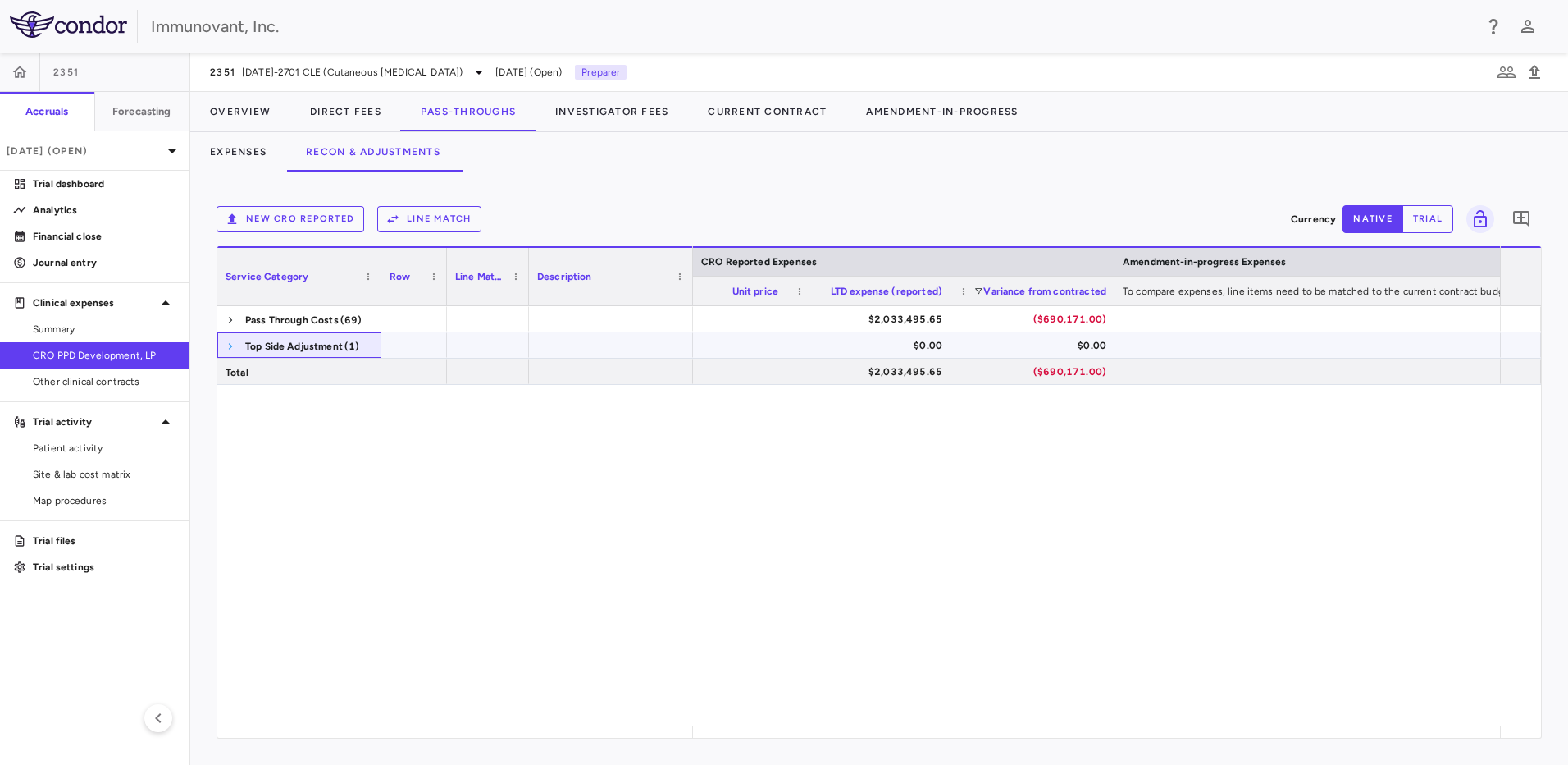
click at [229, 332] on span at bounding box center [230, 346] width 10 height 10
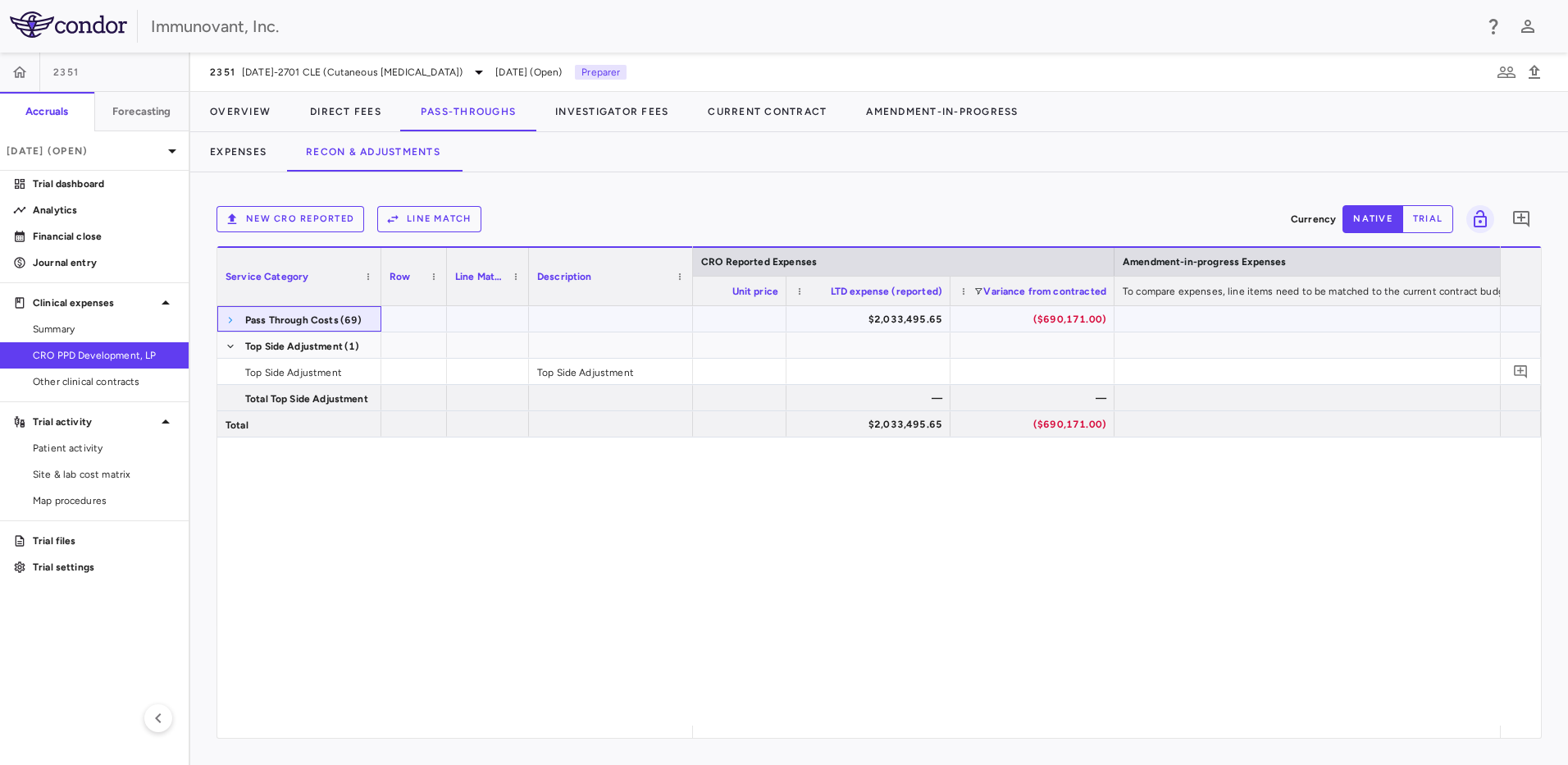
click at [234, 317] on span at bounding box center [230, 320] width 10 height 10
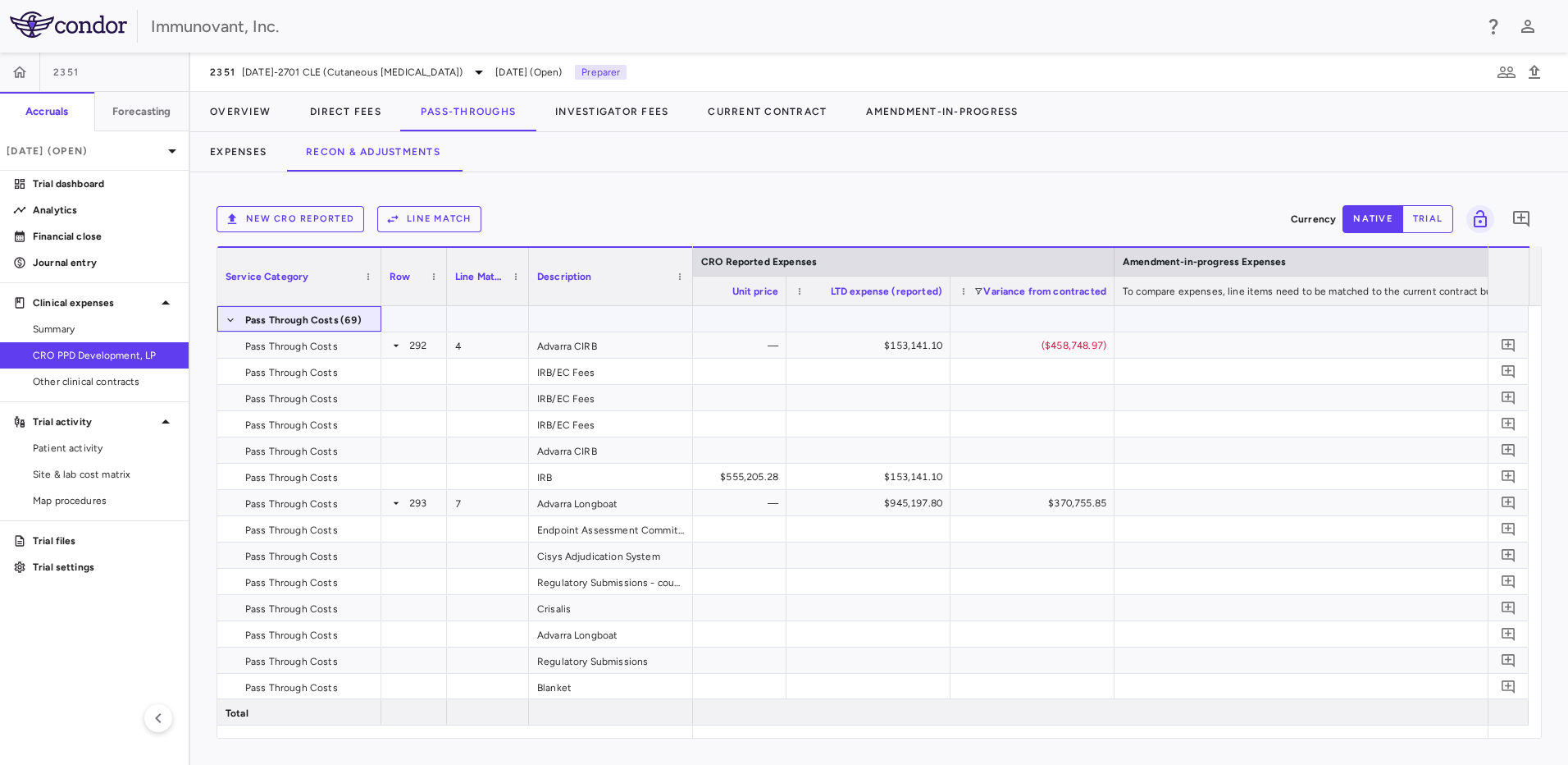
click at [234, 317] on span at bounding box center [230, 320] width 10 height 10
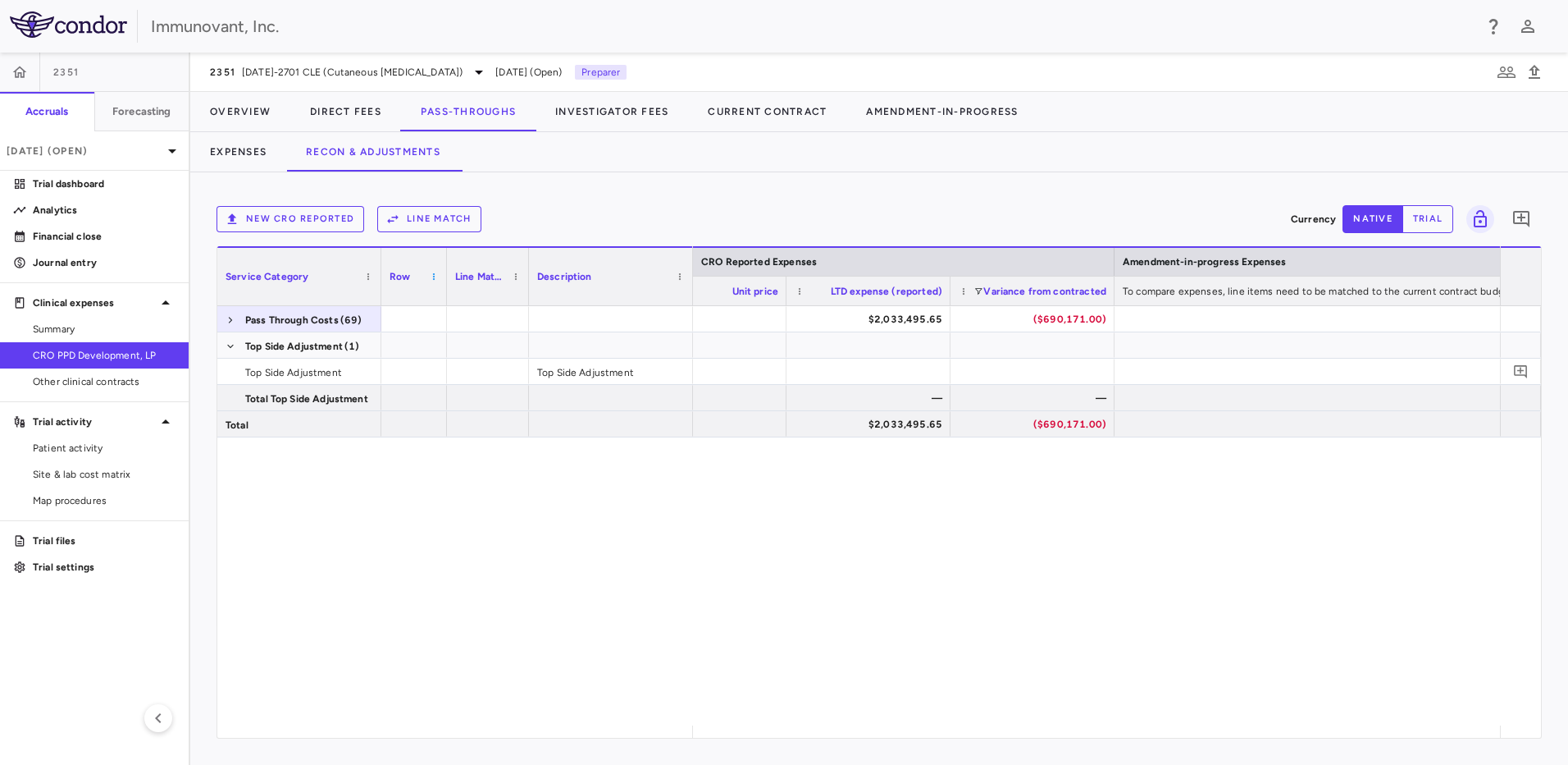
click at [436, 278] on span at bounding box center [433, 276] width 10 height 10
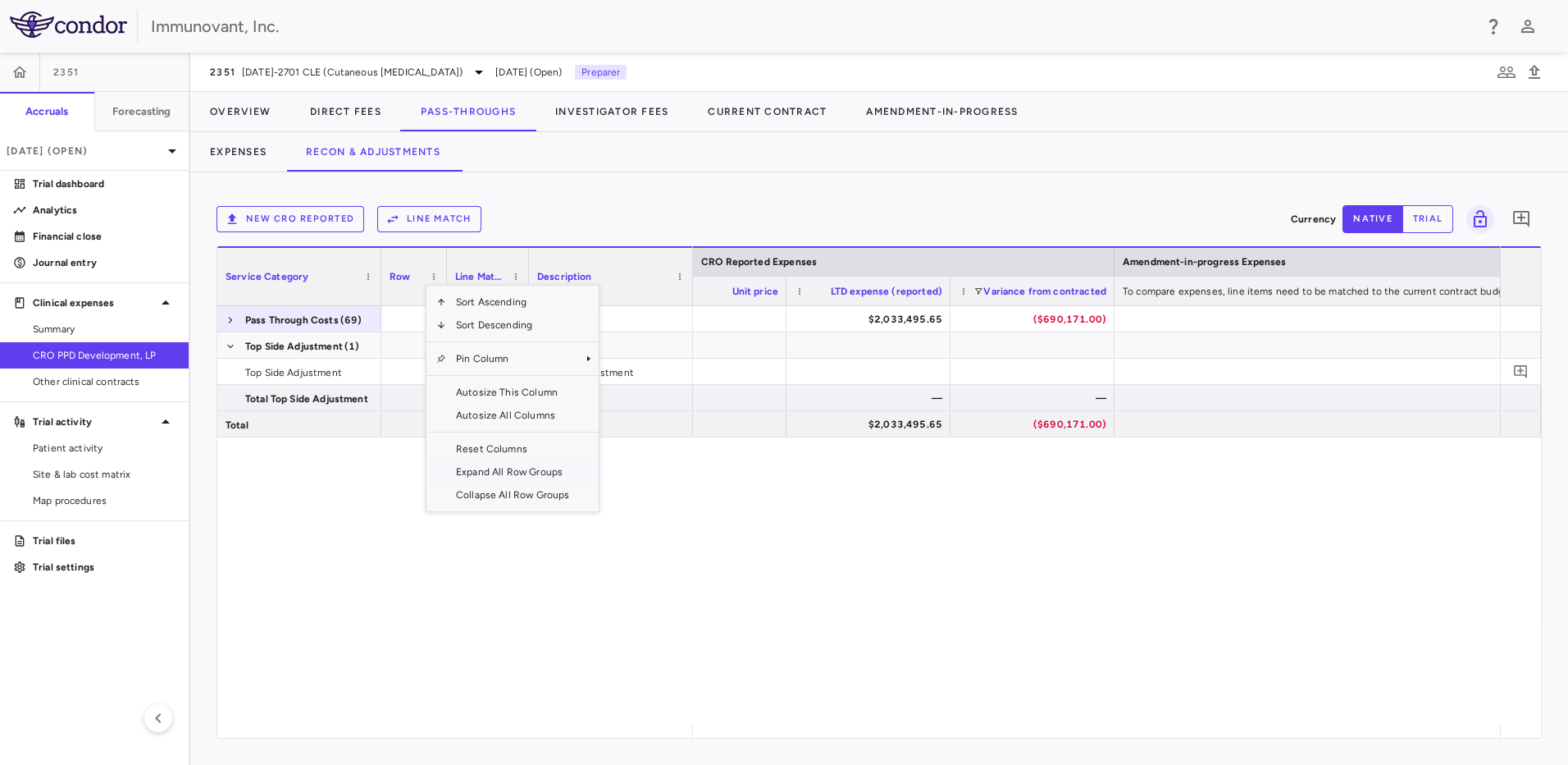
click at [544, 332] on span "Expand All Row Groups" at bounding box center [513, 471] width 133 height 23
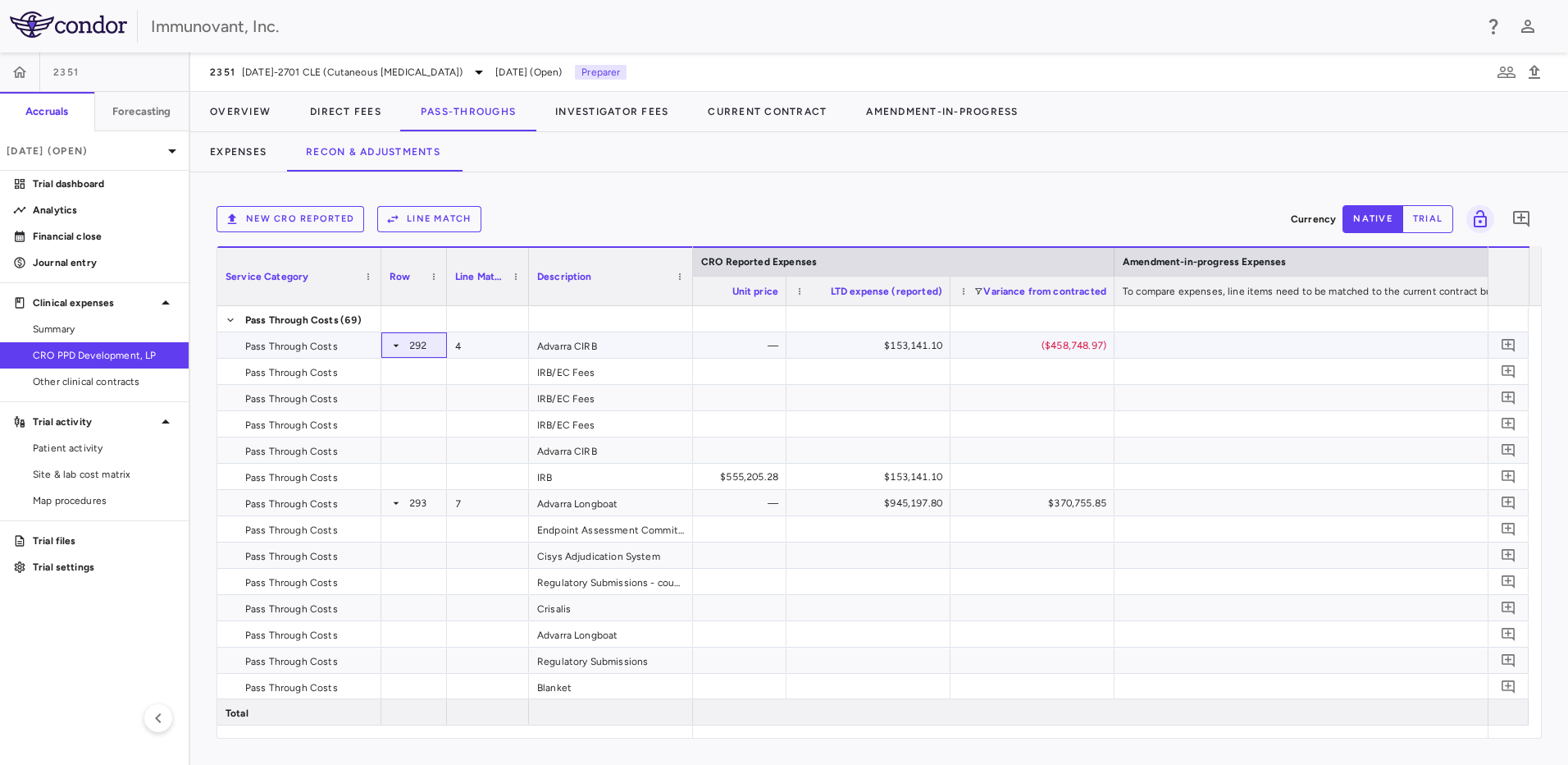
click at [393, 332] on icon at bounding box center [396, 345] width 13 height 13
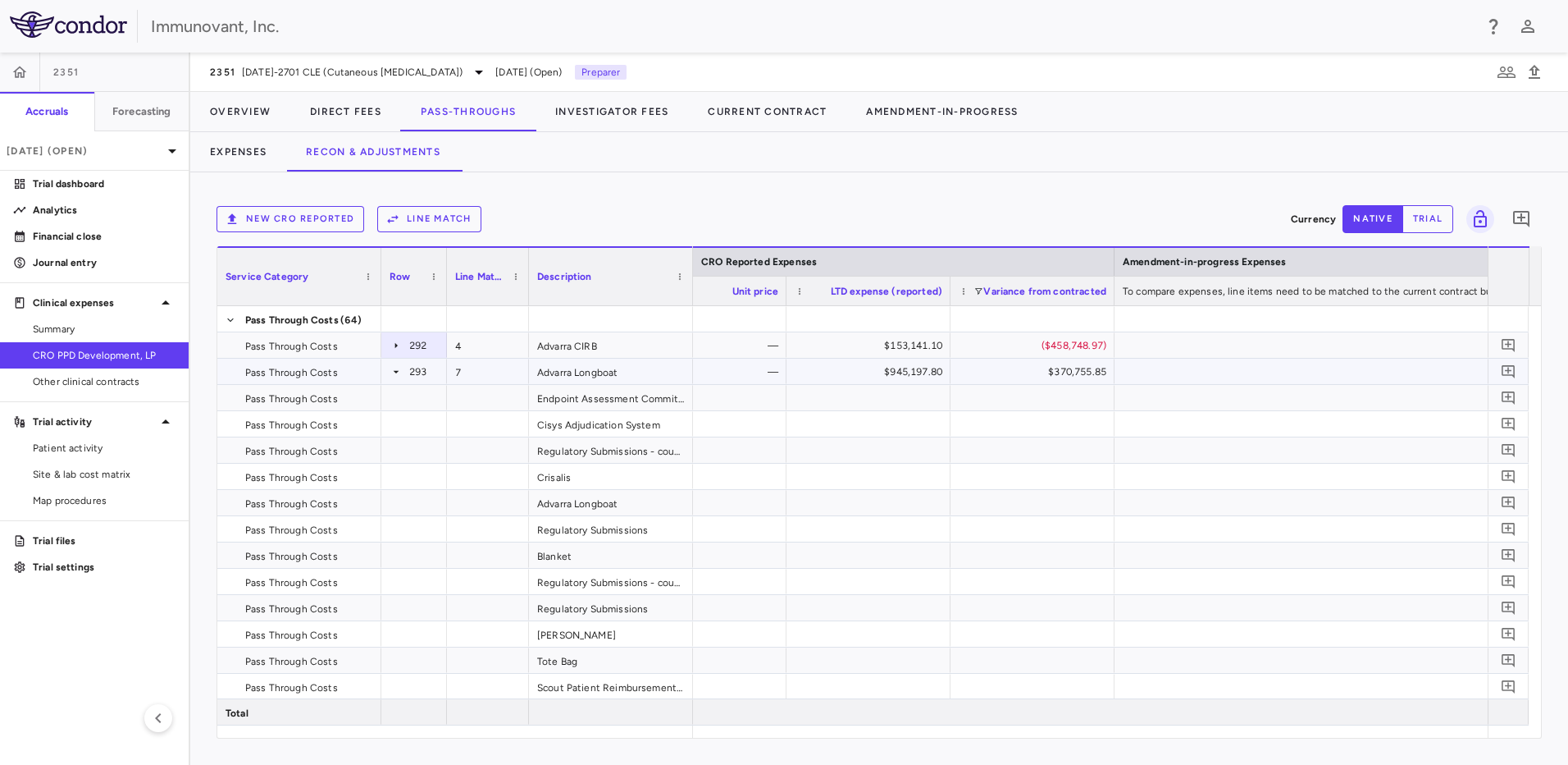
click at [397, 332] on icon at bounding box center [396, 371] width 13 height 13
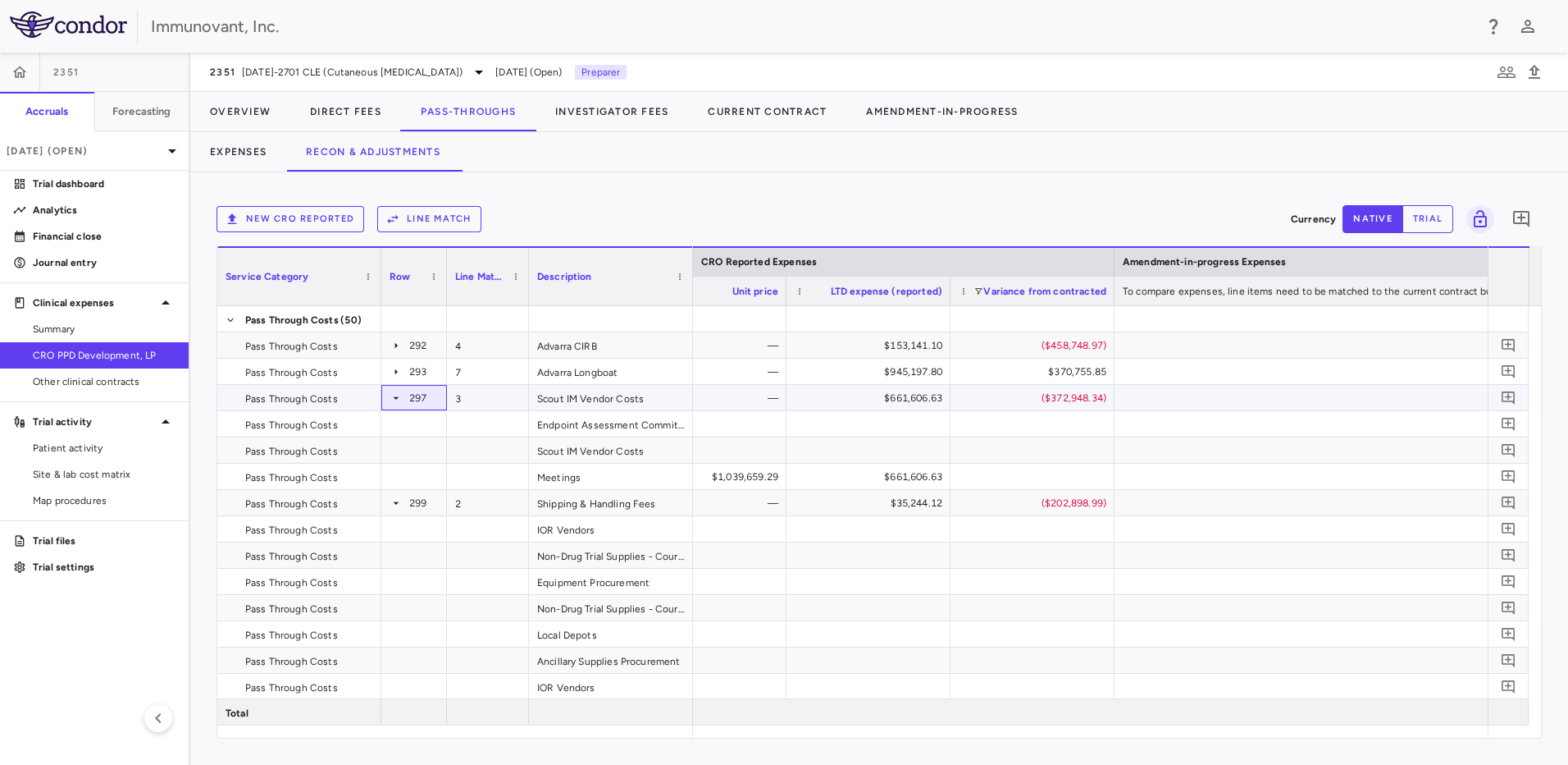
click at [394, 332] on icon at bounding box center [396, 397] width 6 height 3
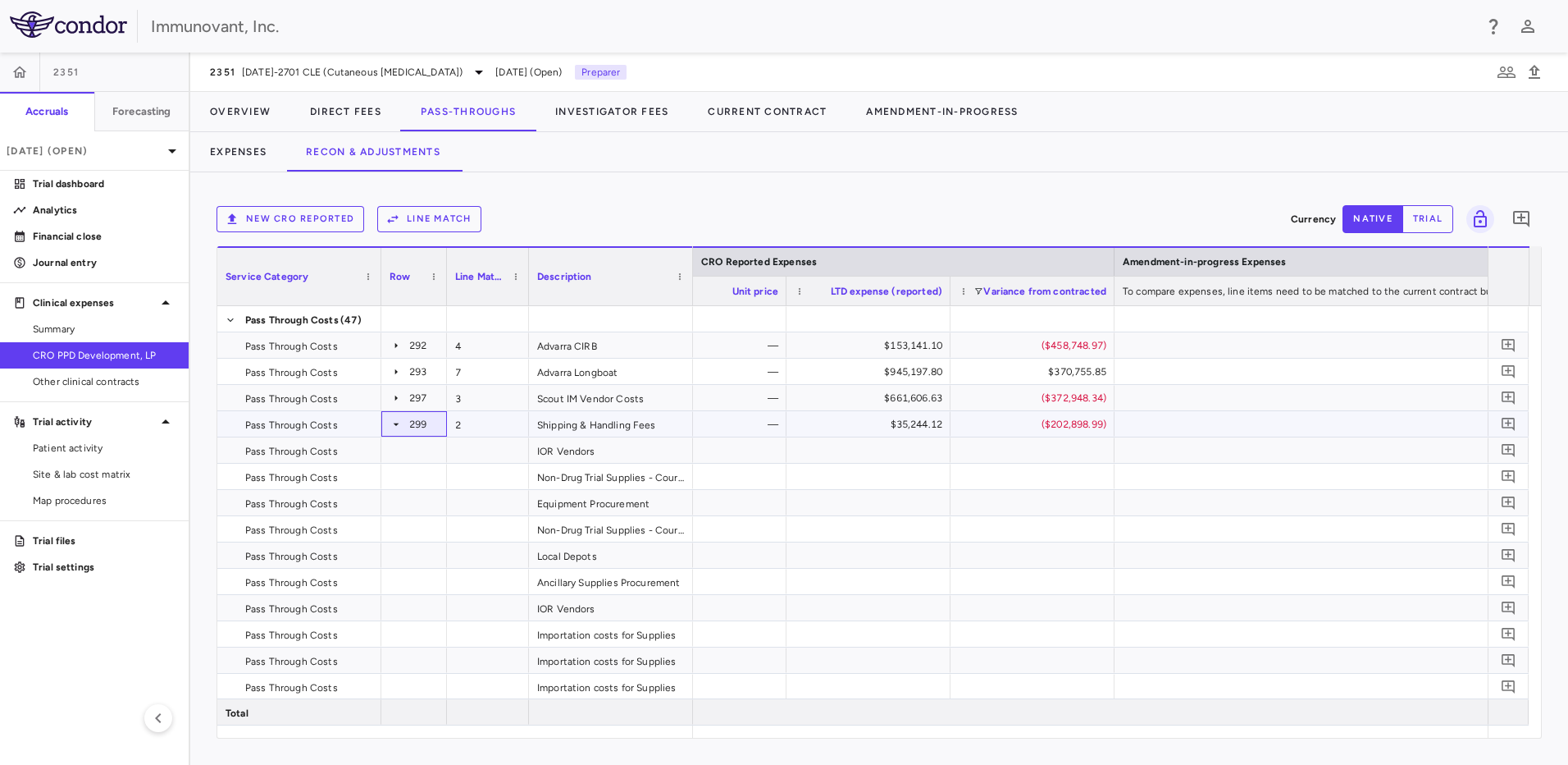
click at [397, 332] on icon at bounding box center [396, 424] width 13 height 13
click at [393, 332] on icon at bounding box center [396, 450] width 13 height 13
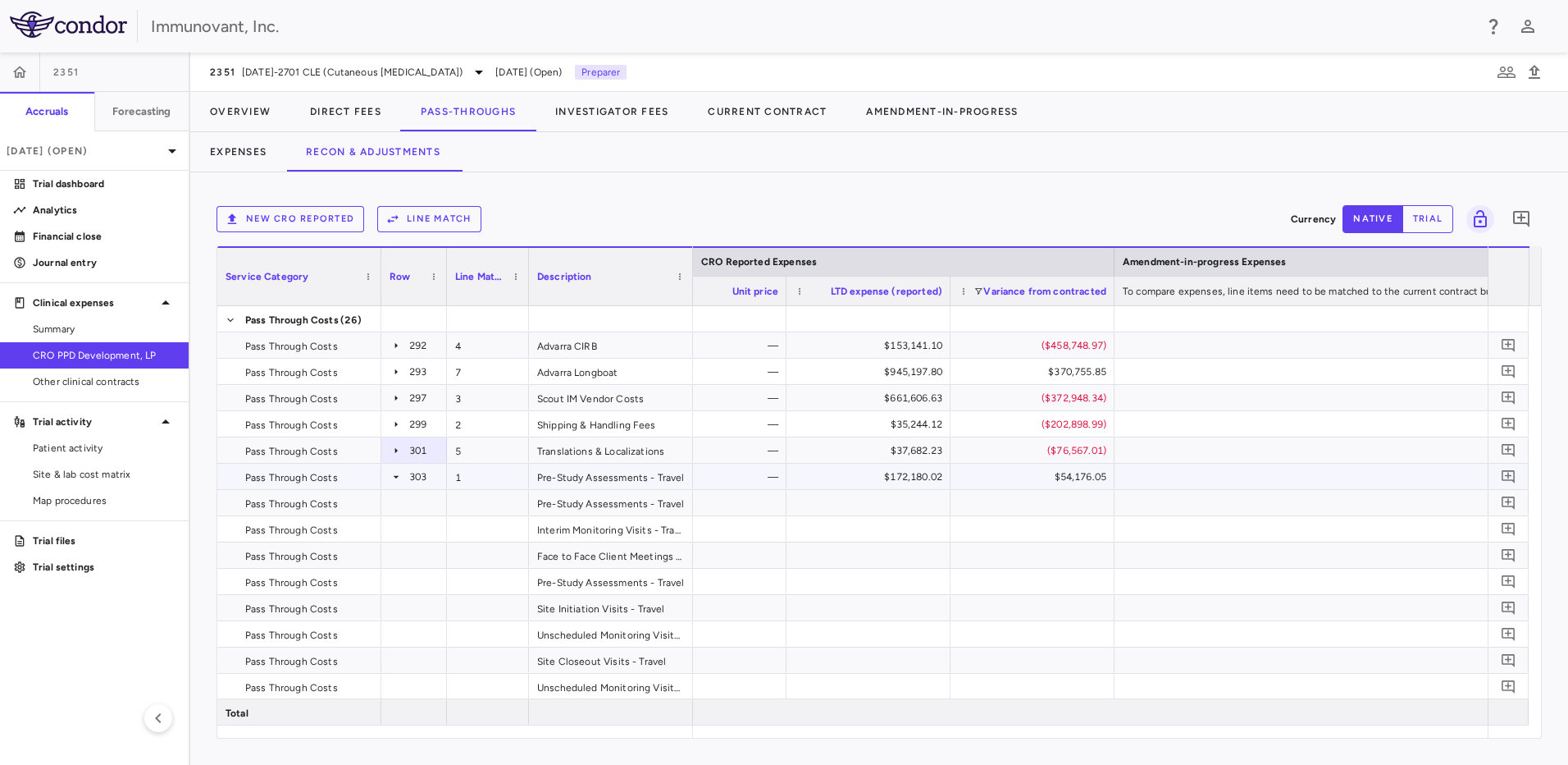
click at [396, 332] on icon at bounding box center [396, 477] width 13 height 13
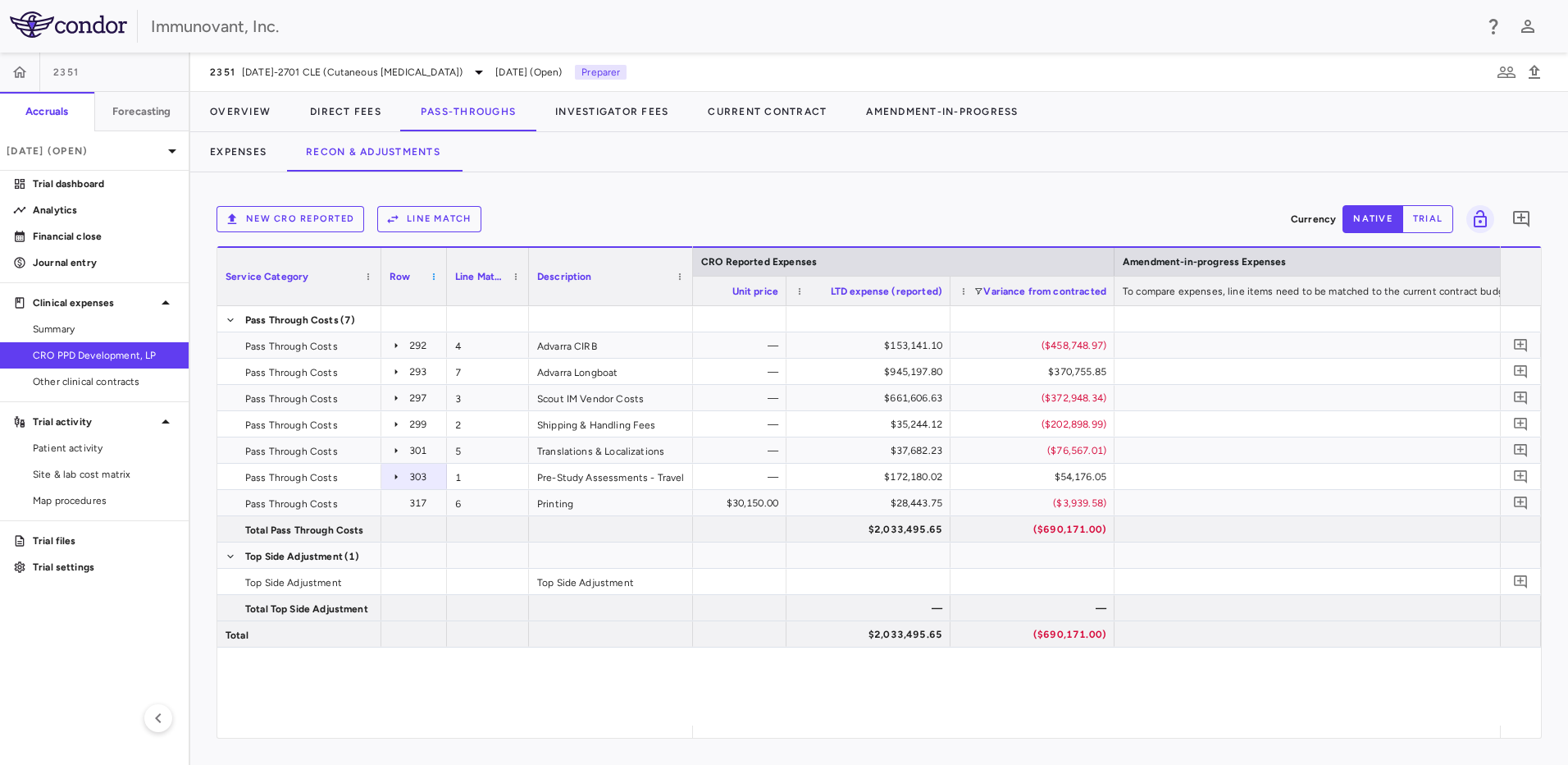
click at [432, 272] on span at bounding box center [433, 276] width 10 height 10
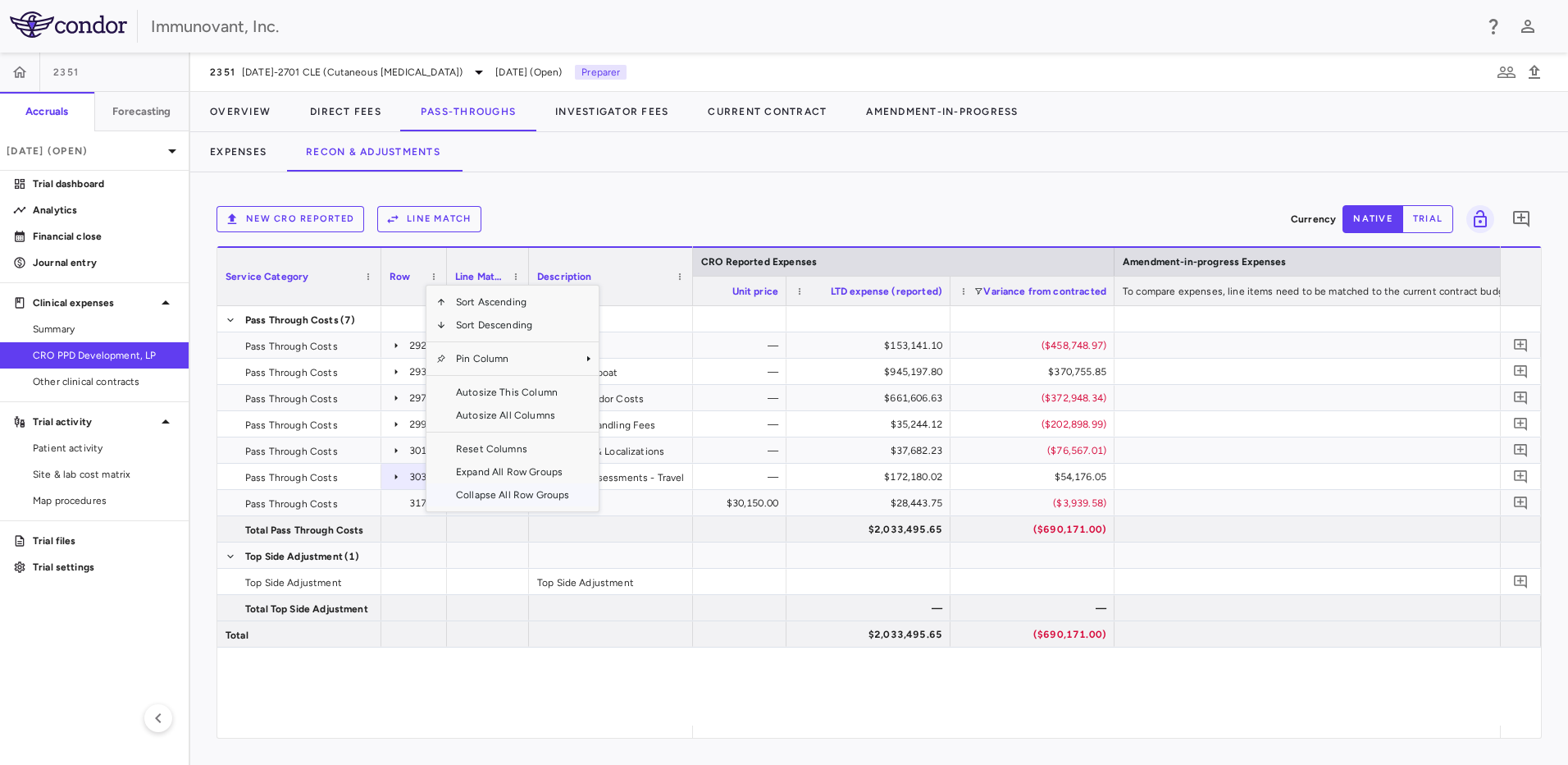
click at [507, 332] on span "Collapse All Row Groups" at bounding box center [513, 495] width 133 height 23
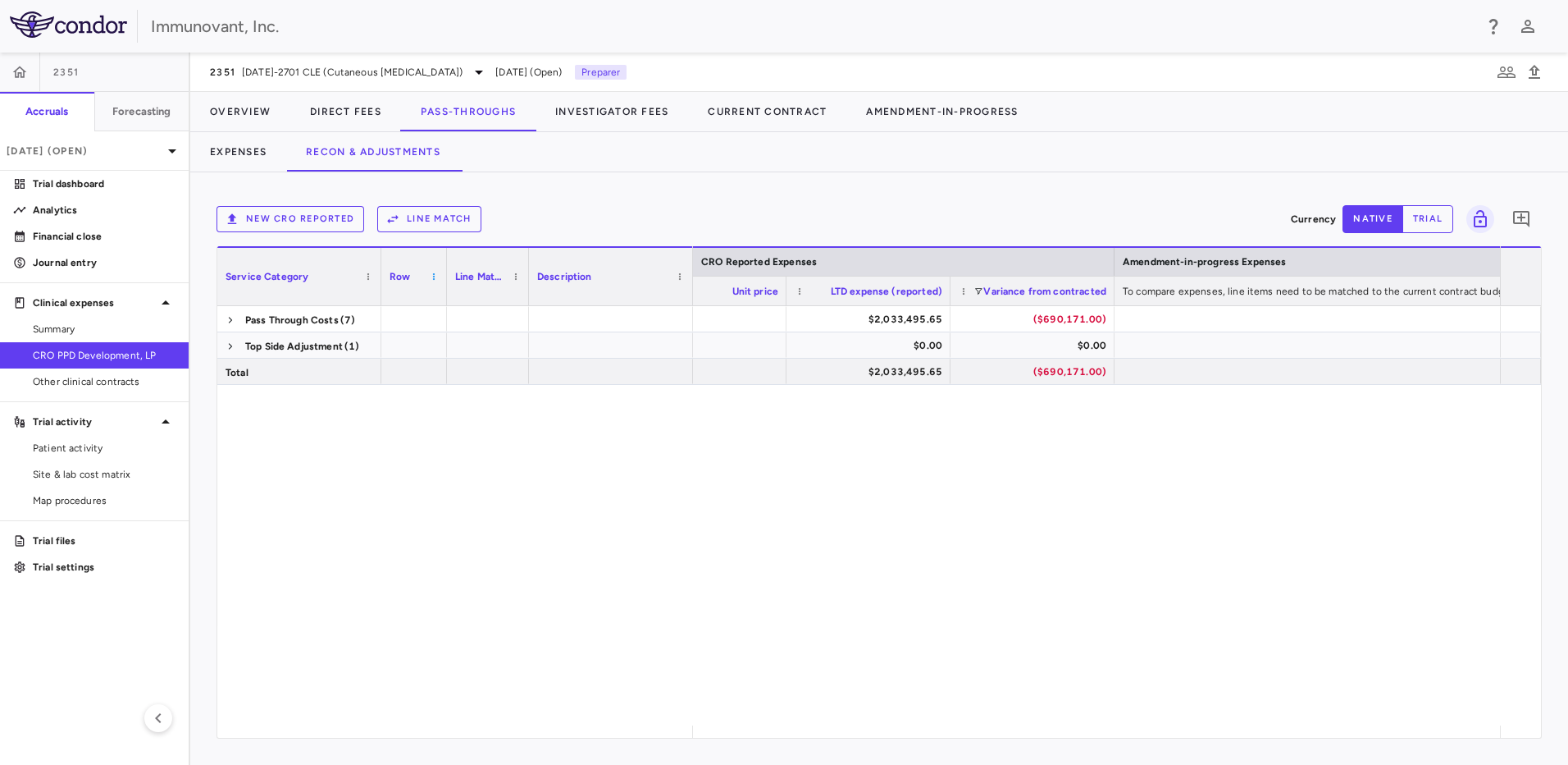
click at [434, 272] on span at bounding box center [433, 276] width 10 height 10
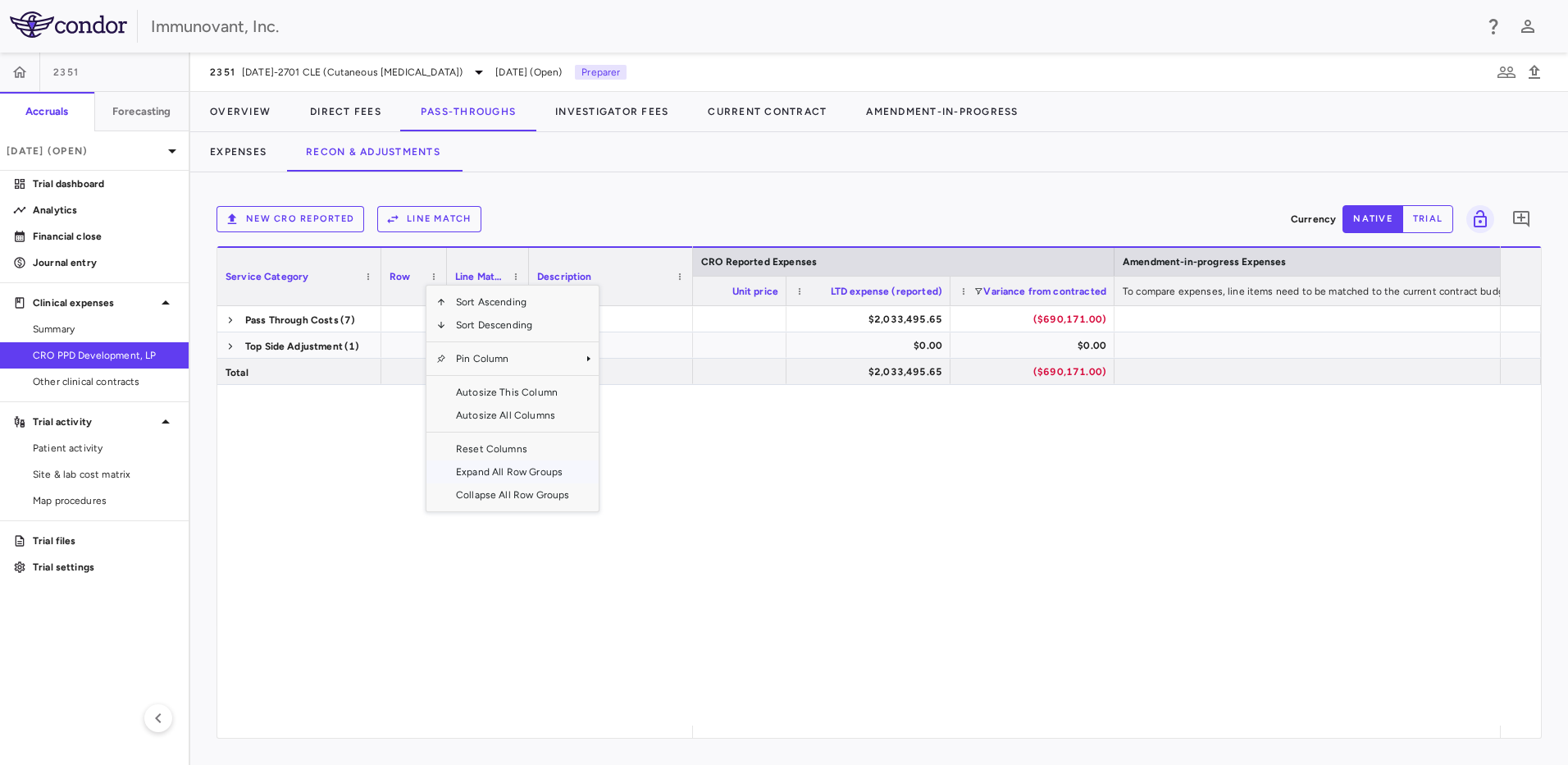
click at [469, 332] on span "Expand All Row Groups" at bounding box center [513, 471] width 133 height 23
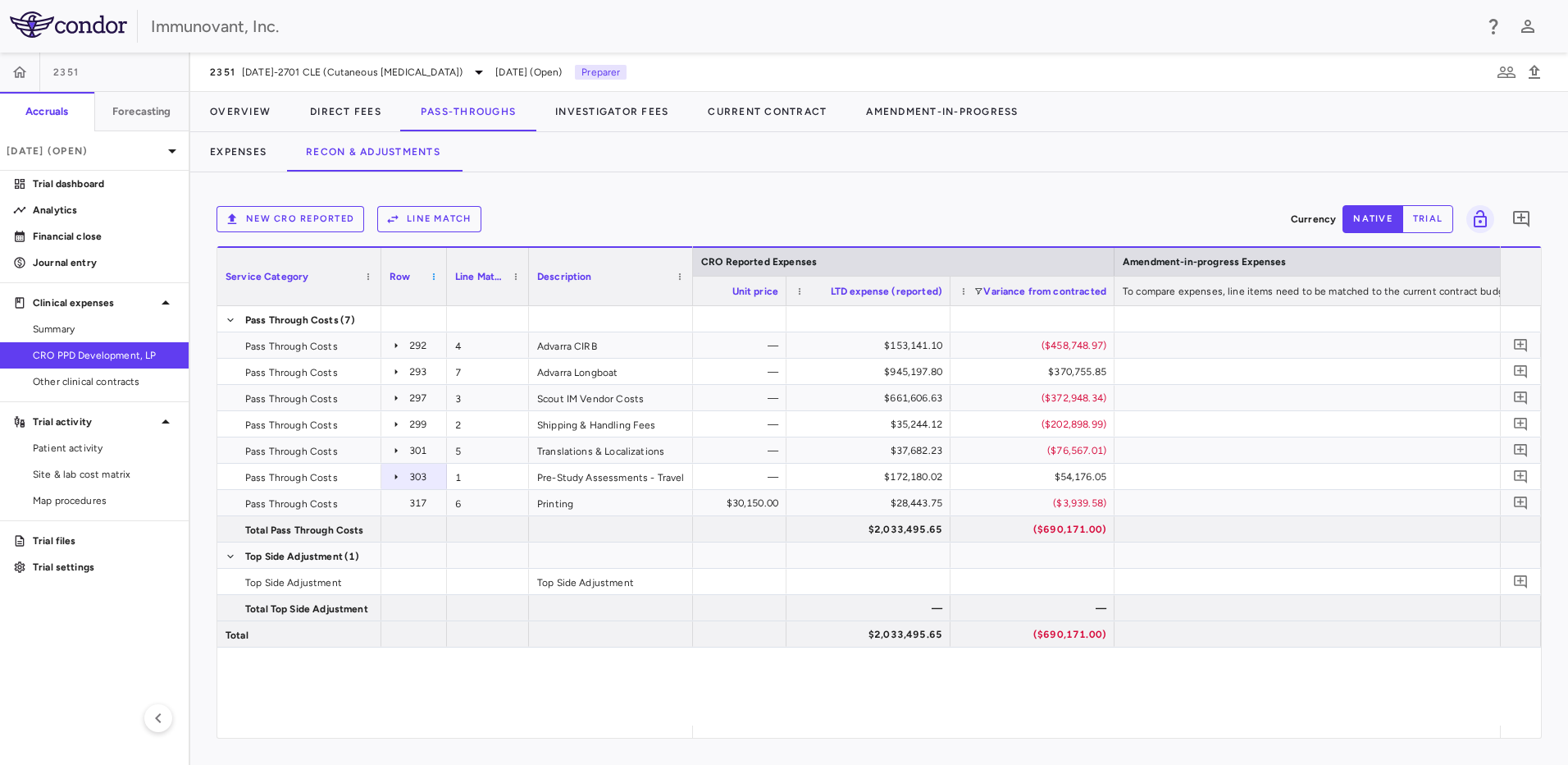
click at [435, 276] on span at bounding box center [433, 276] width 10 height 10
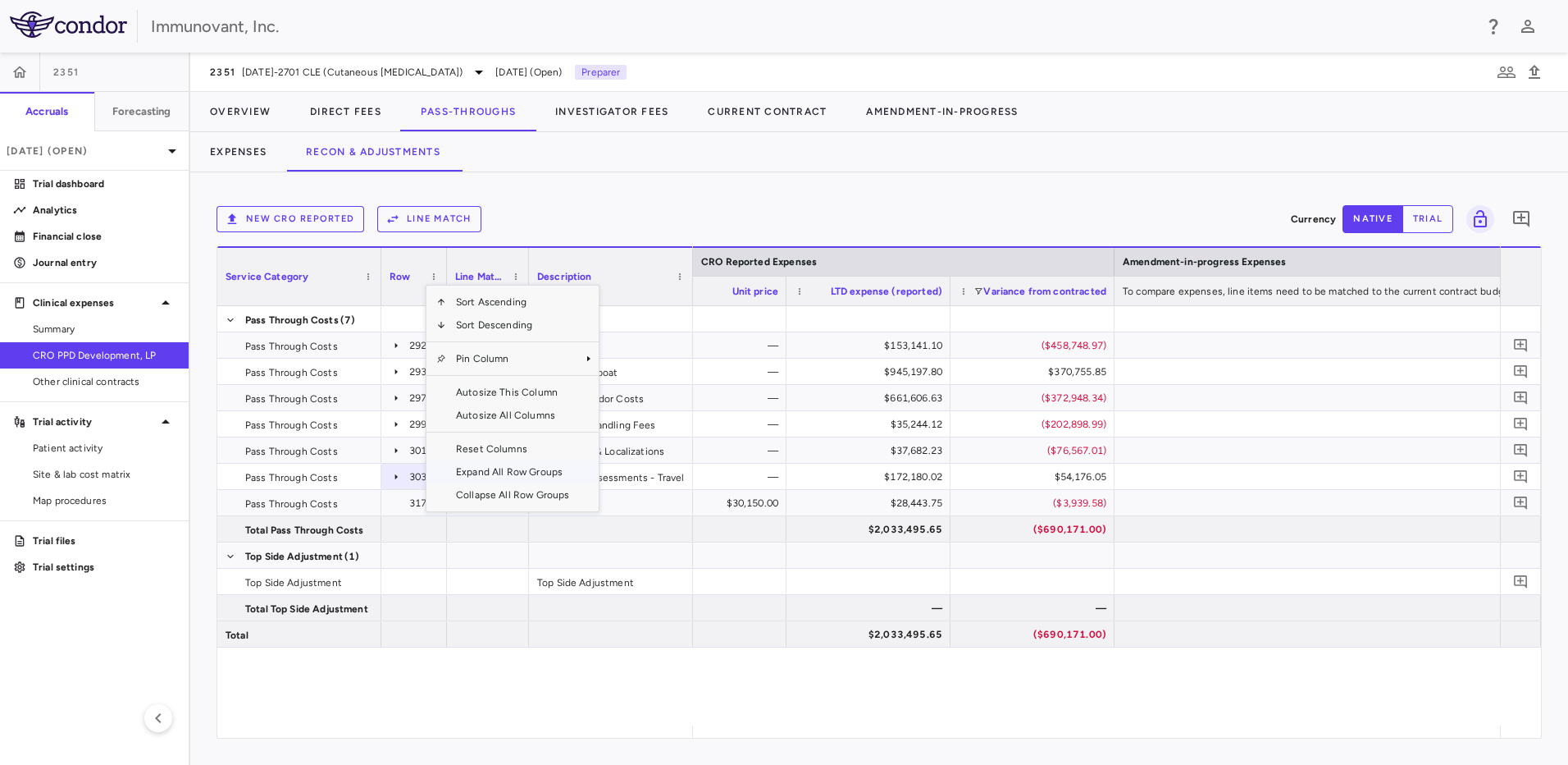
click at [478, 332] on span "Expand All Row Groups" at bounding box center [513, 471] width 133 height 23
